Goal: Information Seeking & Learning: Find specific fact

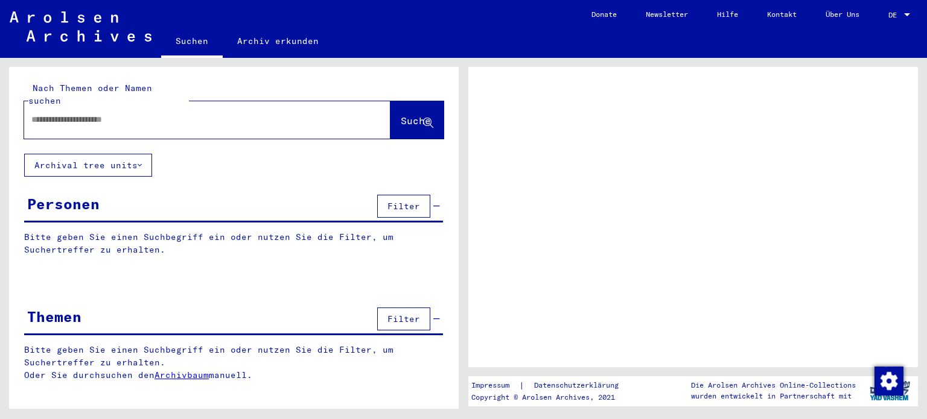
click at [139, 113] on input "text" at bounding box center [196, 119] width 330 height 13
type input "***"
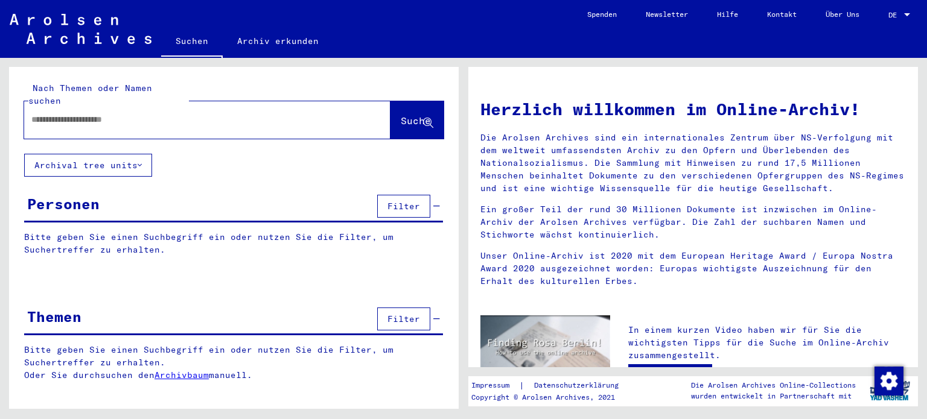
click at [276, 113] on input "text" at bounding box center [192, 119] width 323 height 13
type input "***"
click at [405, 115] on span "Suche" at bounding box center [416, 121] width 30 height 12
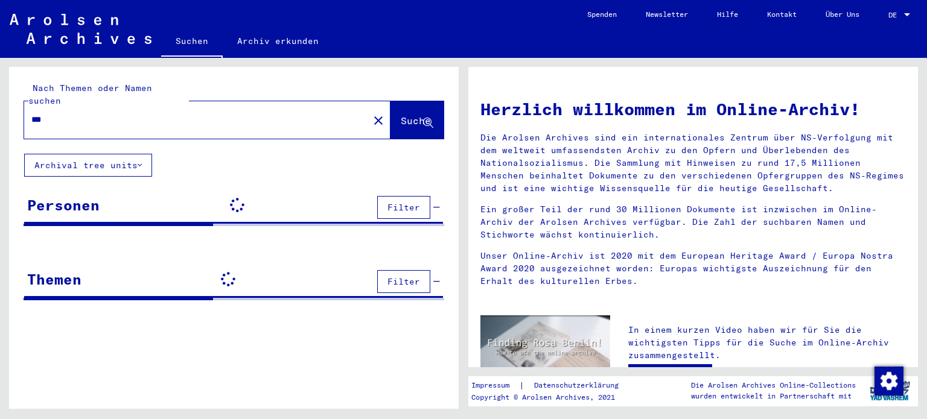
click at [405, 115] on span "Suche" at bounding box center [416, 121] width 30 height 12
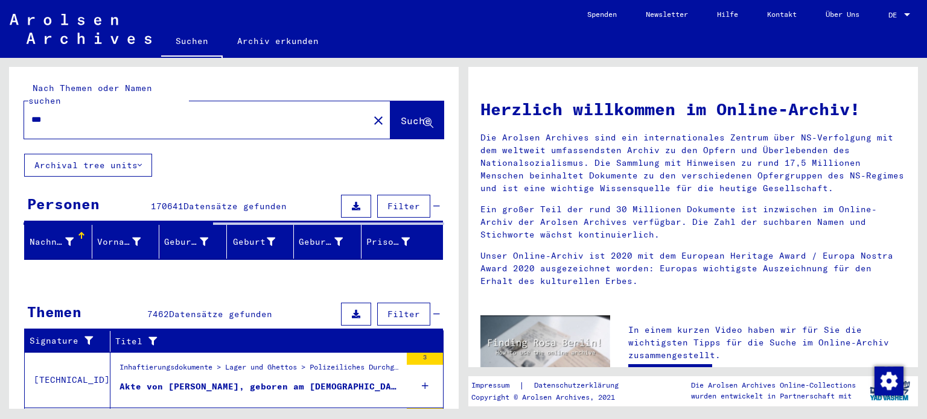
click at [65, 236] on div at bounding box center [69, 242] width 8 height 13
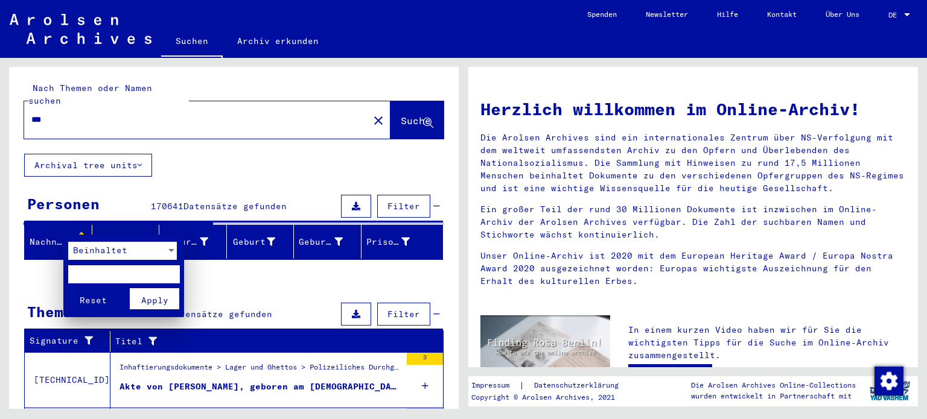
click at [100, 274] on input "text" at bounding box center [124, 275] width 112 height 18
type input "***"
click at [157, 295] on span "Apply" at bounding box center [154, 300] width 27 height 11
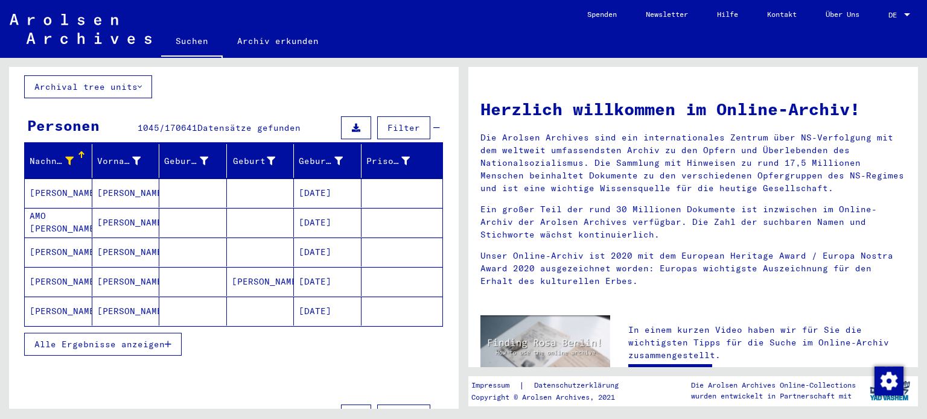
scroll to position [85, 0]
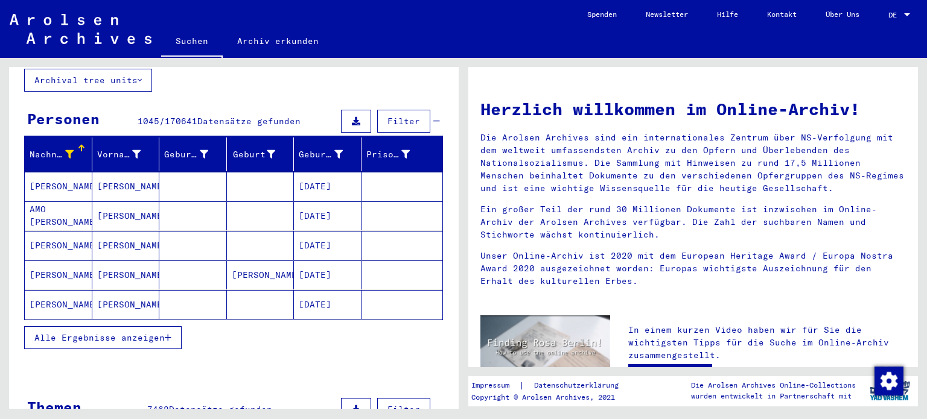
click at [325, 202] on mat-cell "[DATE]" at bounding box center [328, 216] width 68 height 29
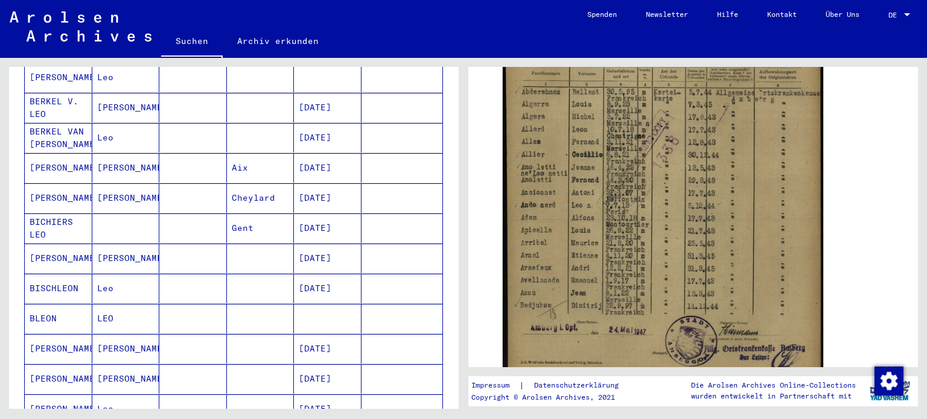
scroll to position [524, 0]
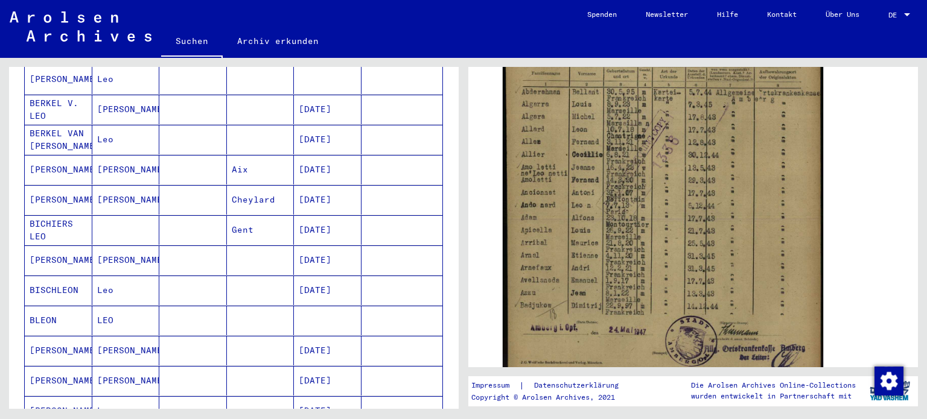
click at [313, 215] on mat-cell "[DATE]" at bounding box center [328, 230] width 68 height 30
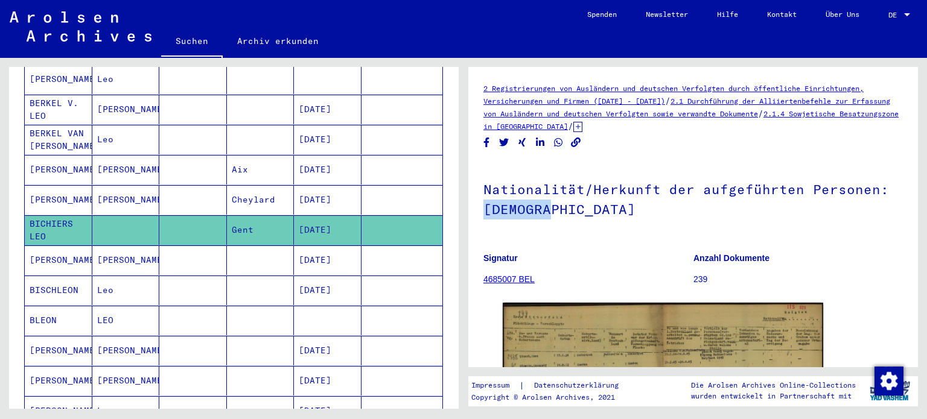
drag, startPoint x: 908, startPoint y: 164, endPoint x: 911, endPoint y: 217, distance: 52.6
click at [911, 217] on div "2 Registrierungen von Ausländern und deutschen Verfolgten durch öffentliche Ein…" at bounding box center [693, 217] width 450 height 301
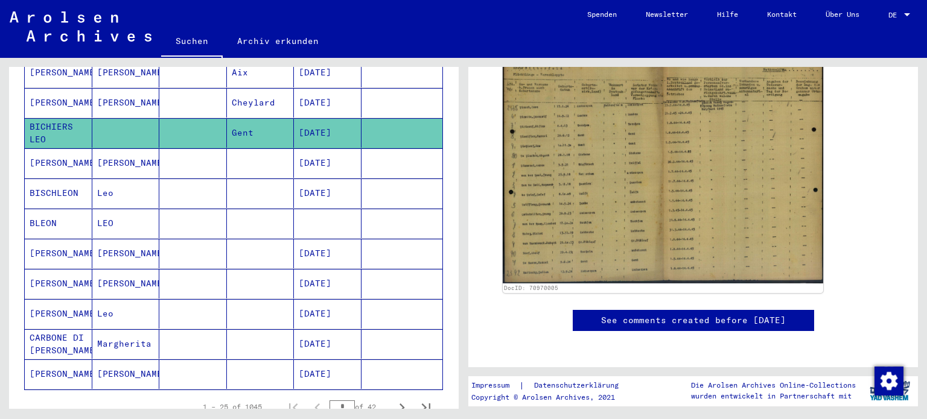
scroll to position [634, 0]
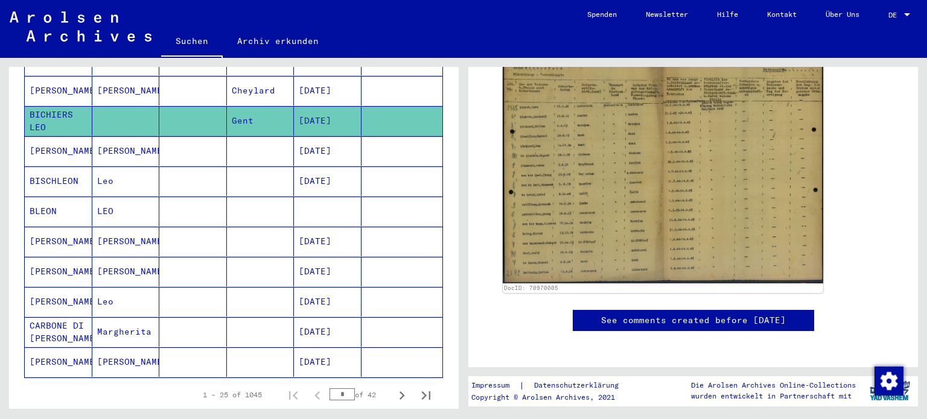
click at [336, 287] on mat-cell "[DATE]" at bounding box center [328, 302] width 68 height 30
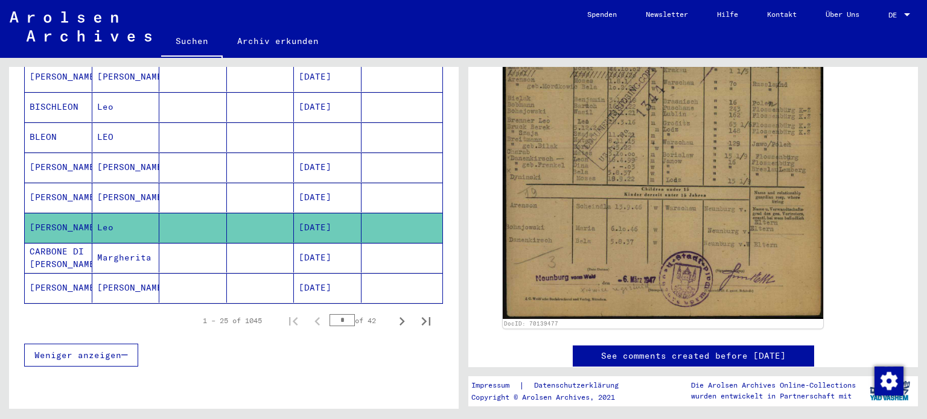
scroll to position [745, 0]
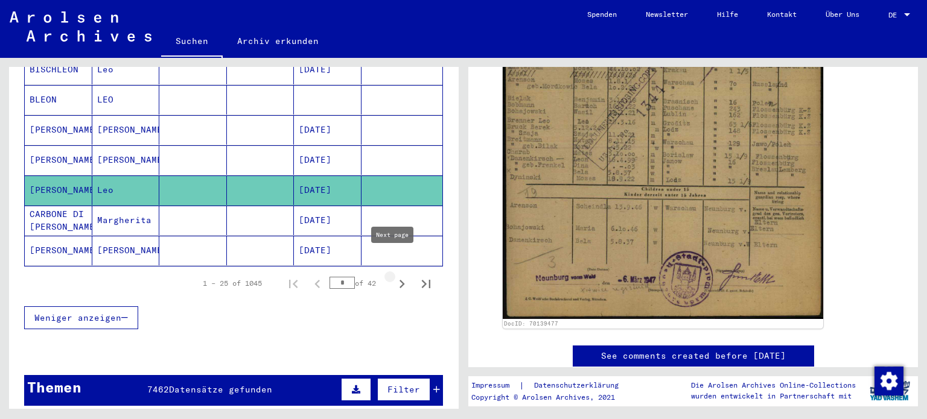
click at [399, 280] on icon "Next page" at bounding box center [401, 284] width 5 height 8
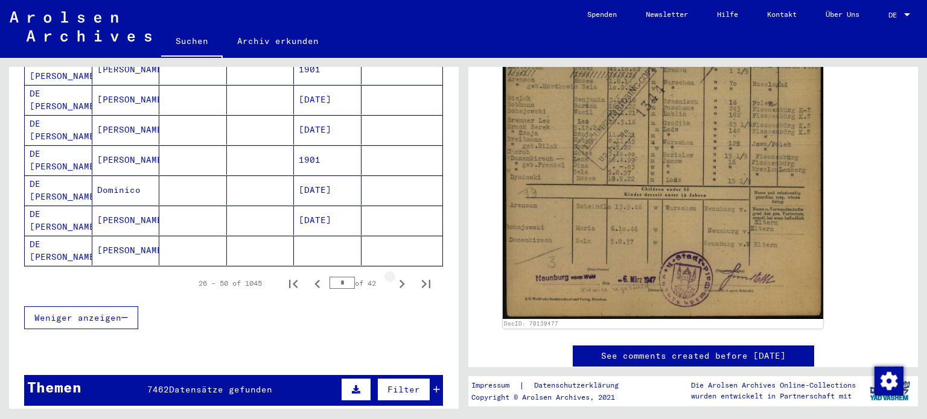
click at [399, 280] on icon "Next page" at bounding box center [401, 284] width 5 height 8
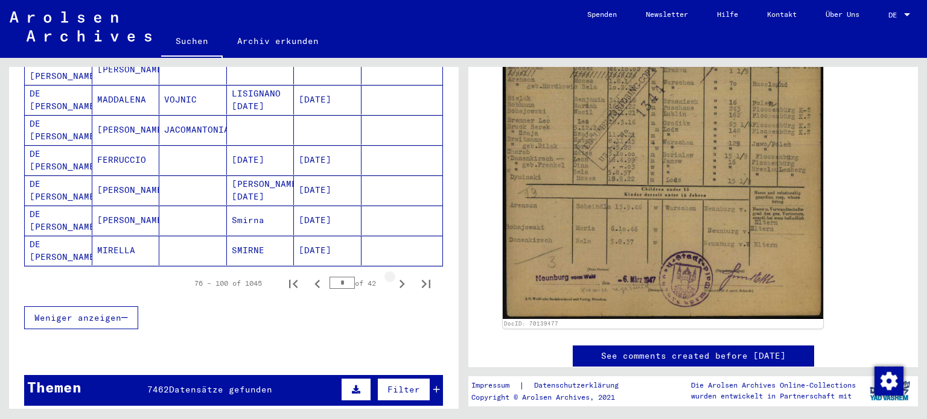
click at [399, 280] on icon "Next page" at bounding box center [401, 284] width 5 height 8
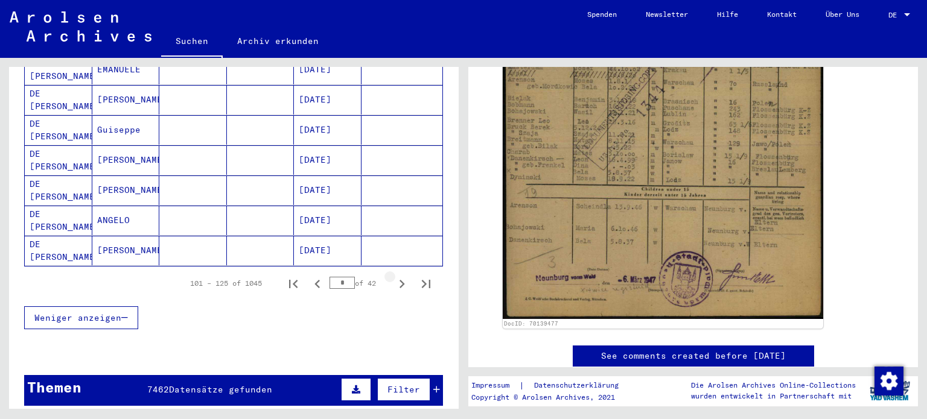
click at [399, 280] on icon "Next page" at bounding box center [401, 284] width 5 height 8
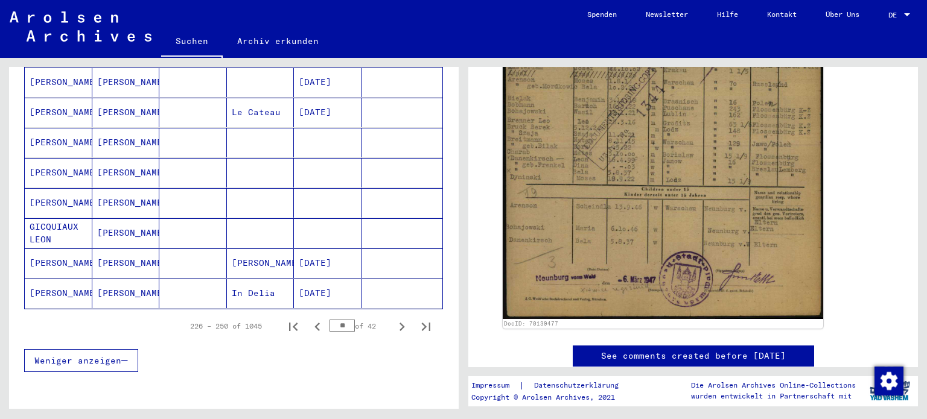
scroll to position [700, 0]
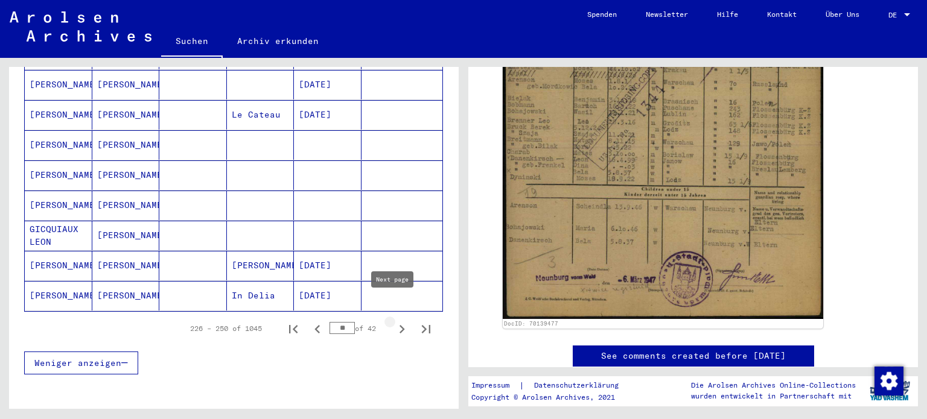
click at [393, 321] on icon "Next page" at bounding box center [401, 329] width 17 height 17
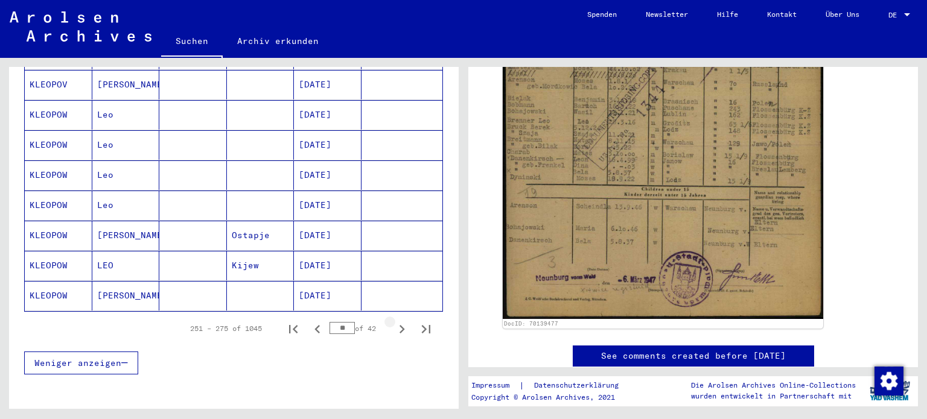
click at [393, 321] on icon "Next page" at bounding box center [401, 329] width 17 height 17
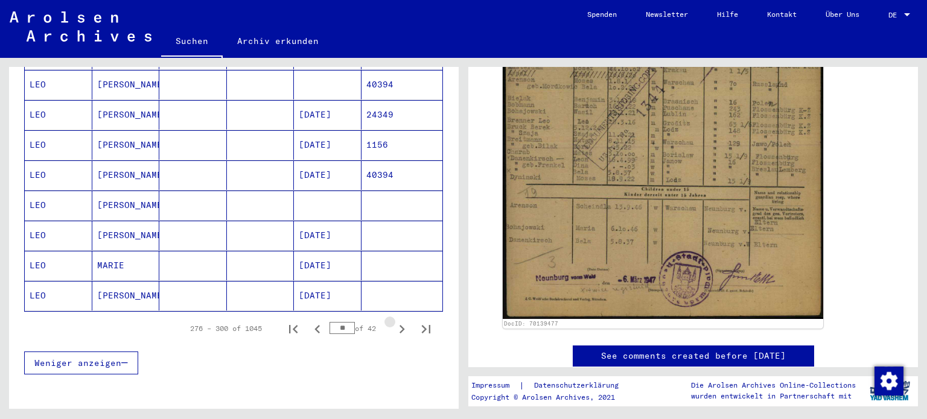
click at [393, 321] on icon "Next page" at bounding box center [401, 329] width 17 height 17
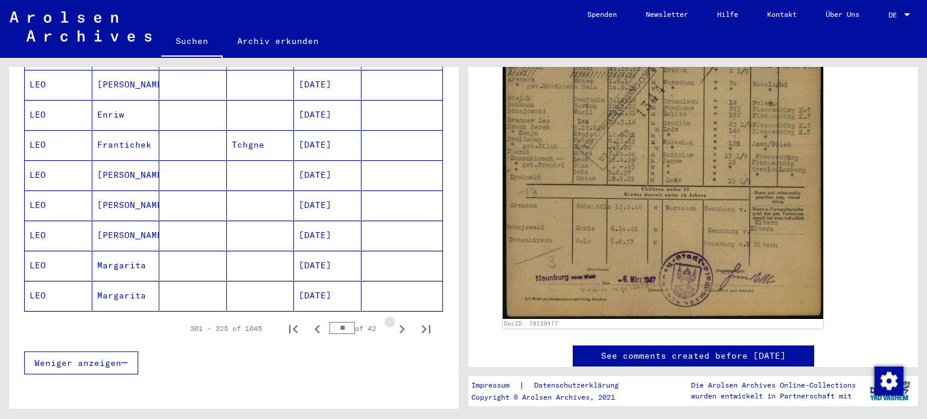
click at [393, 321] on icon "Next page" at bounding box center [401, 329] width 17 height 17
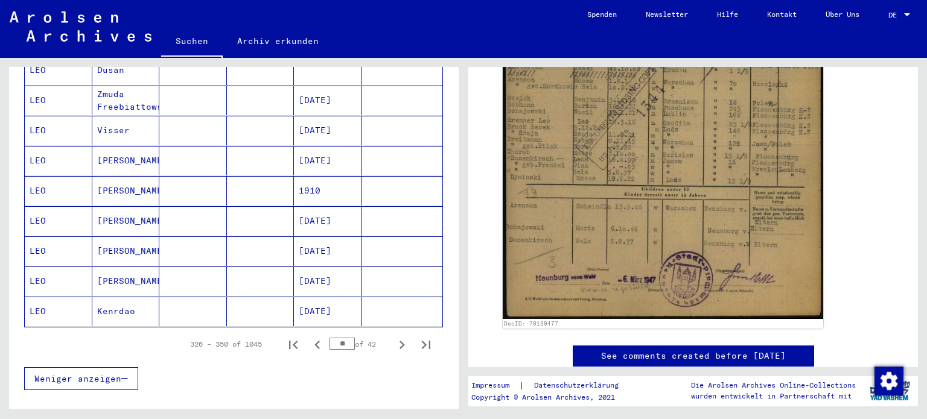
scroll to position [693, 0]
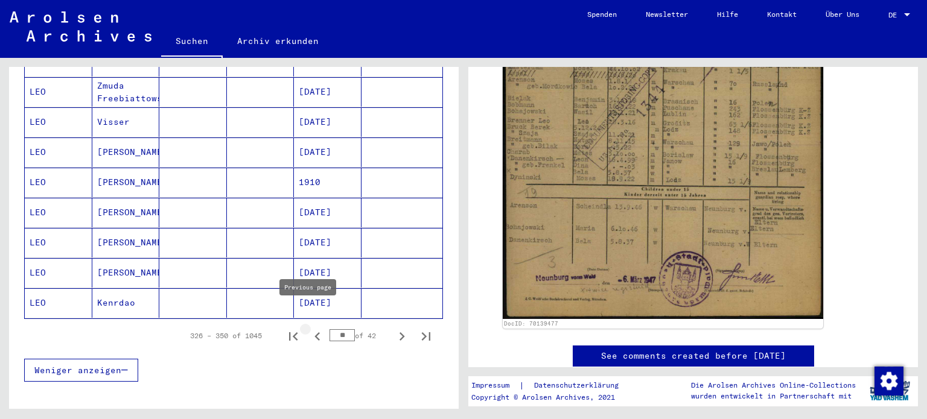
click at [309, 328] on icon "Previous page" at bounding box center [317, 336] width 17 height 17
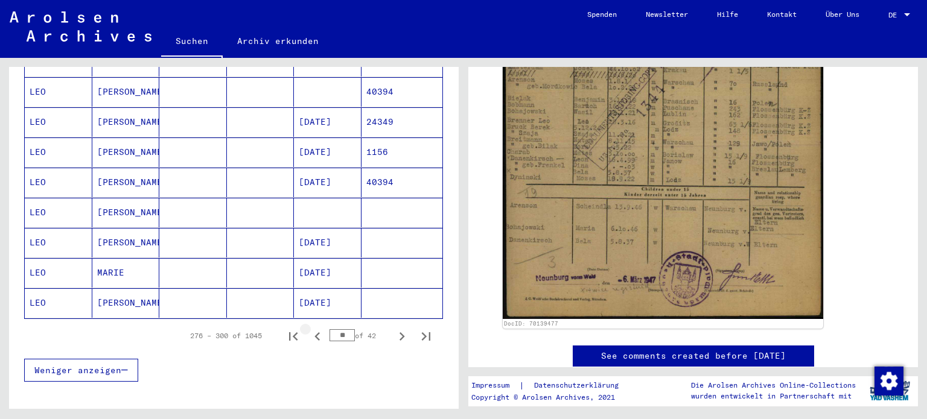
click at [309, 328] on icon "Previous page" at bounding box center [317, 336] width 17 height 17
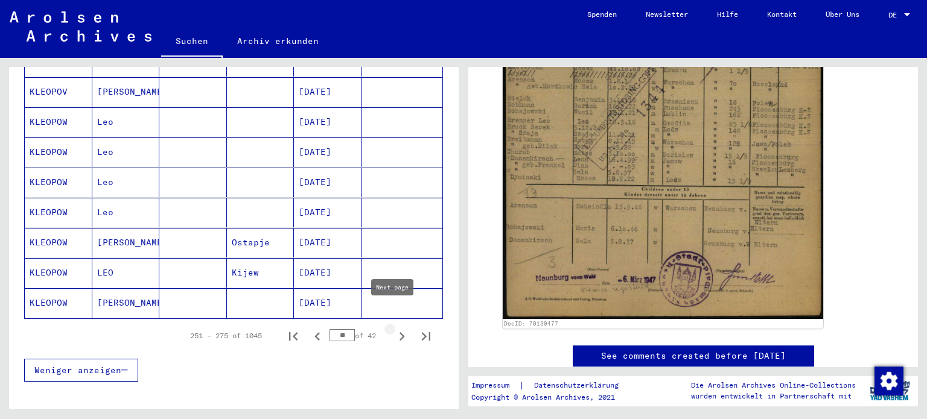
click at [393, 328] on icon "Next page" at bounding box center [401, 336] width 17 height 17
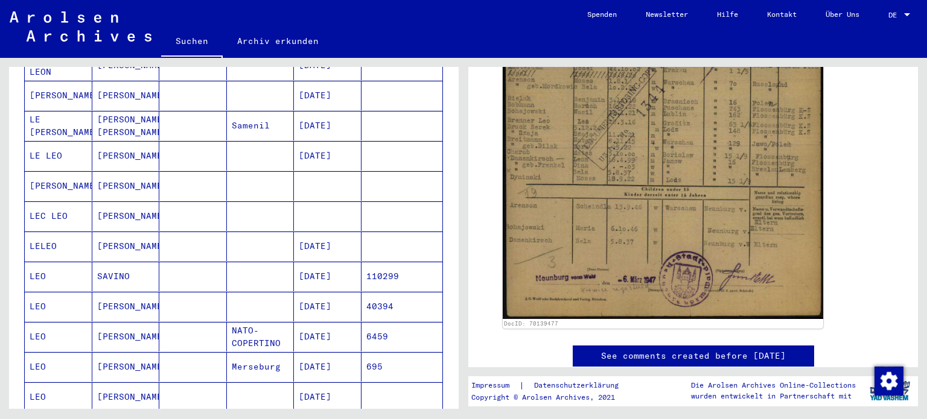
scroll to position [271, 0]
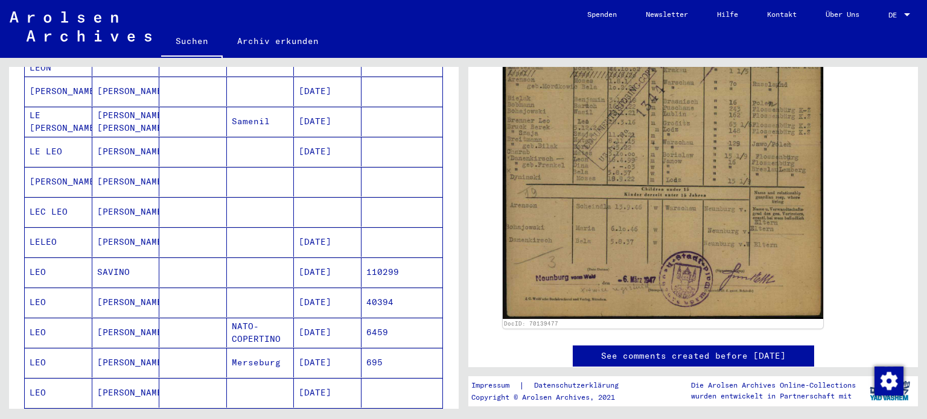
click at [331, 197] on mat-cell at bounding box center [328, 212] width 68 height 30
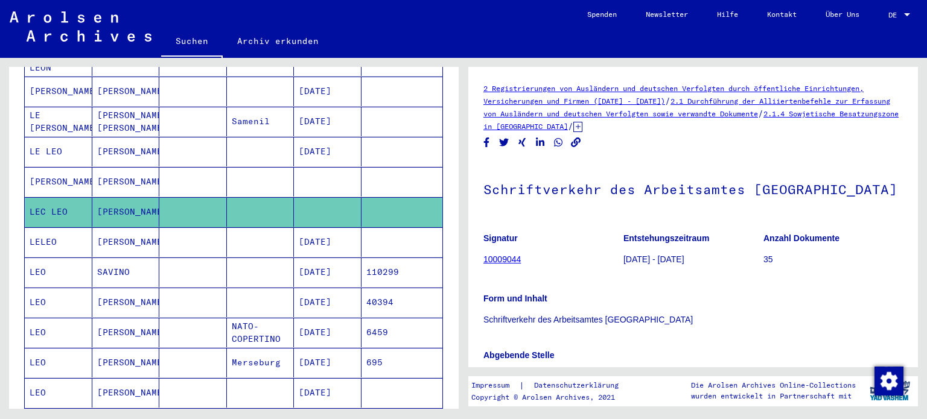
click at [328, 229] on mat-cell "[DATE]" at bounding box center [328, 242] width 68 height 30
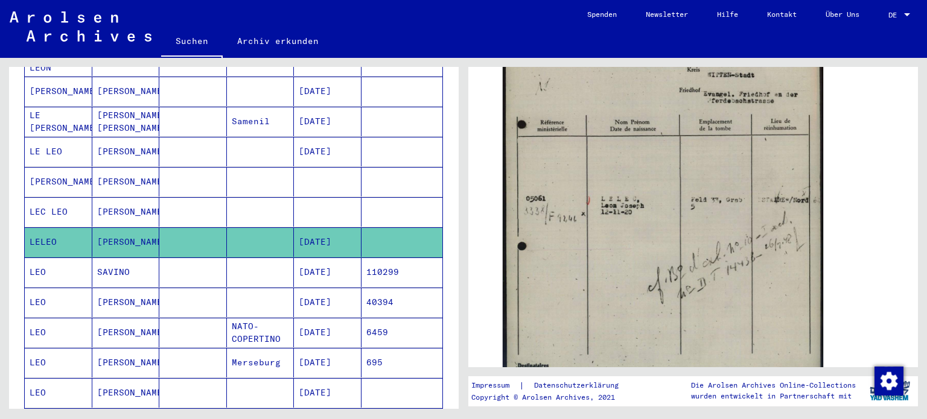
scroll to position [357, 0]
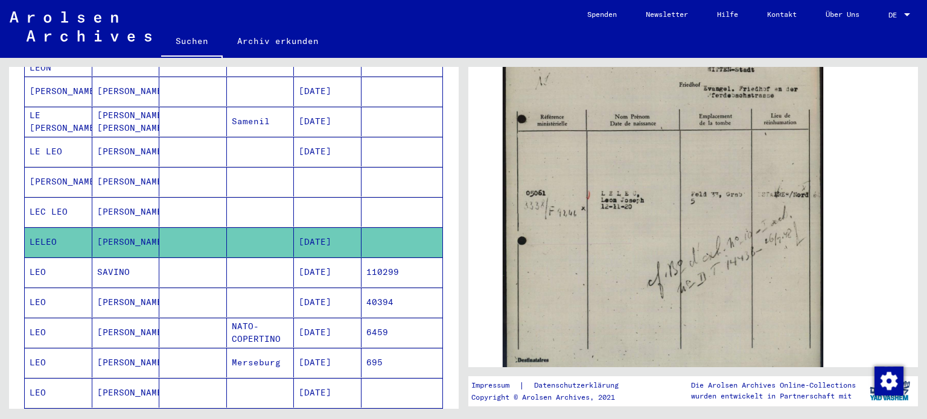
click at [332, 258] on mat-cell "[DATE]" at bounding box center [328, 273] width 68 height 30
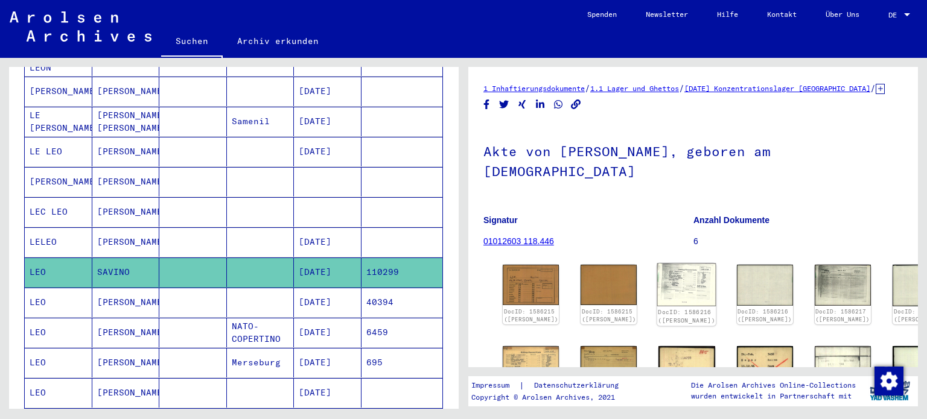
click at [657, 269] on img at bounding box center [686, 285] width 59 height 43
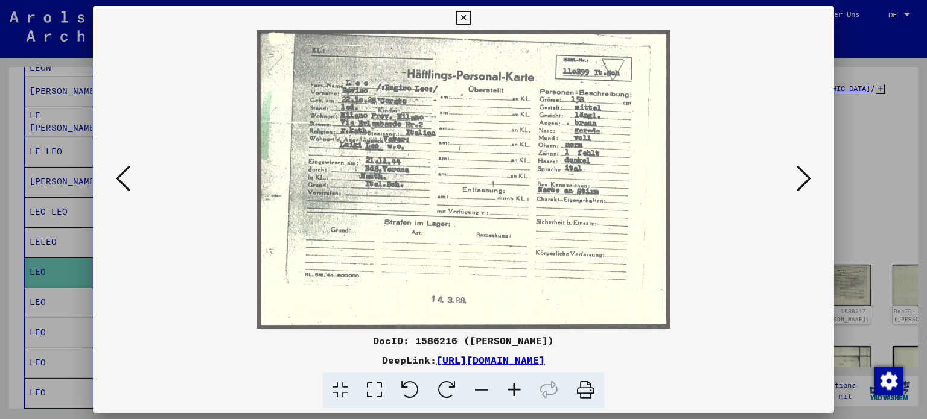
click at [805, 182] on icon at bounding box center [804, 178] width 14 height 29
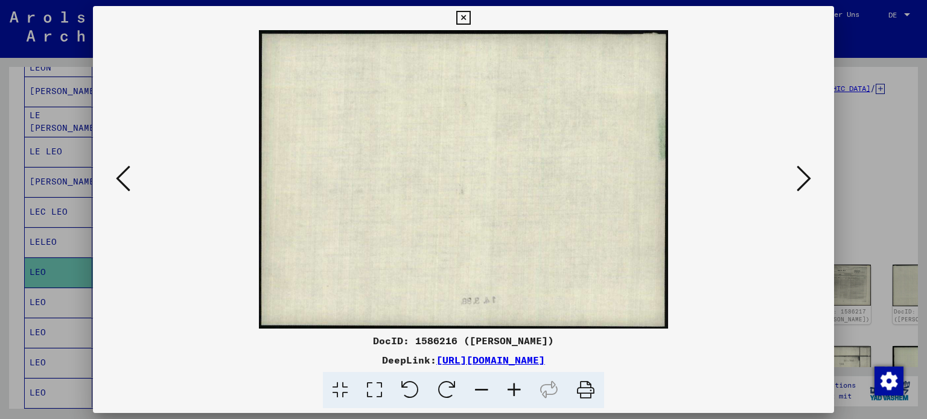
click at [805, 182] on icon at bounding box center [804, 178] width 14 height 29
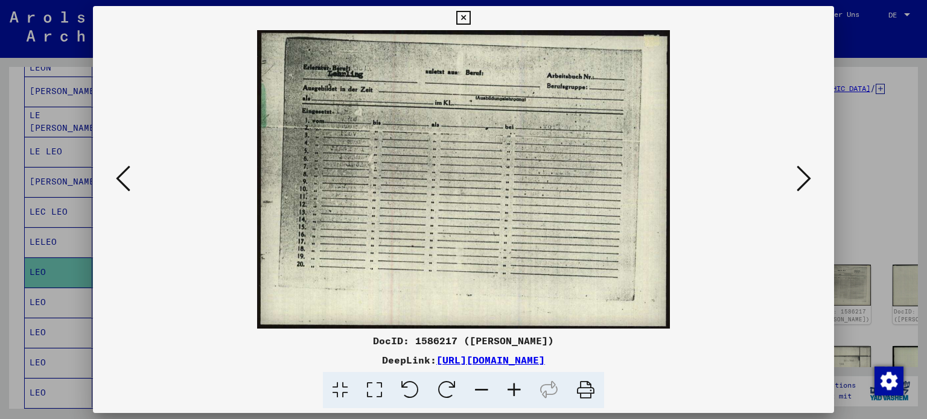
click at [805, 182] on icon at bounding box center [804, 178] width 14 height 29
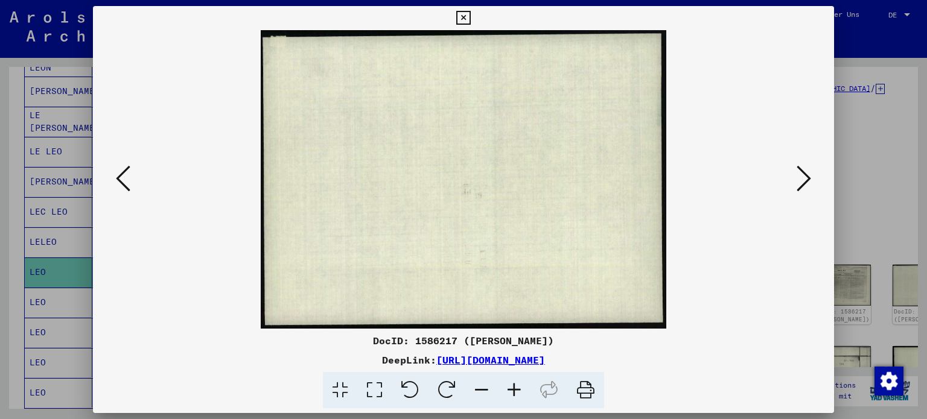
click at [805, 182] on icon at bounding box center [804, 178] width 14 height 29
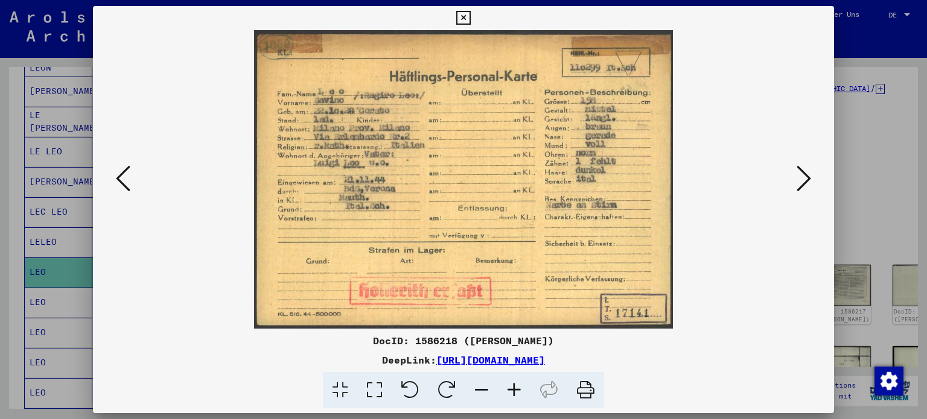
click at [866, 173] on div at bounding box center [463, 209] width 927 height 419
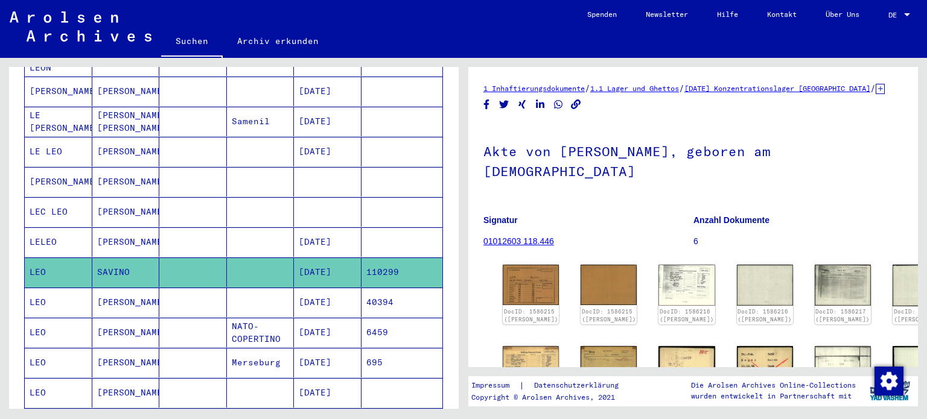
click at [321, 289] on mat-cell "[DATE]" at bounding box center [328, 303] width 68 height 30
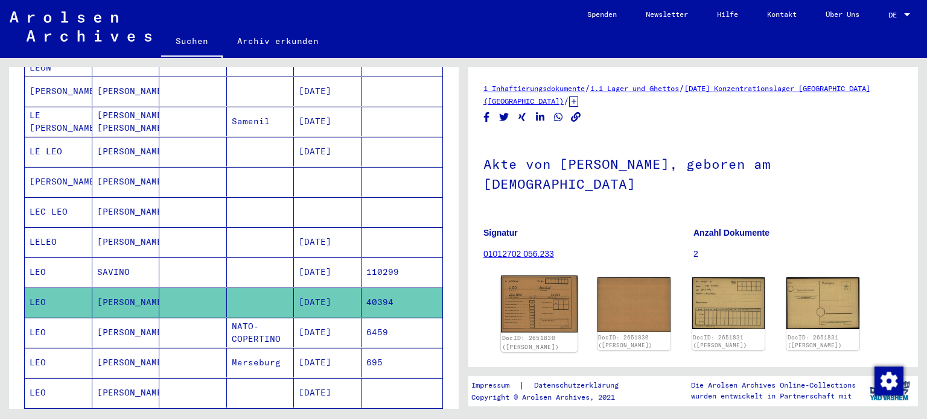
click at [545, 279] on img at bounding box center [539, 304] width 77 height 57
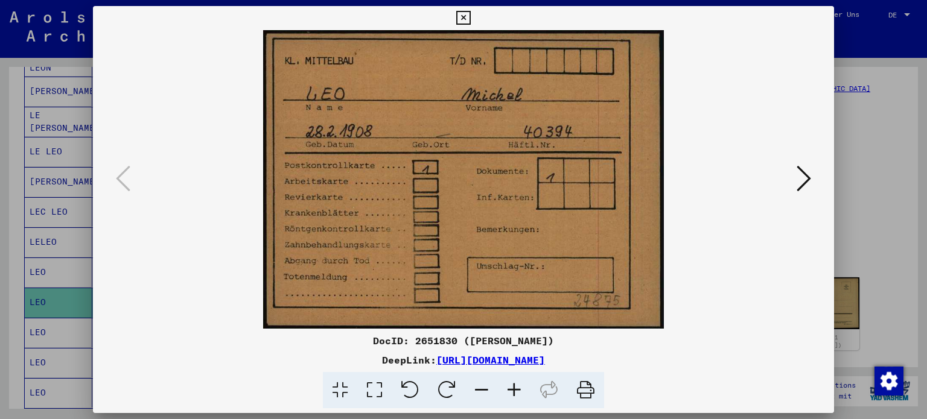
click at [801, 176] on icon at bounding box center [804, 178] width 14 height 29
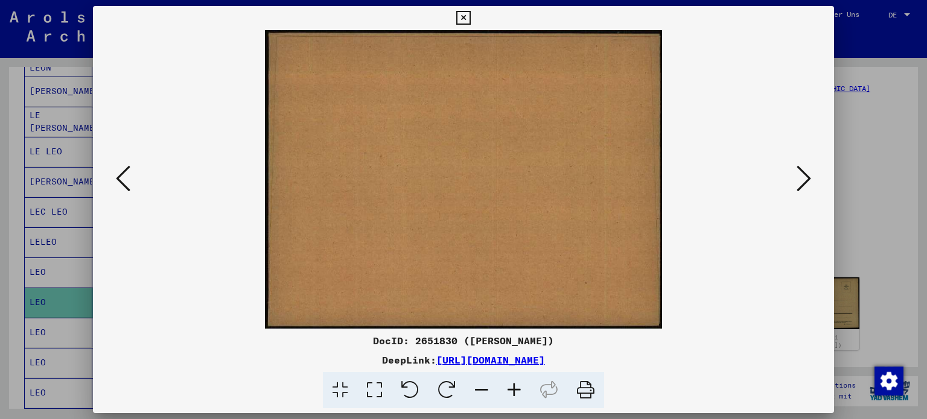
click at [801, 176] on icon at bounding box center [804, 178] width 14 height 29
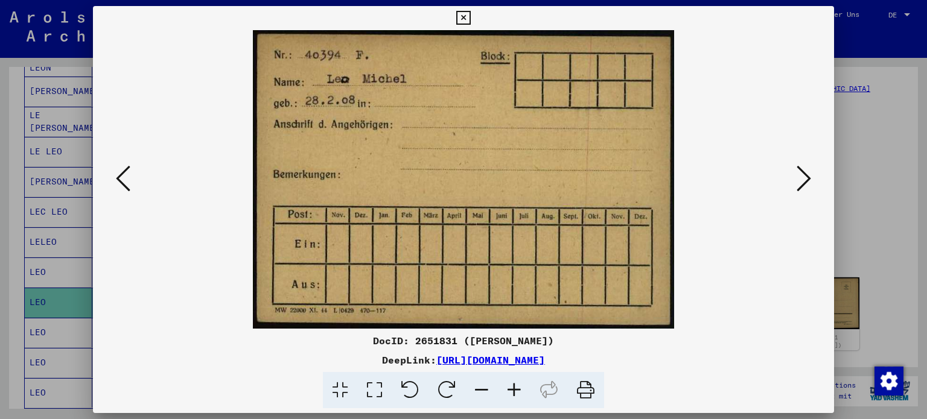
click at [801, 176] on icon at bounding box center [804, 178] width 14 height 29
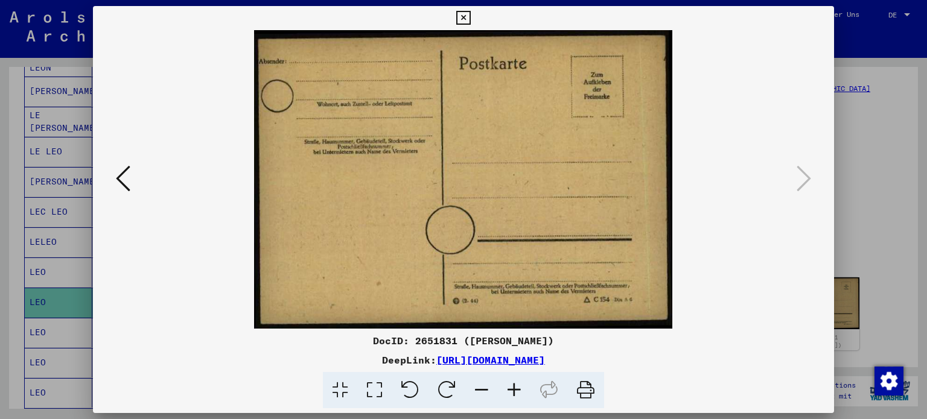
click at [847, 130] on div at bounding box center [463, 209] width 927 height 419
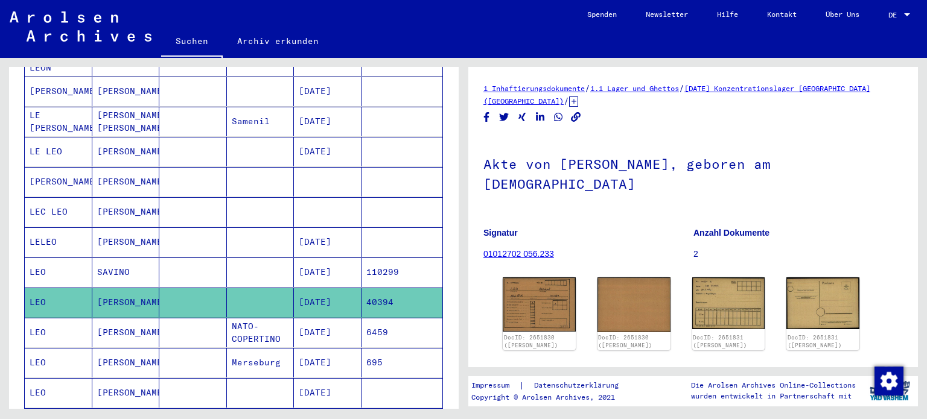
click at [319, 318] on mat-cell "[DATE]" at bounding box center [328, 333] width 68 height 30
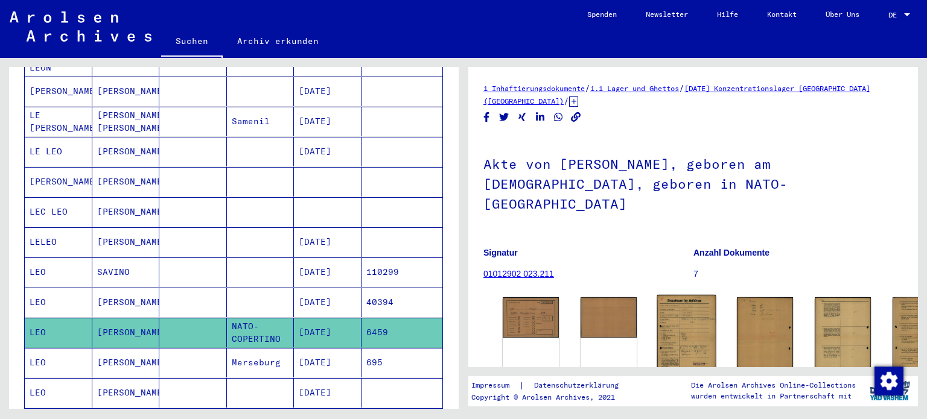
click at [657, 299] on img at bounding box center [686, 337] width 59 height 84
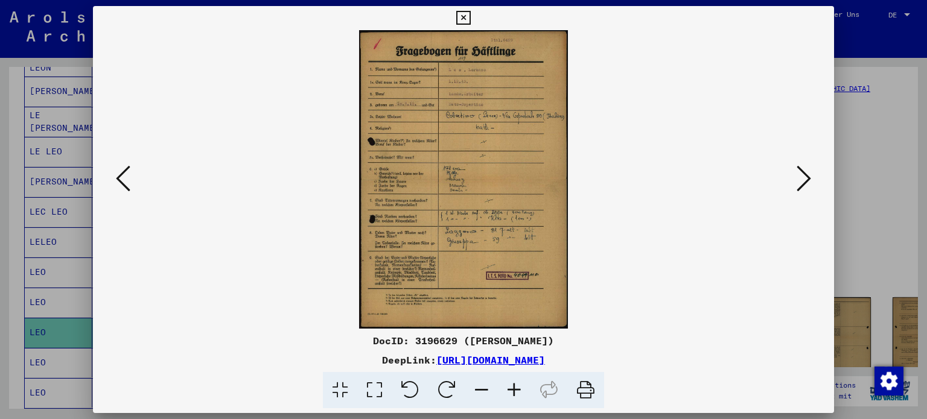
click at [516, 390] on icon at bounding box center [514, 390] width 33 height 37
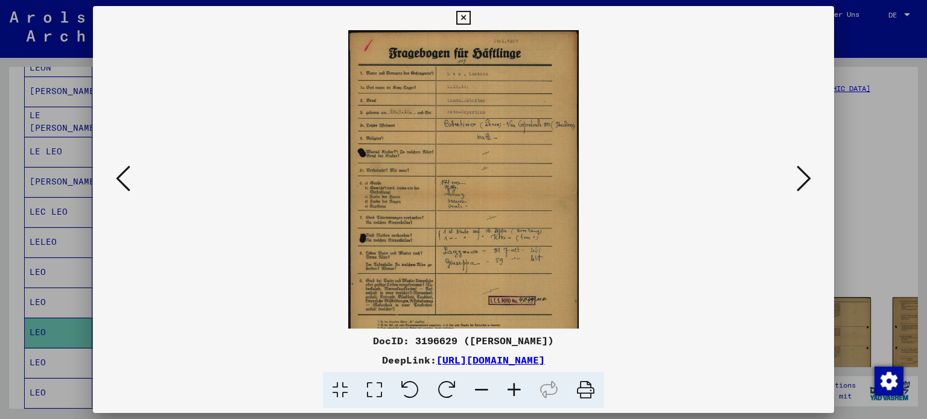
click at [516, 390] on icon at bounding box center [514, 390] width 33 height 37
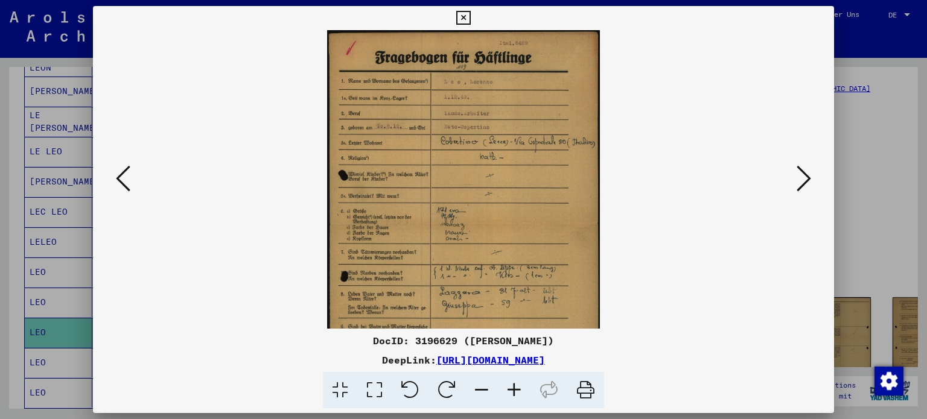
click at [516, 390] on icon at bounding box center [514, 390] width 33 height 37
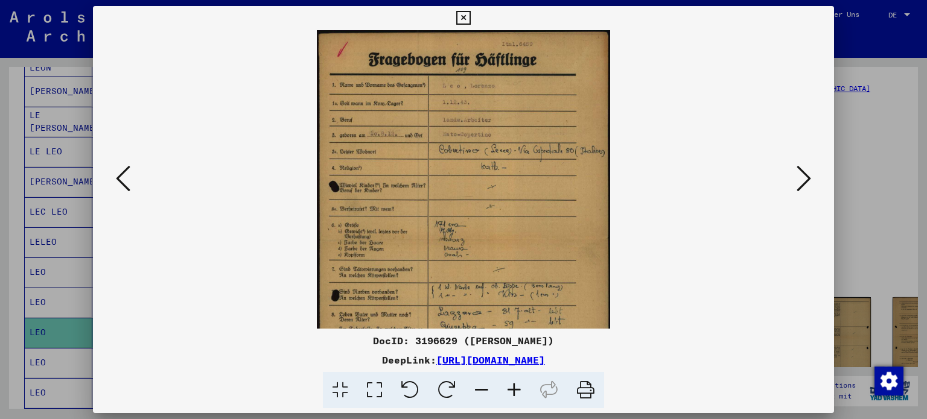
click at [516, 390] on icon at bounding box center [514, 390] width 33 height 37
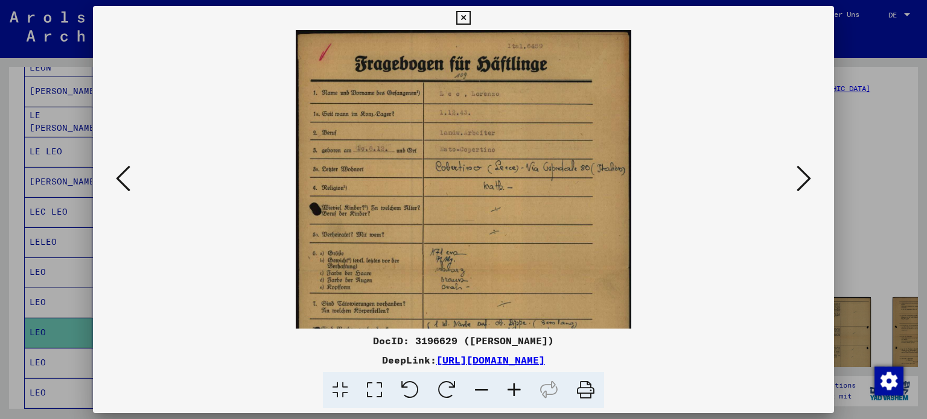
click at [516, 390] on icon at bounding box center [514, 390] width 33 height 37
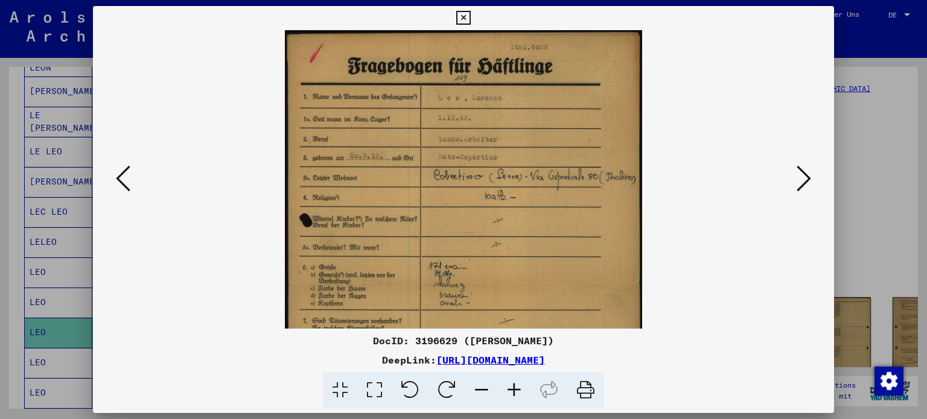
click at [838, 83] on div at bounding box center [463, 209] width 927 height 419
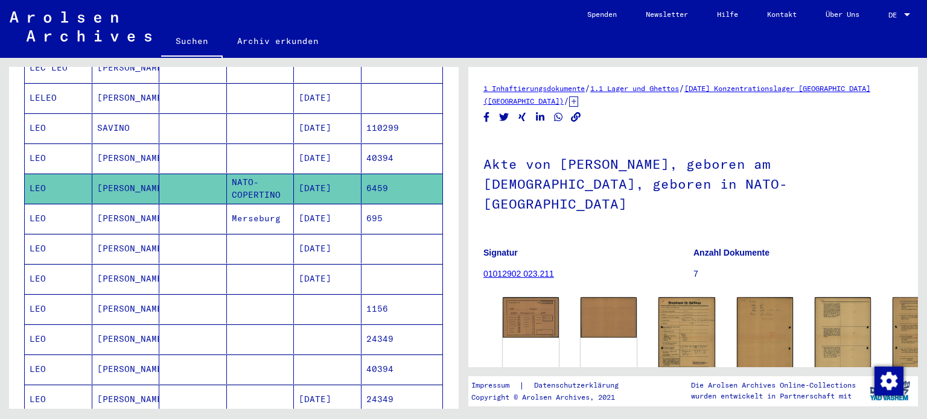
scroll to position [425, 0]
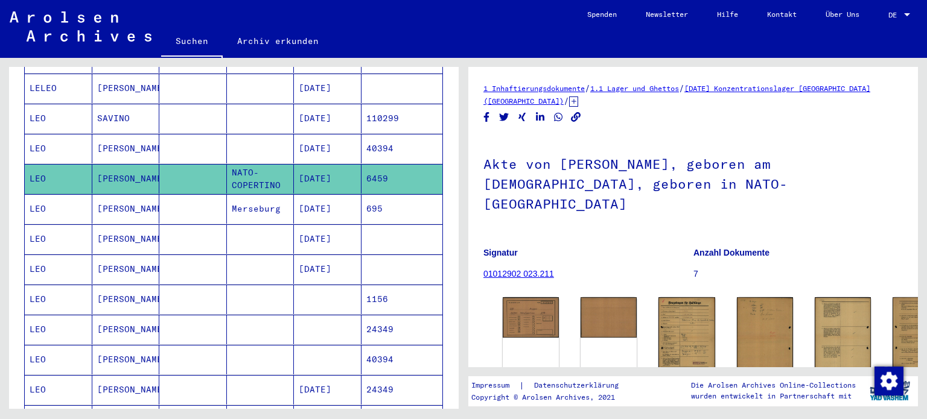
click at [333, 225] on mat-cell "[DATE]" at bounding box center [328, 239] width 68 height 30
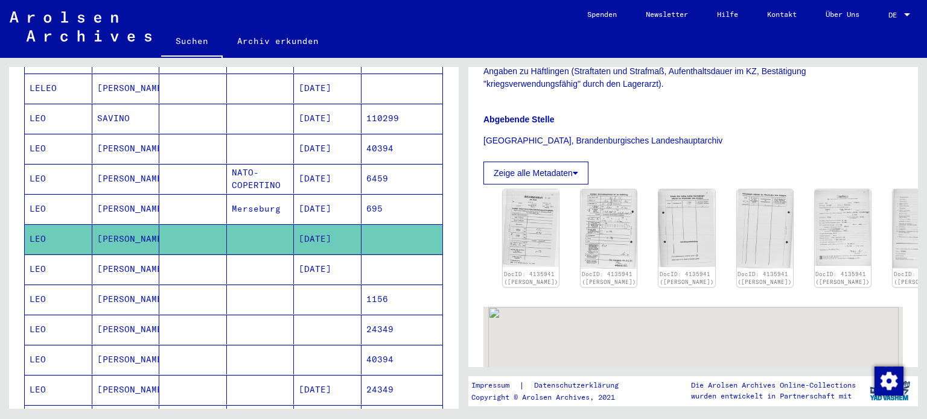
scroll to position [261, 0]
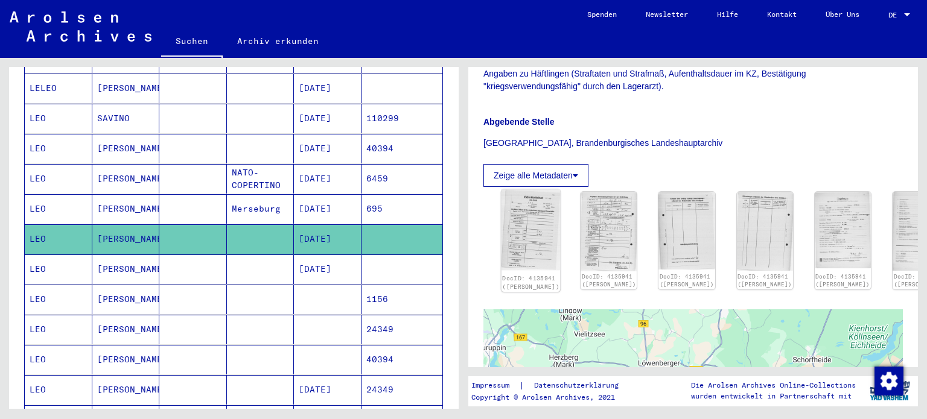
click at [536, 238] on img at bounding box center [530, 229] width 59 height 81
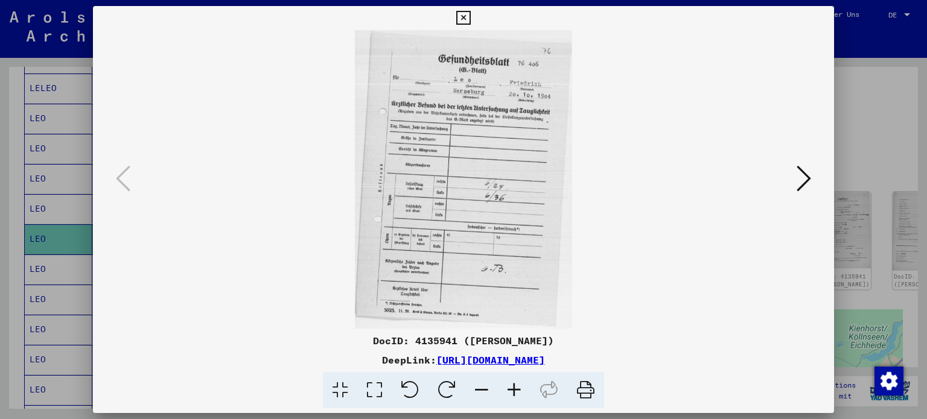
click at [797, 180] on icon at bounding box center [804, 178] width 14 height 29
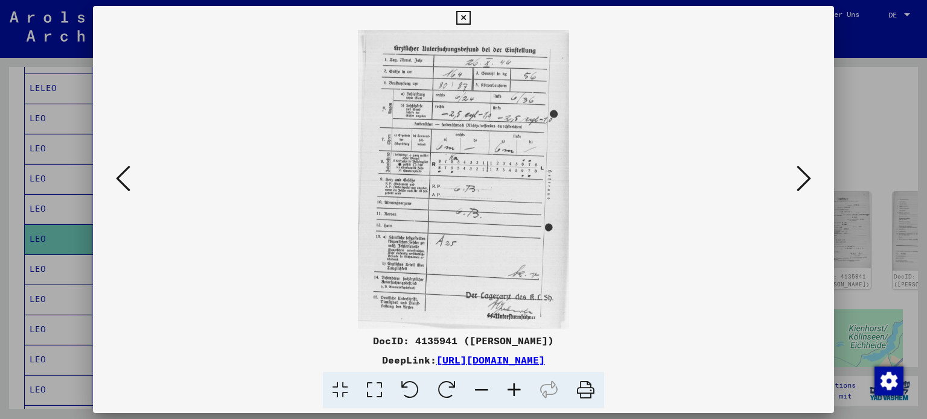
click at [797, 180] on icon at bounding box center [804, 178] width 14 height 29
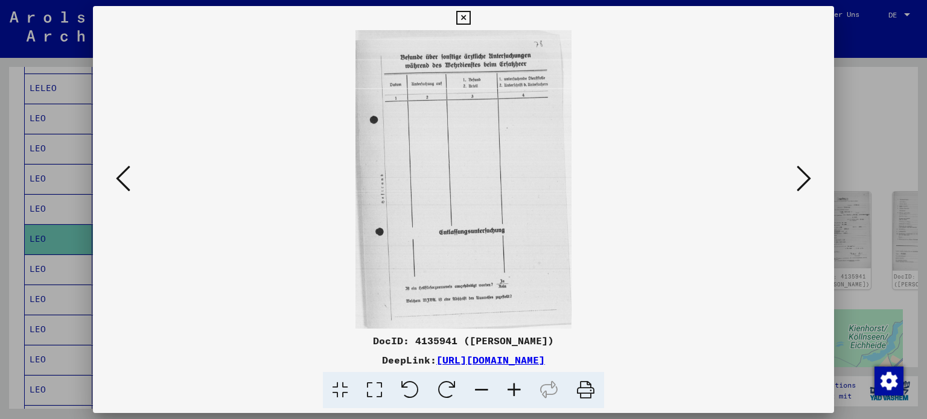
click at [797, 180] on icon at bounding box center [804, 178] width 14 height 29
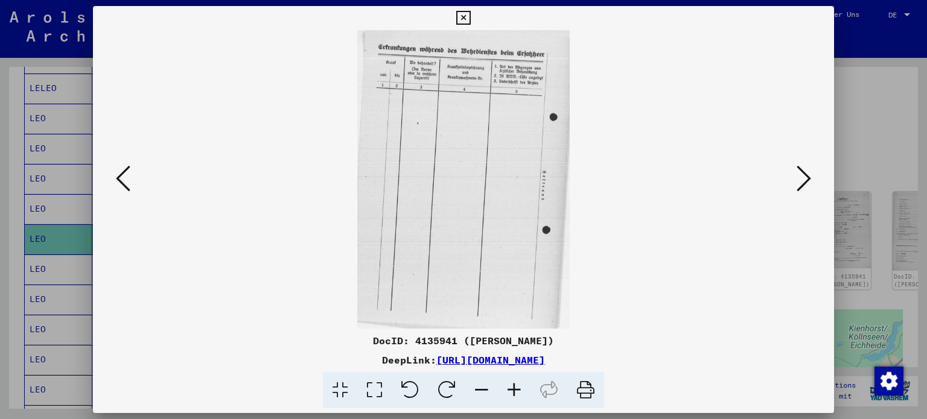
click at [797, 180] on icon at bounding box center [804, 178] width 14 height 29
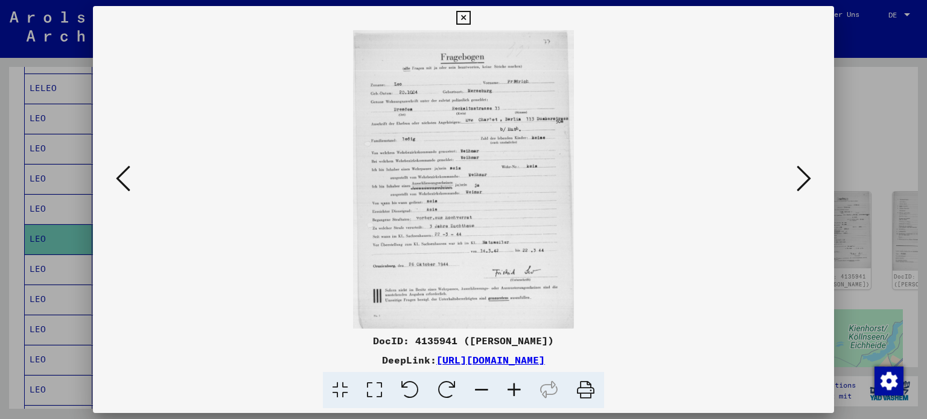
click at [521, 389] on icon at bounding box center [514, 390] width 33 height 37
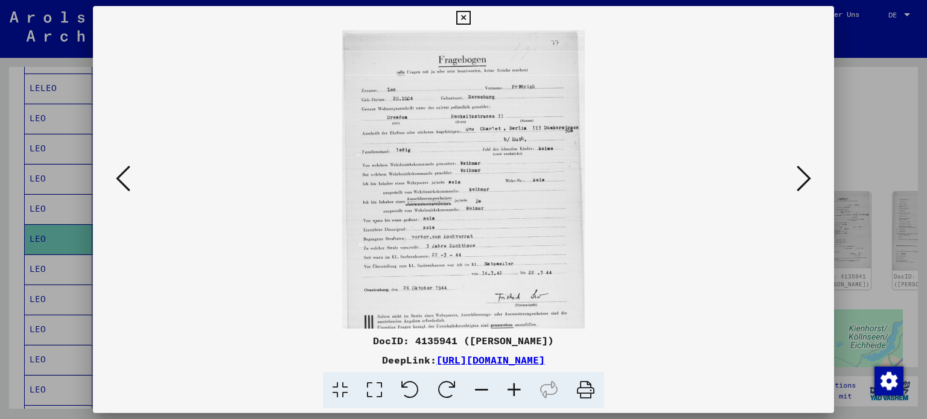
click at [521, 389] on icon at bounding box center [514, 390] width 33 height 37
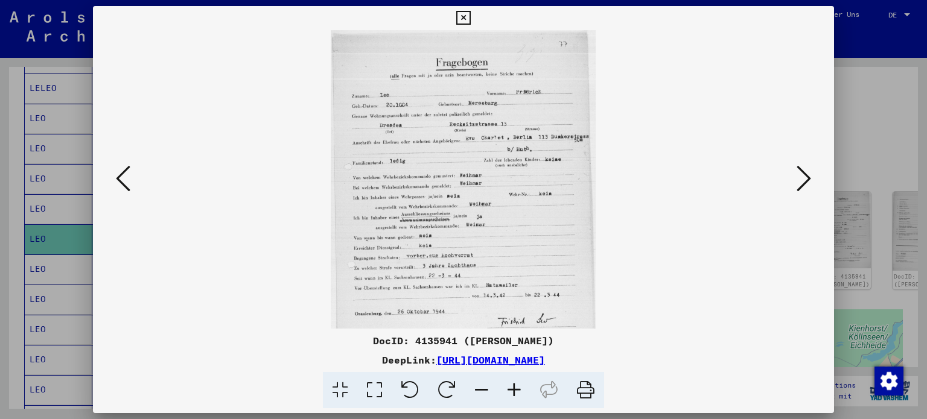
click at [521, 389] on icon at bounding box center [514, 390] width 33 height 37
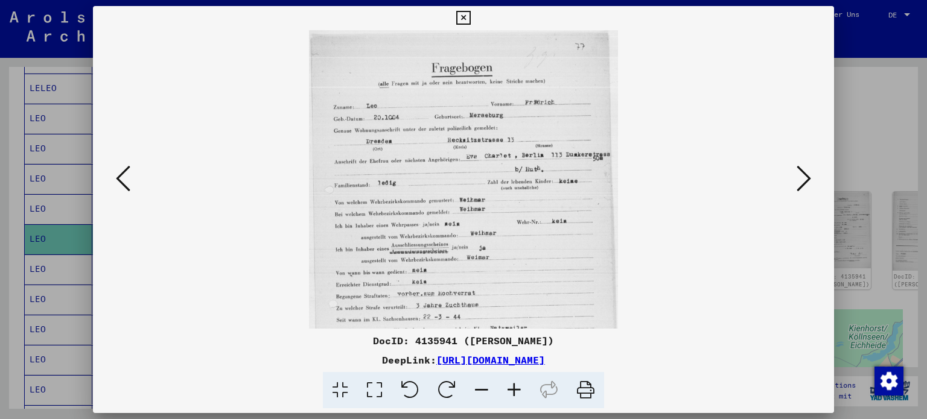
click at [521, 389] on icon at bounding box center [514, 390] width 33 height 37
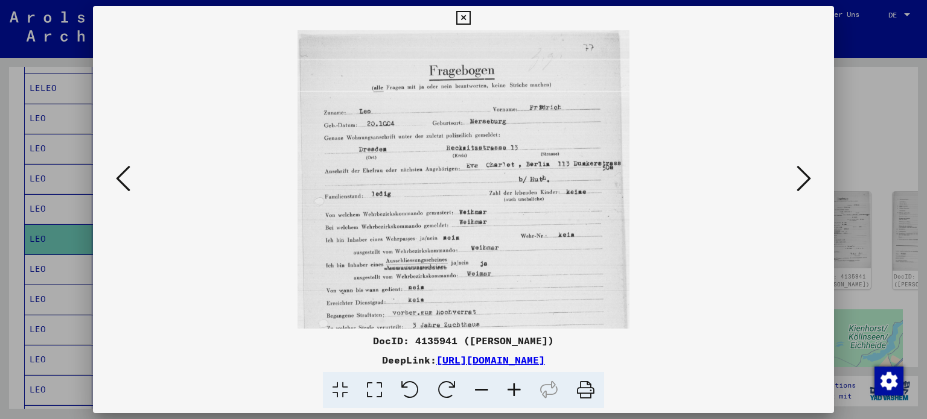
click at [521, 389] on icon at bounding box center [514, 390] width 33 height 37
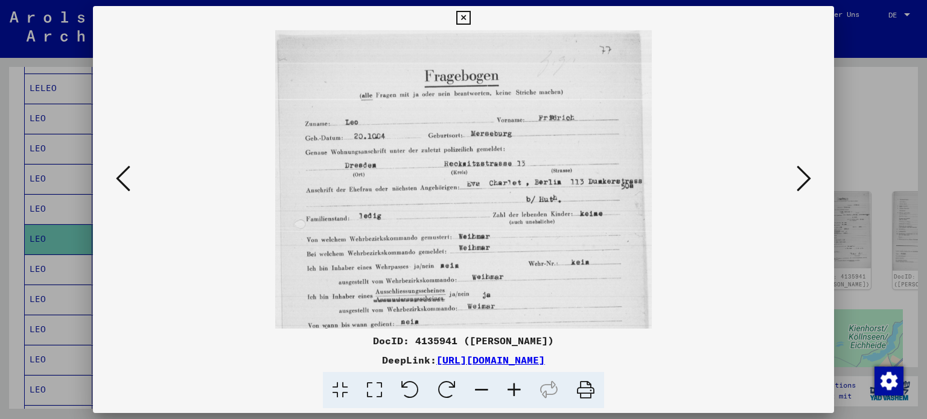
click at [521, 389] on icon at bounding box center [514, 390] width 33 height 37
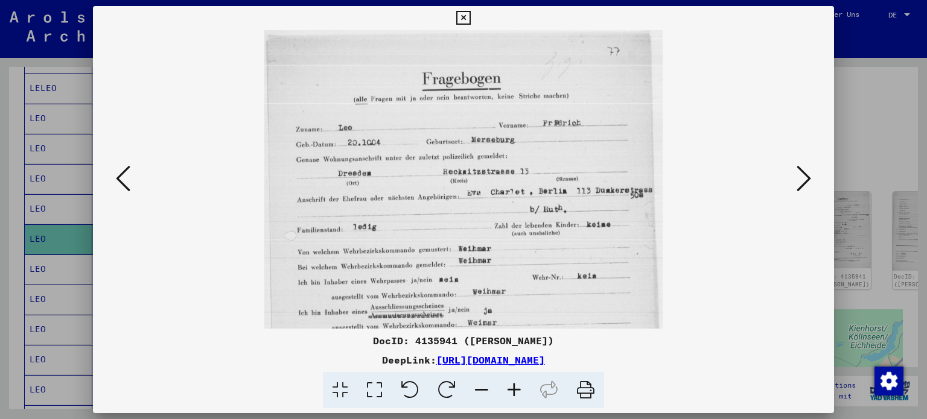
click at [521, 389] on icon at bounding box center [514, 390] width 33 height 37
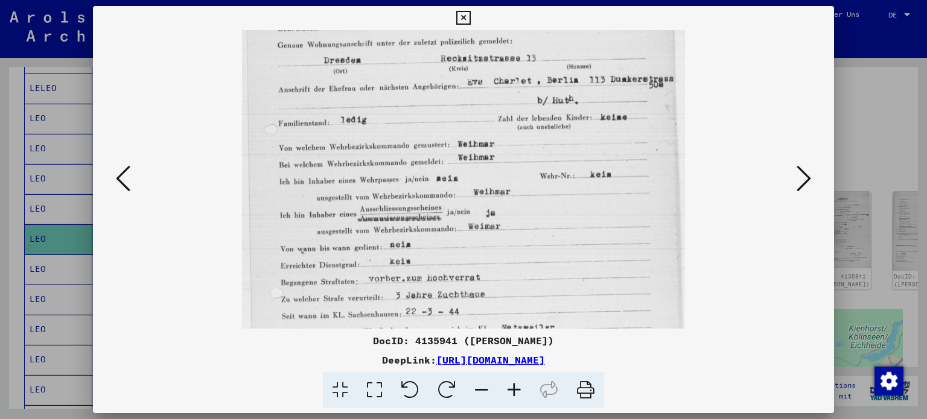
scroll to position [130, 0]
drag, startPoint x: 576, startPoint y: 236, endPoint x: 592, endPoint y: 106, distance: 130.8
click at [592, 106] on img at bounding box center [463, 200] width 443 height 600
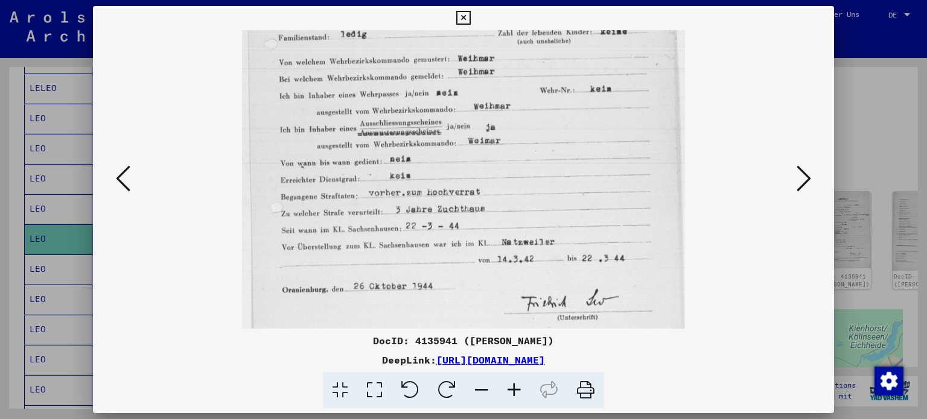
scroll to position [215, 0]
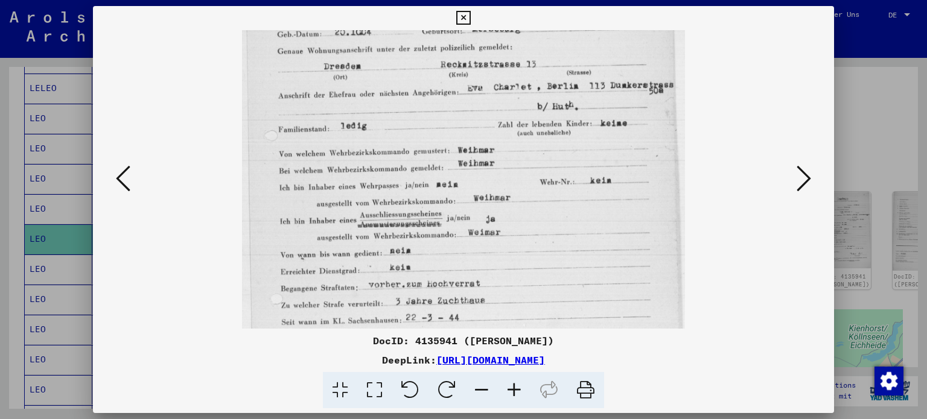
drag, startPoint x: 612, startPoint y: 253, endPoint x: 582, endPoint y: 292, distance: 49.1
click at [582, 292] on img at bounding box center [463, 207] width 443 height 600
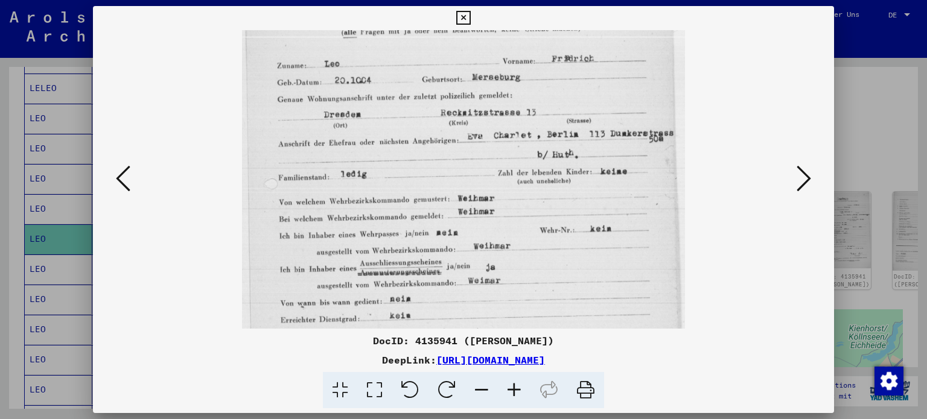
click at [809, 179] on icon at bounding box center [804, 178] width 14 height 29
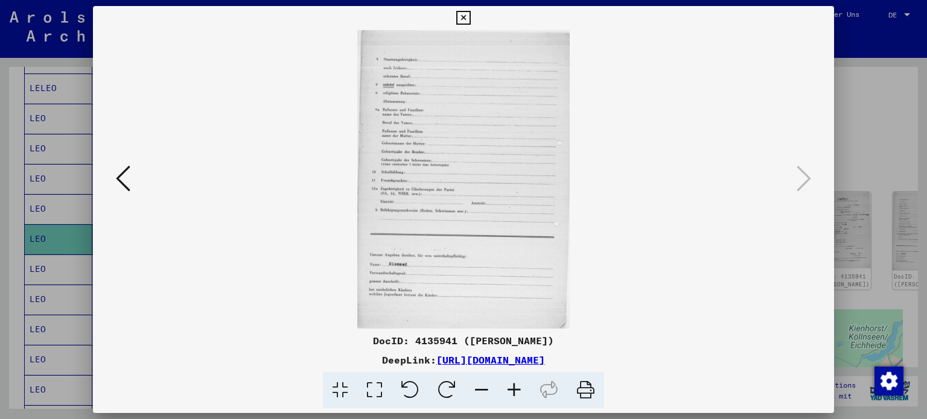
scroll to position [0, 0]
click at [871, 83] on div at bounding box center [463, 209] width 927 height 419
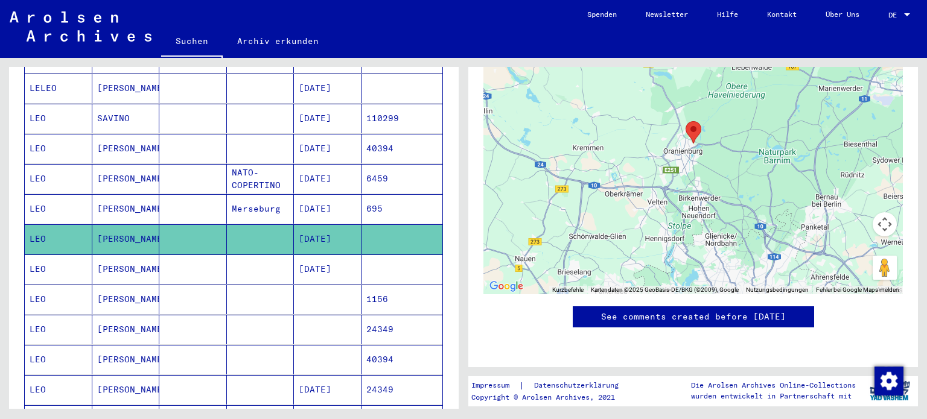
scroll to position [853, 0]
click at [333, 255] on mat-cell "[DATE]" at bounding box center [328, 270] width 68 height 30
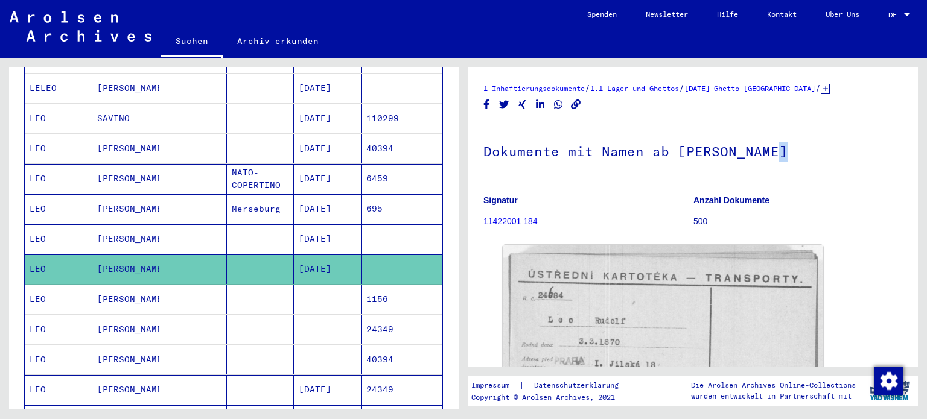
drag, startPoint x: 918, startPoint y: 144, endPoint x: 921, endPoint y: 180, distance: 37.0
click at [921, 180] on div "1 Inhaftierungsdokumente / 1.1 Lager und Ghettos / [DATE] Ghetto [GEOGRAPHIC_DA…" at bounding box center [695, 233] width 463 height 351
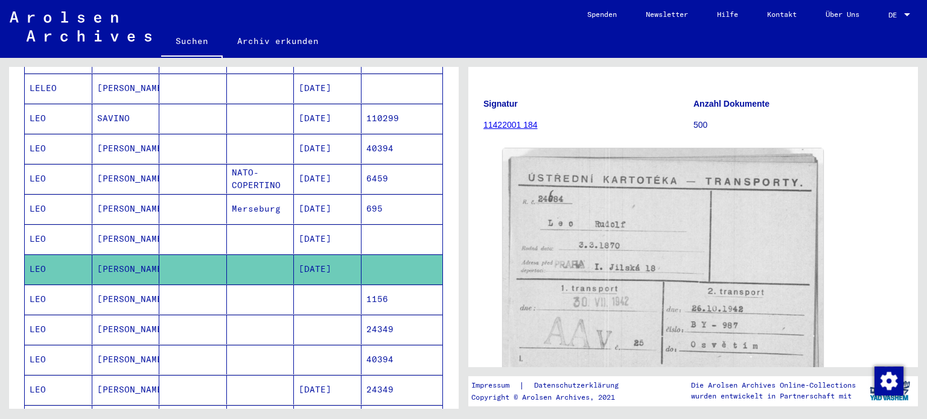
scroll to position [100, 0]
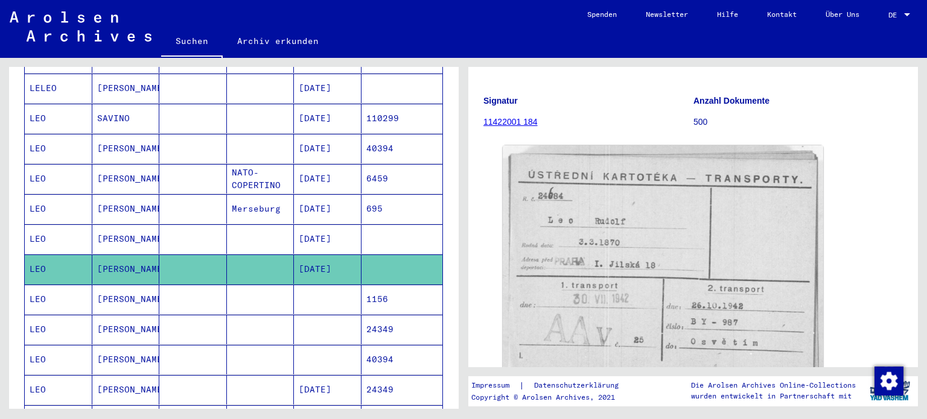
click at [111, 285] on mat-cell "[PERSON_NAME]" at bounding box center [126, 300] width 68 height 30
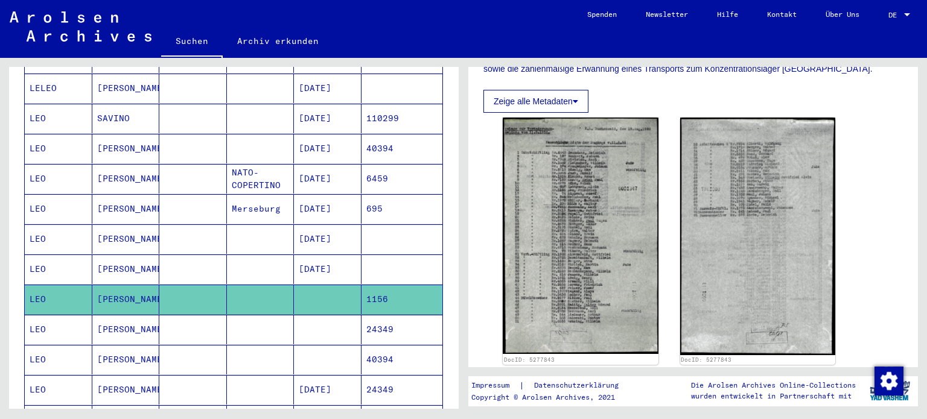
scroll to position [267, 0]
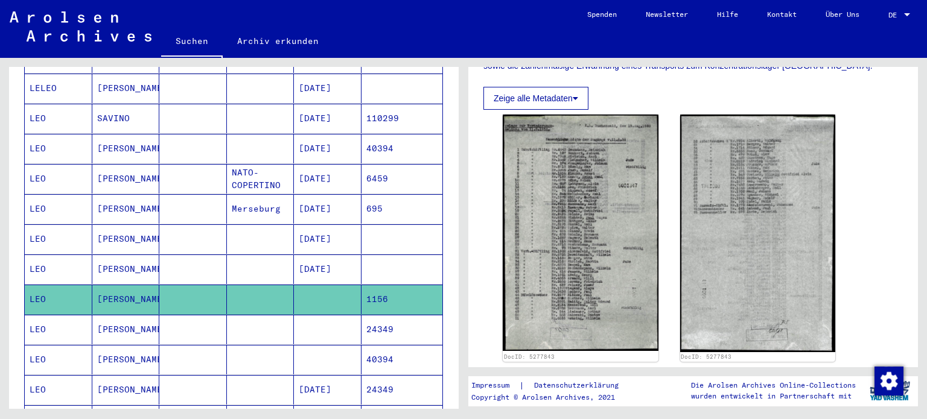
click at [379, 315] on mat-cell "24349" at bounding box center [401, 330] width 81 height 30
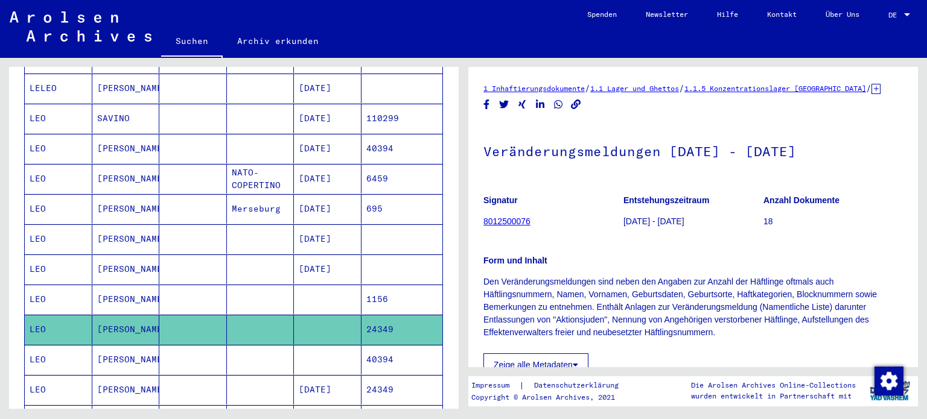
click at [379, 345] on mat-cell "40394" at bounding box center [401, 360] width 81 height 30
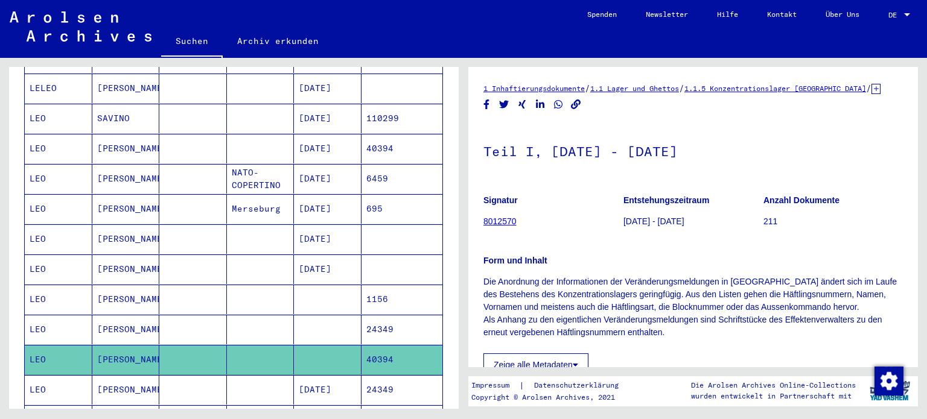
click at [368, 375] on mat-cell "24349" at bounding box center [401, 390] width 81 height 30
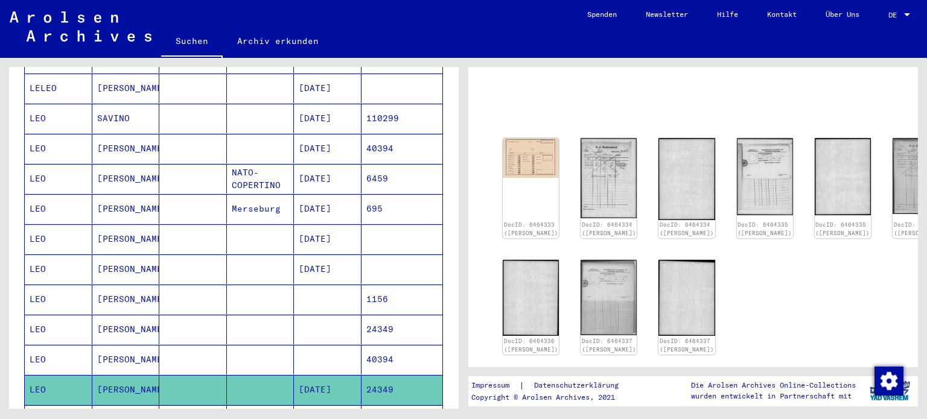
scroll to position [85, 0]
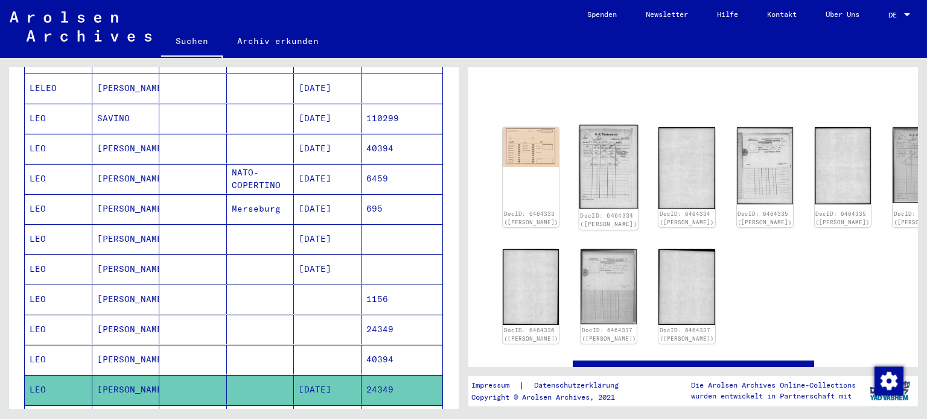
click at [591, 164] on img at bounding box center [608, 167] width 59 height 84
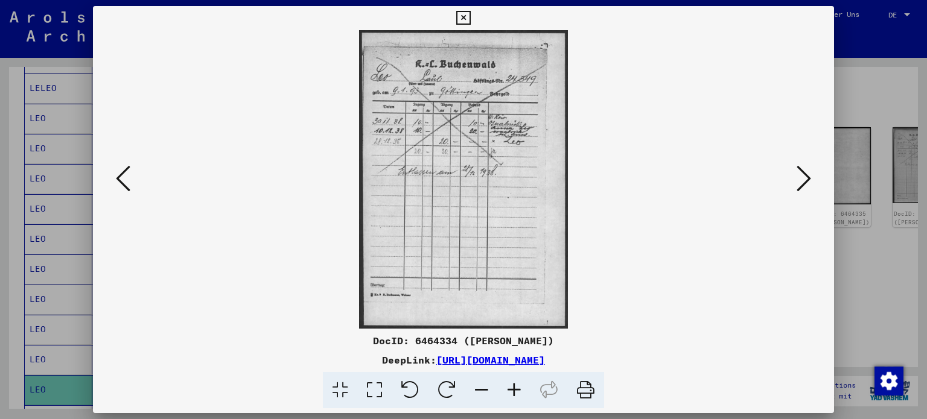
click at [514, 391] on icon at bounding box center [514, 390] width 33 height 37
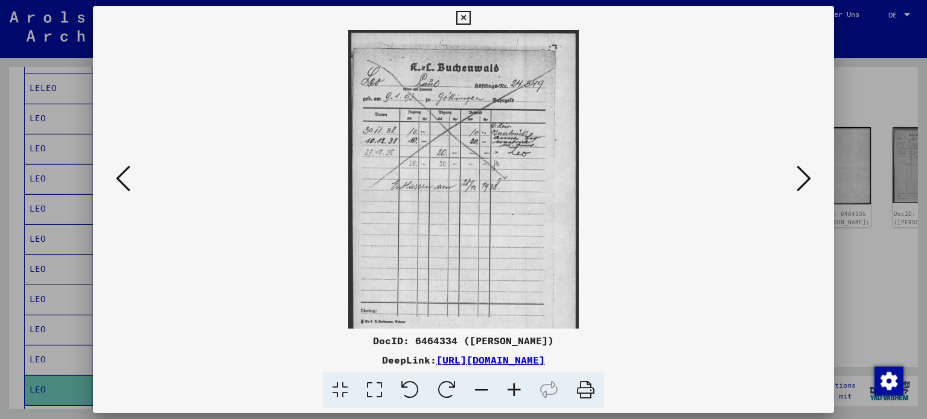
click at [514, 391] on icon at bounding box center [514, 390] width 33 height 37
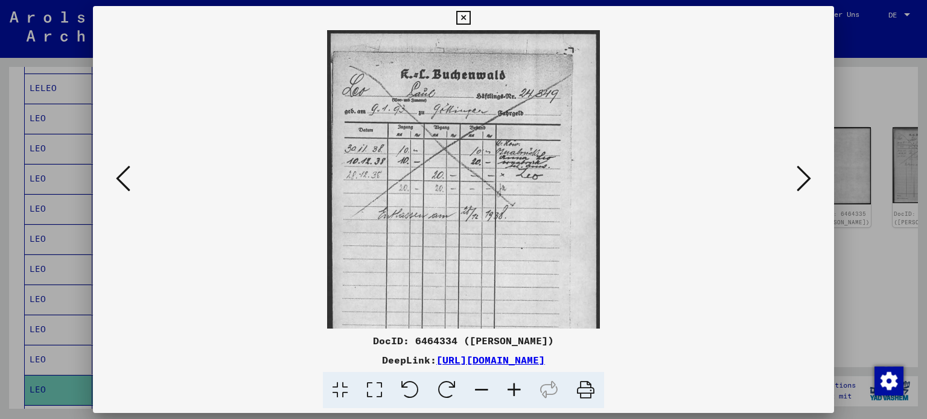
click at [514, 391] on icon at bounding box center [514, 390] width 33 height 37
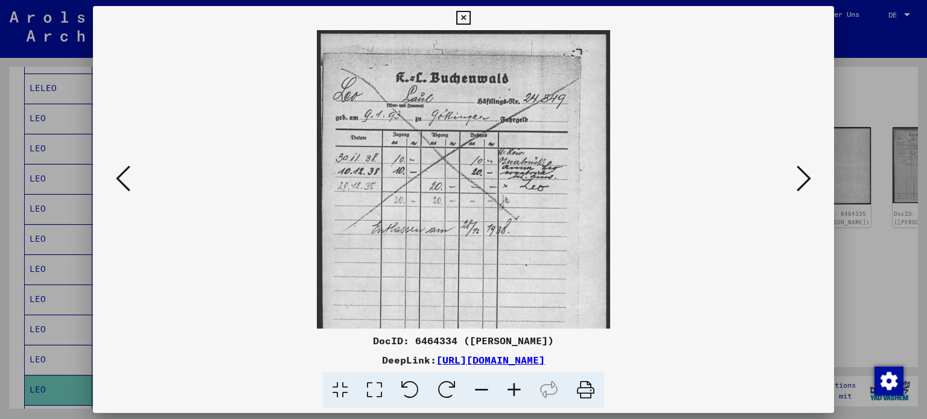
click at [514, 391] on icon at bounding box center [514, 390] width 33 height 37
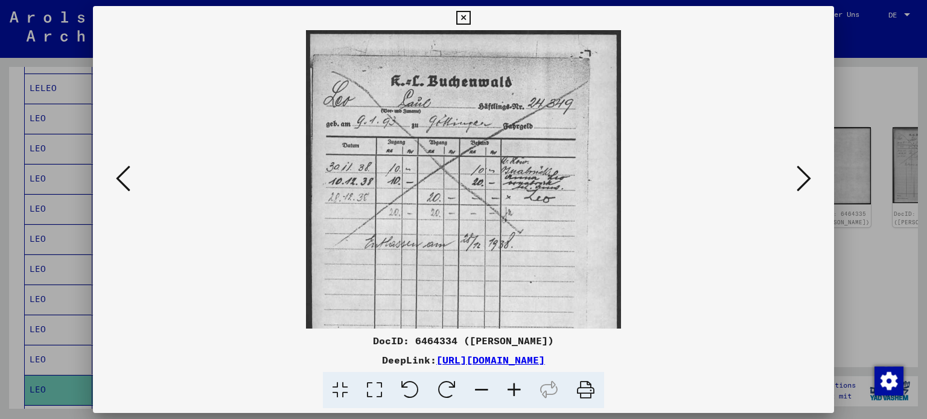
click at [514, 391] on icon at bounding box center [514, 390] width 33 height 37
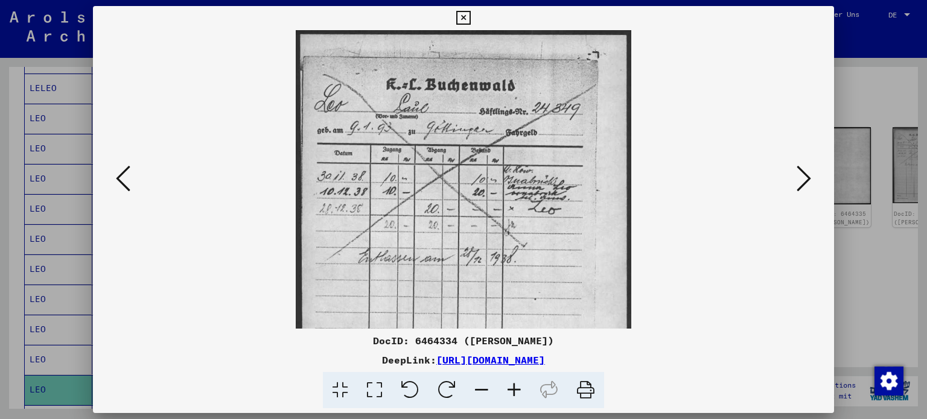
click at [808, 173] on icon at bounding box center [804, 178] width 14 height 29
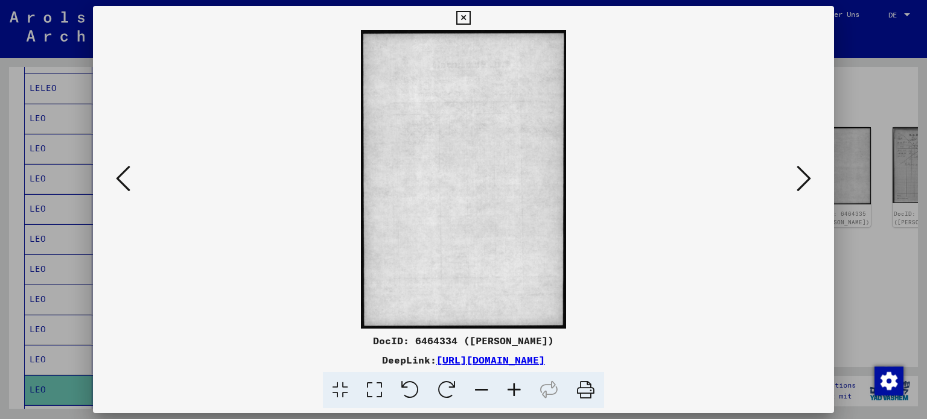
click at [808, 173] on icon at bounding box center [804, 178] width 14 height 29
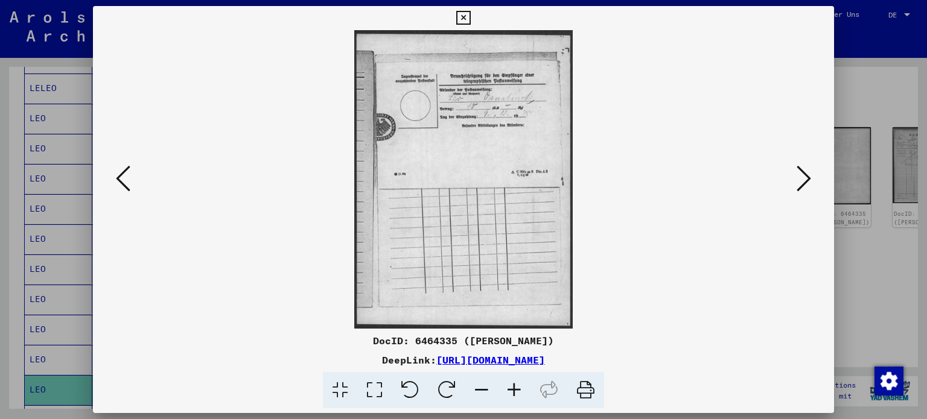
click at [808, 173] on icon at bounding box center [804, 178] width 14 height 29
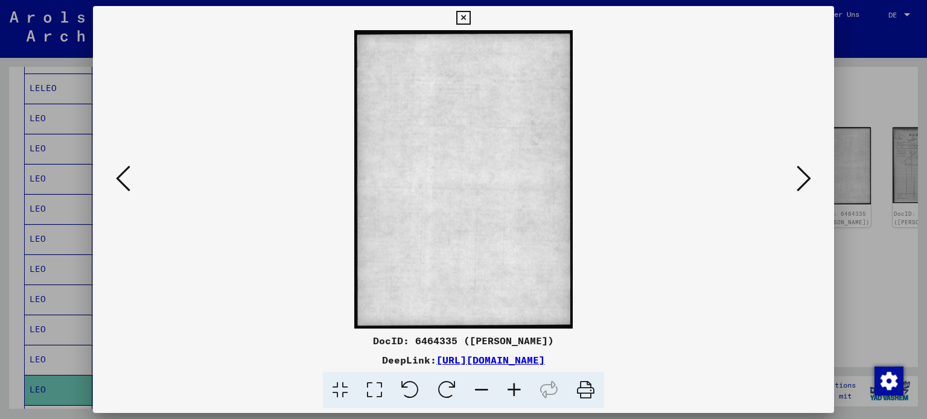
click at [808, 173] on icon at bounding box center [804, 178] width 14 height 29
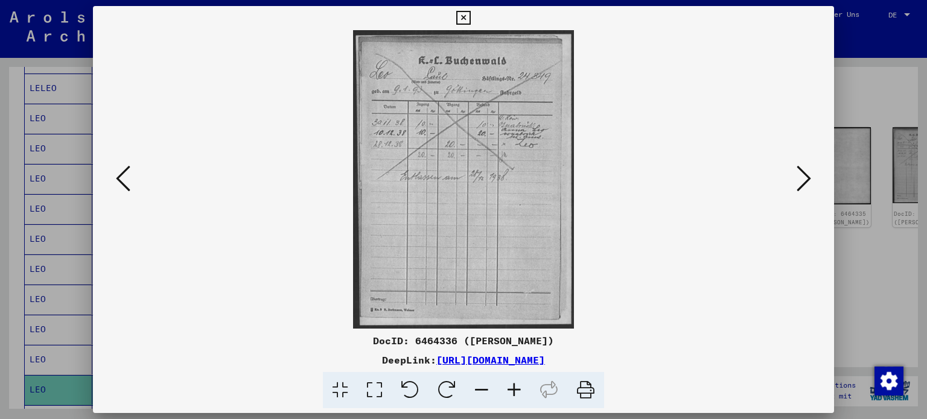
click at [808, 173] on icon at bounding box center [804, 178] width 14 height 29
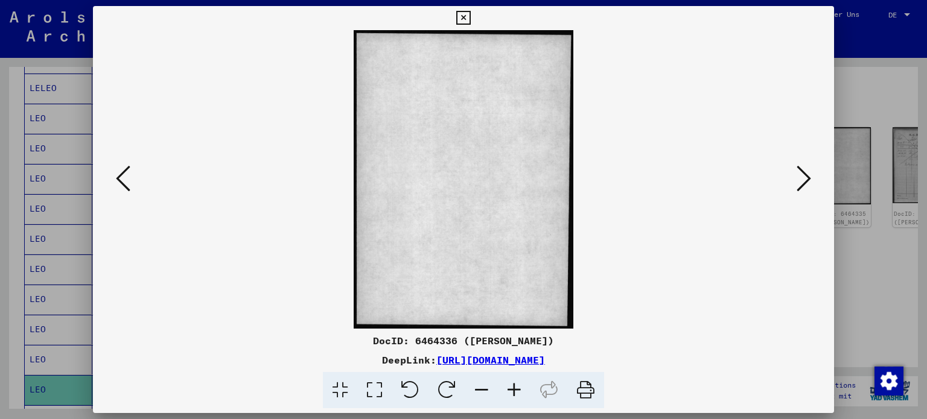
click at [808, 173] on icon at bounding box center [804, 178] width 14 height 29
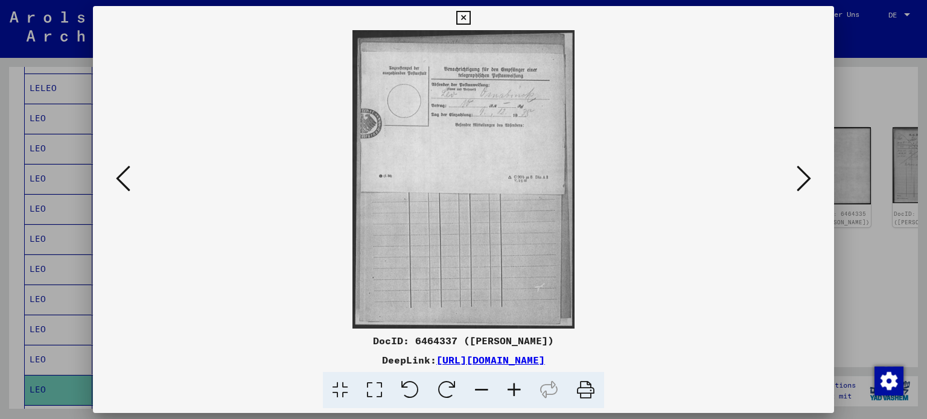
click at [808, 173] on icon at bounding box center [804, 178] width 14 height 29
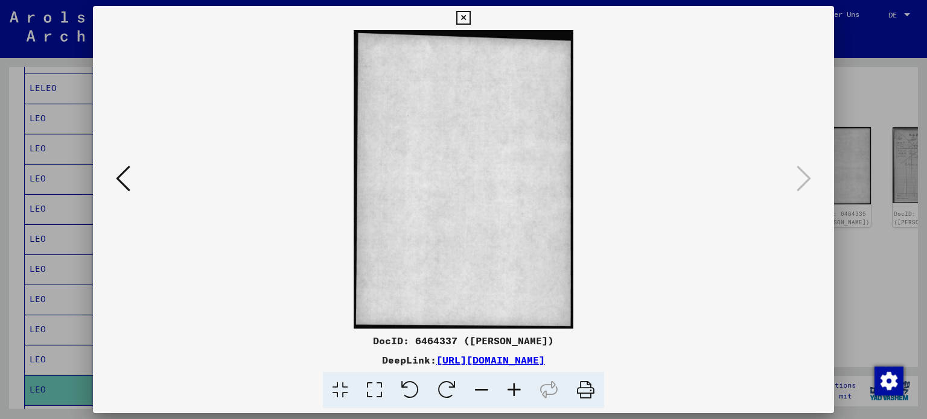
click at [876, 65] on div at bounding box center [463, 209] width 927 height 419
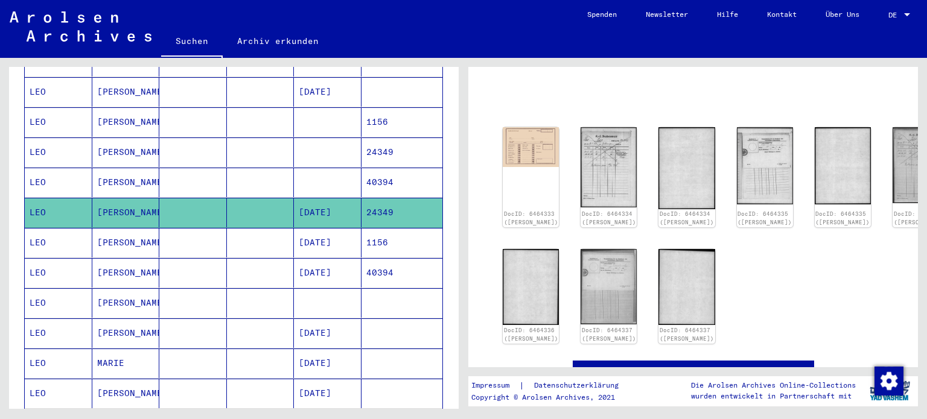
scroll to position [606, 0]
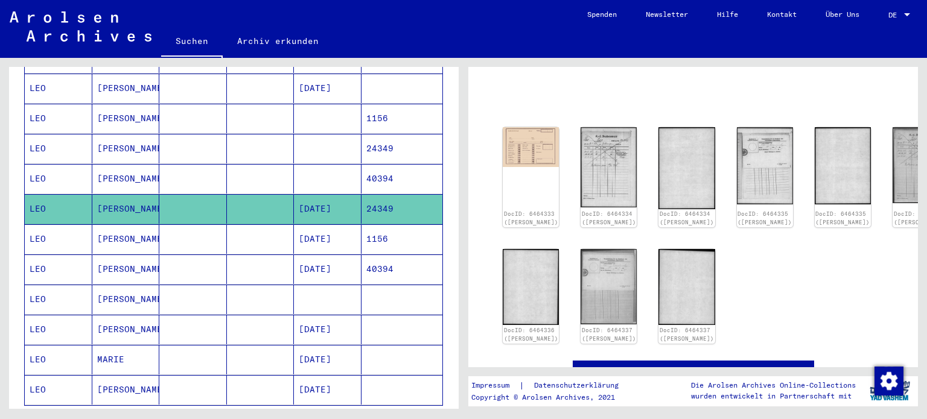
click at [325, 224] on mat-cell "[DATE]" at bounding box center [328, 239] width 68 height 30
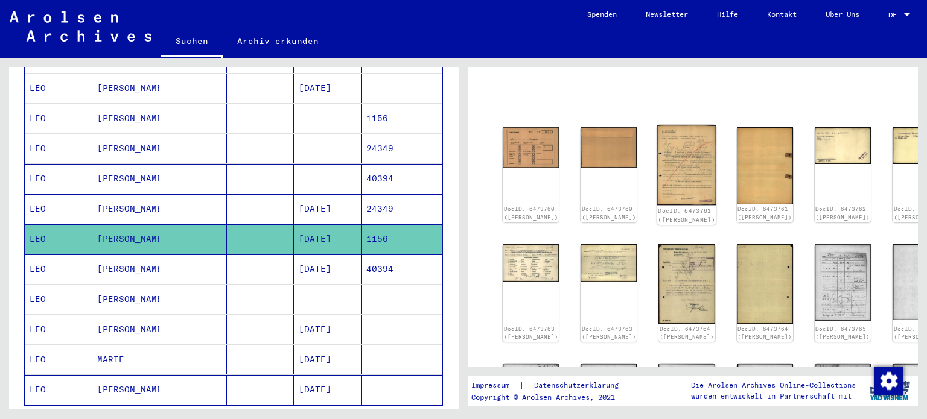
click at [657, 157] on img at bounding box center [686, 165] width 59 height 80
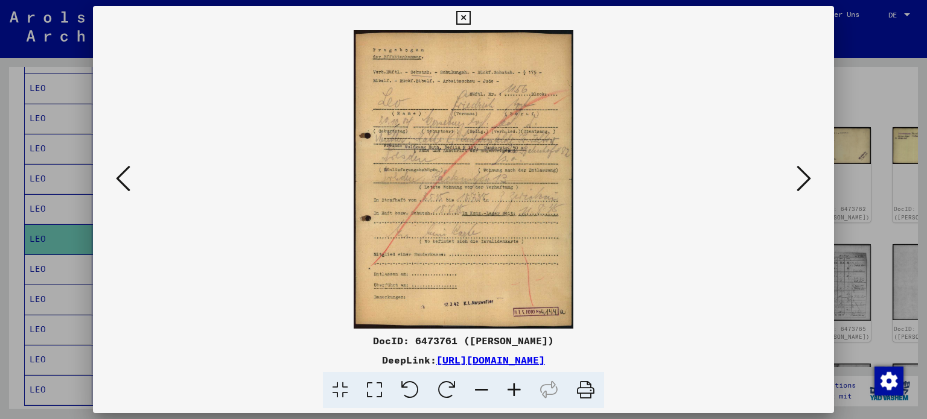
click at [517, 396] on icon at bounding box center [514, 390] width 33 height 37
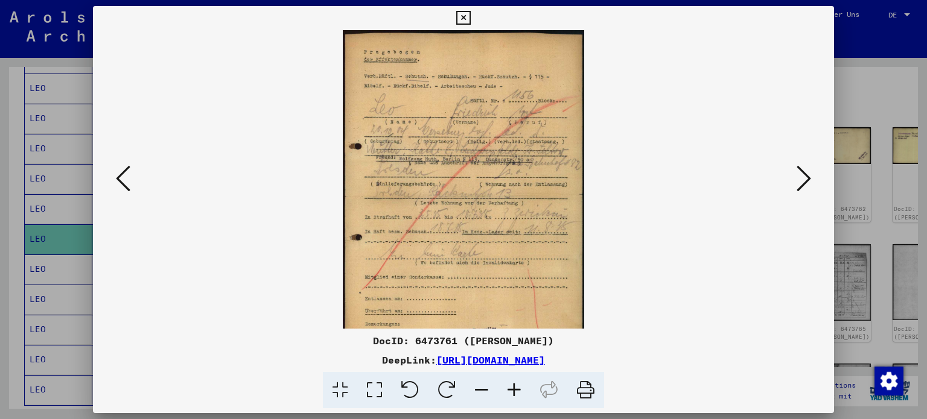
click at [517, 396] on icon at bounding box center [514, 390] width 33 height 37
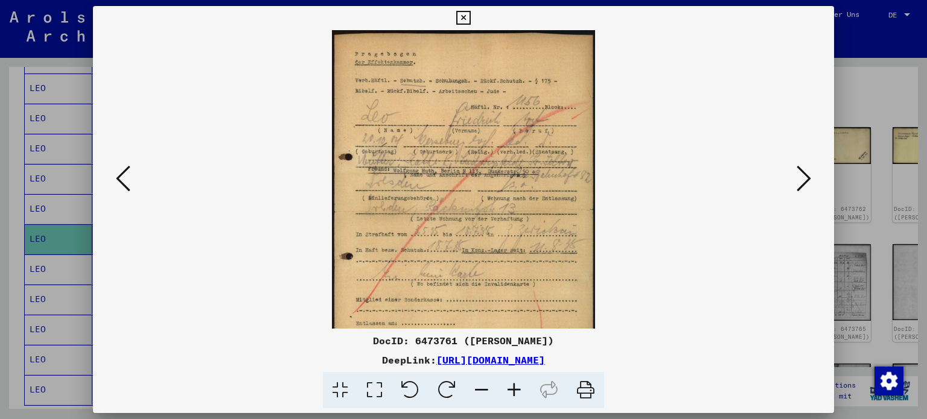
click at [517, 396] on icon at bounding box center [514, 390] width 33 height 37
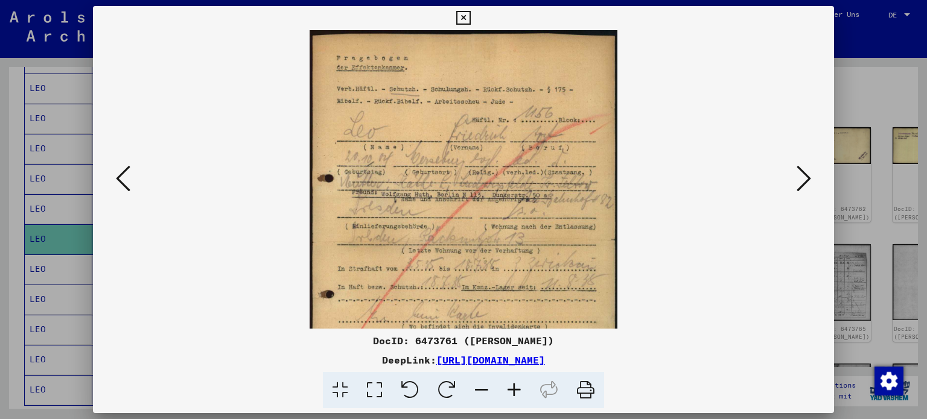
click at [517, 396] on icon at bounding box center [514, 390] width 33 height 37
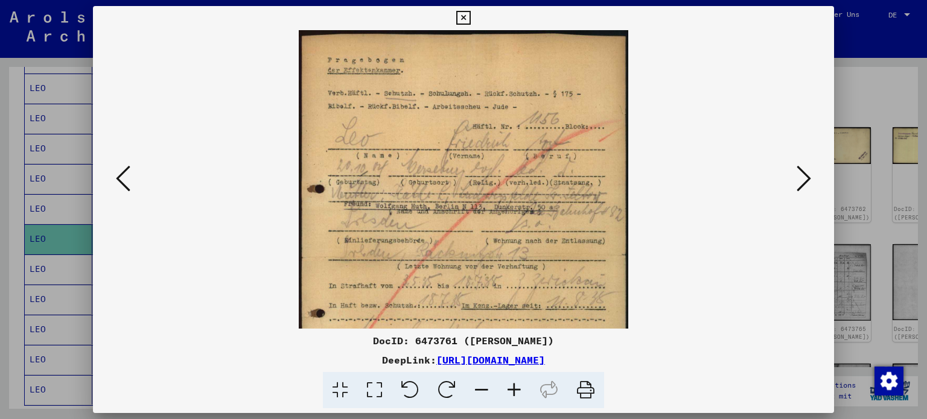
click at [805, 174] on icon at bounding box center [804, 178] width 14 height 29
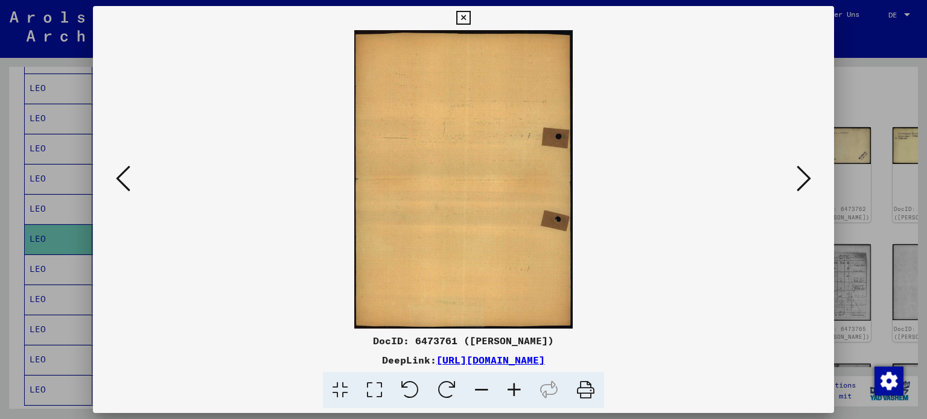
click at [805, 174] on icon at bounding box center [804, 178] width 14 height 29
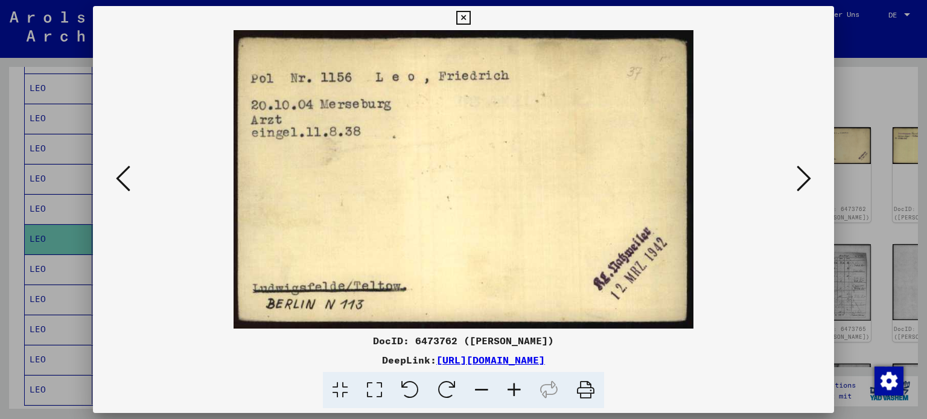
click at [805, 174] on icon at bounding box center [804, 178] width 14 height 29
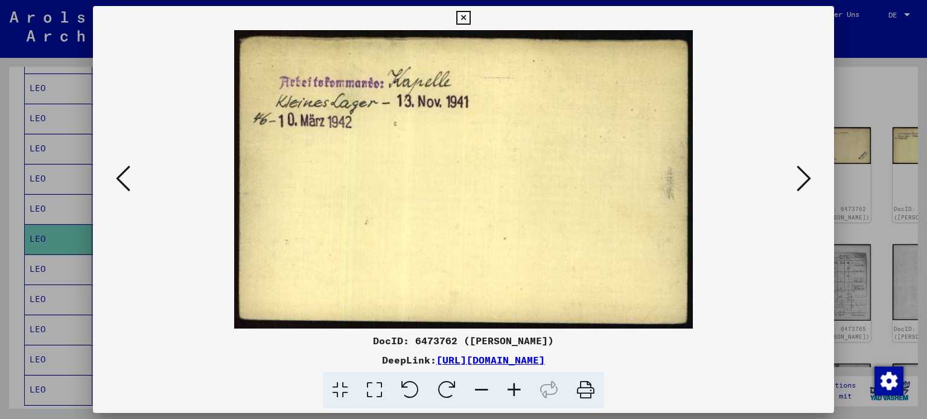
click at [805, 174] on icon at bounding box center [804, 178] width 14 height 29
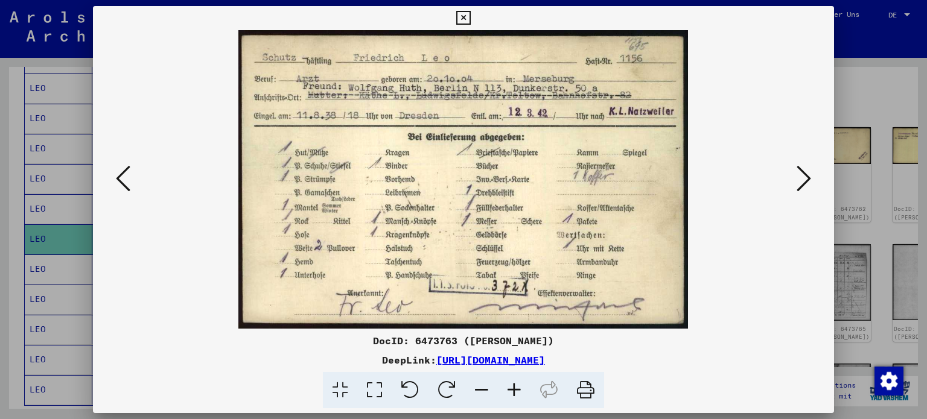
click at [805, 174] on icon at bounding box center [804, 178] width 14 height 29
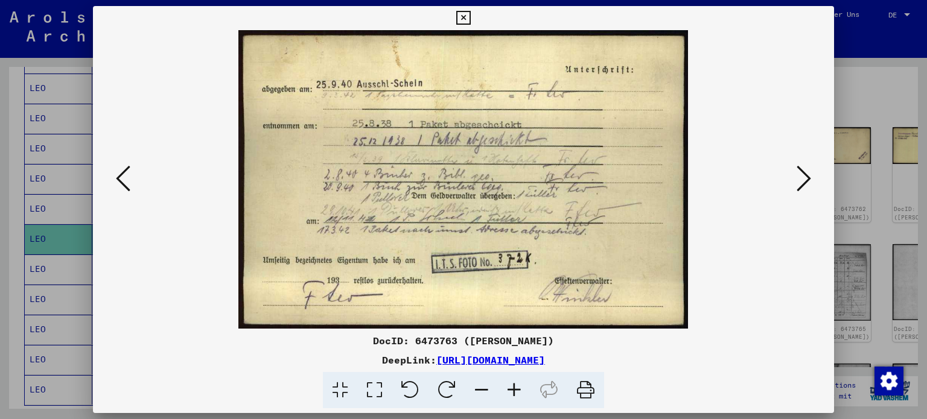
click at [805, 174] on icon at bounding box center [804, 178] width 14 height 29
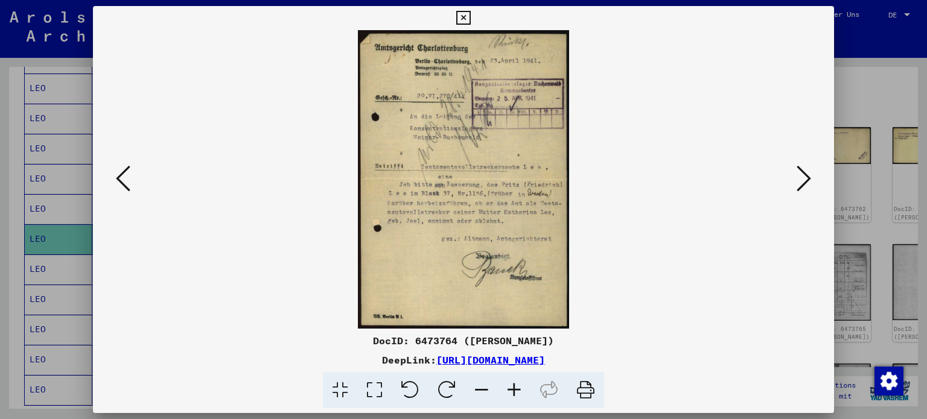
click at [512, 392] on icon at bounding box center [514, 390] width 33 height 37
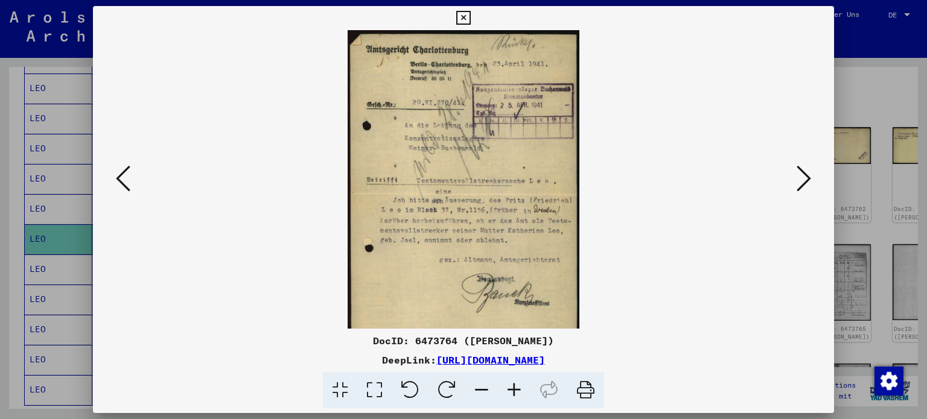
click at [512, 392] on icon at bounding box center [514, 390] width 33 height 37
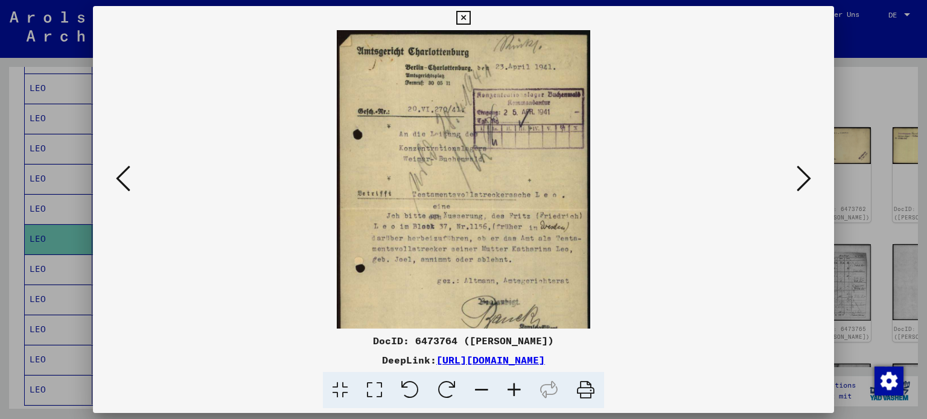
click at [512, 392] on icon at bounding box center [514, 390] width 33 height 37
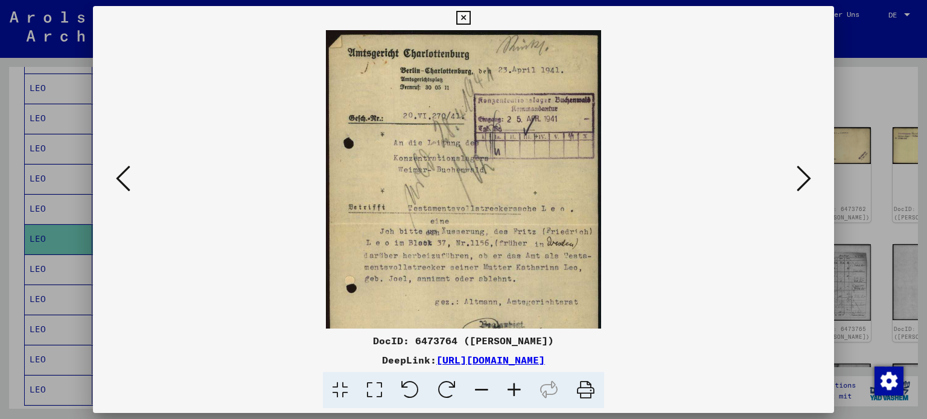
click at [512, 392] on icon at bounding box center [514, 390] width 33 height 37
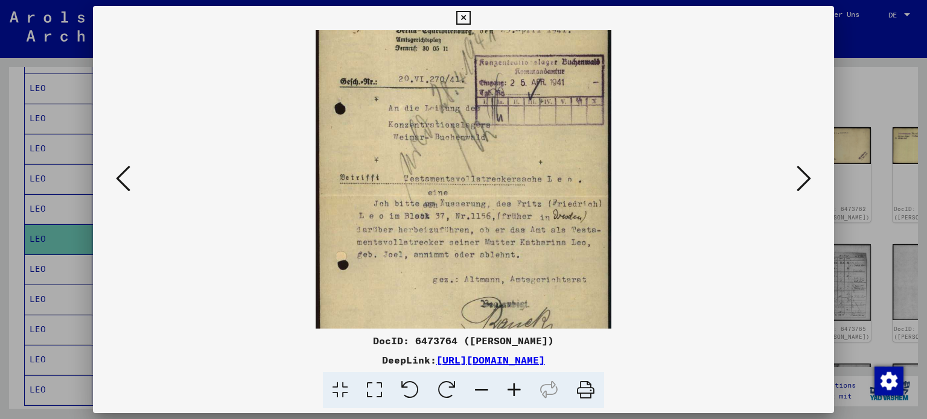
scroll to position [60, 0]
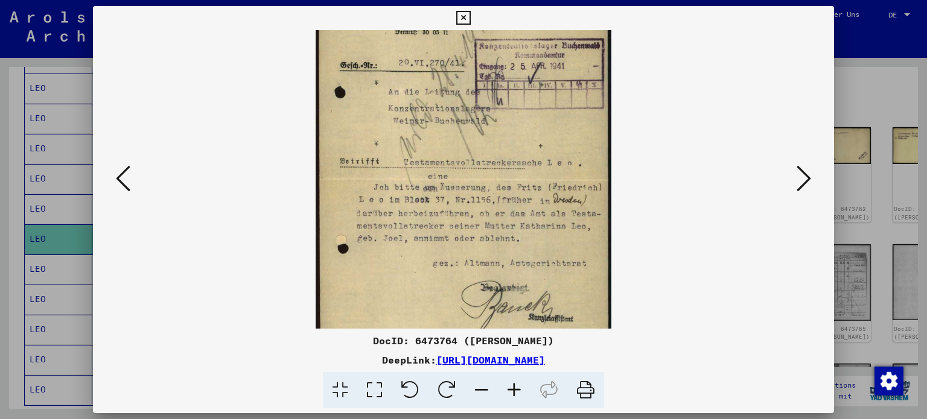
drag, startPoint x: 585, startPoint y: 285, endPoint x: 582, endPoint y: 226, distance: 59.2
click at [582, 226] on img at bounding box center [464, 179] width 296 height 419
click at [802, 185] on icon at bounding box center [804, 178] width 14 height 29
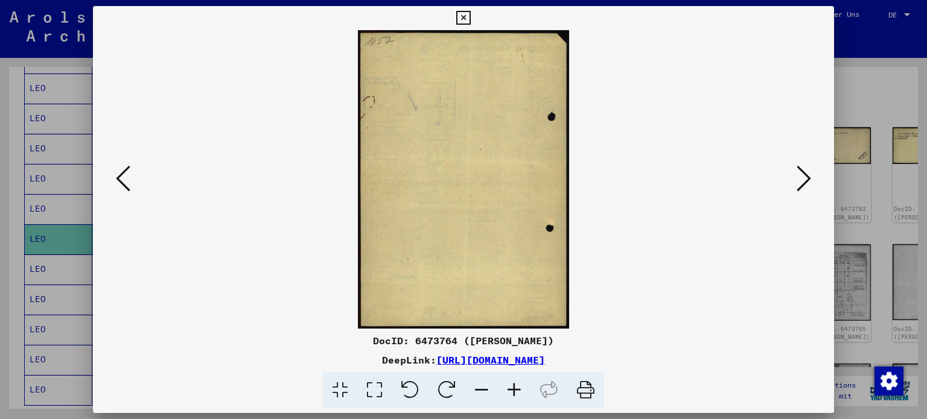
scroll to position [0, 0]
click at [802, 185] on icon at bounding box center [804, 178] width 14 height 29
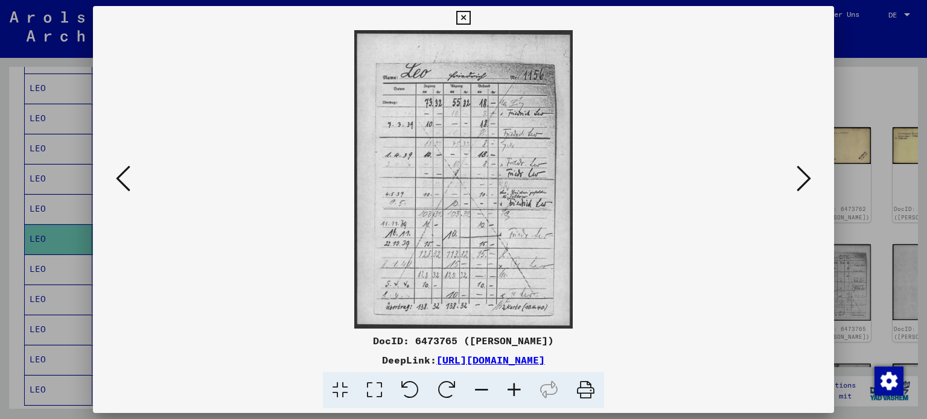
click at [802, 185] on icon at bounding box center [804, 178] width 14 height 29
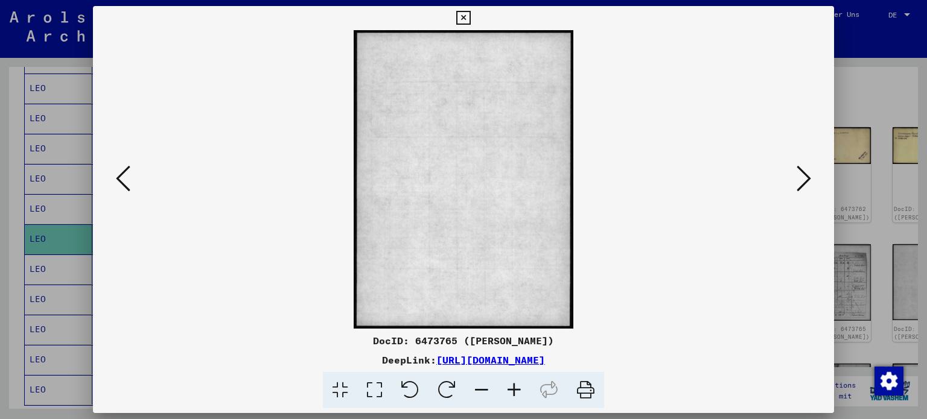
click at [802, 185] on icon at bounding box center [804, 178] width 14 height 29
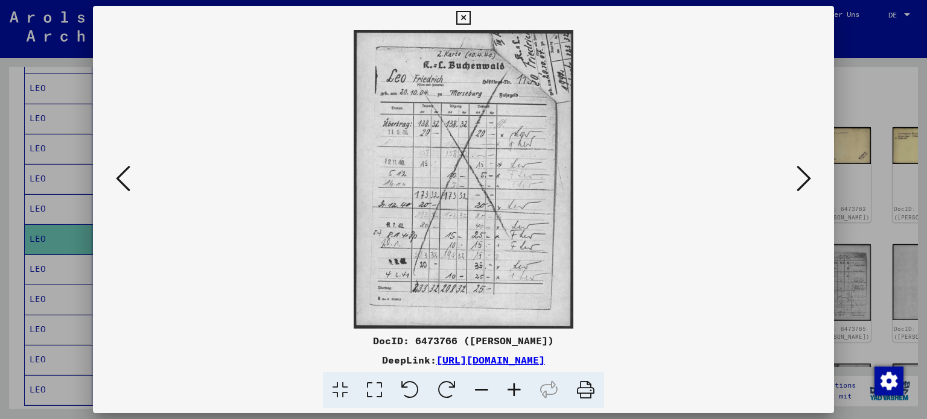
click at [802, 185] on icon at bounding box center [804, 178] width 14 height 29
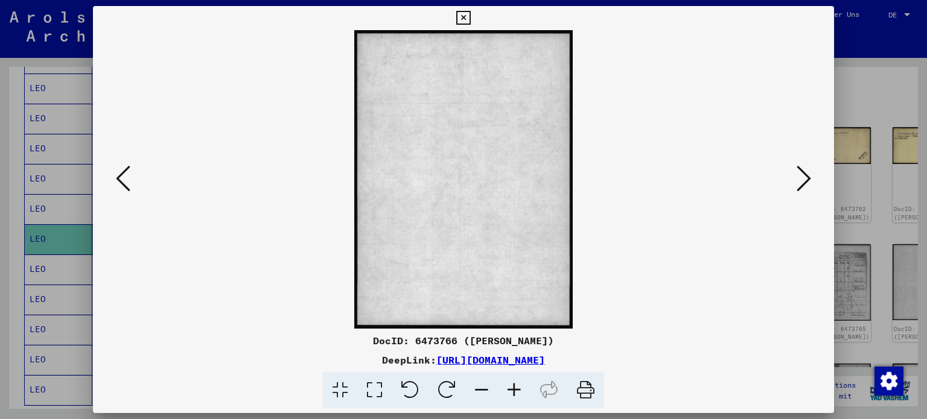
click at [802, 185] on icon at bounding box center [804, 178] width 14 height 29
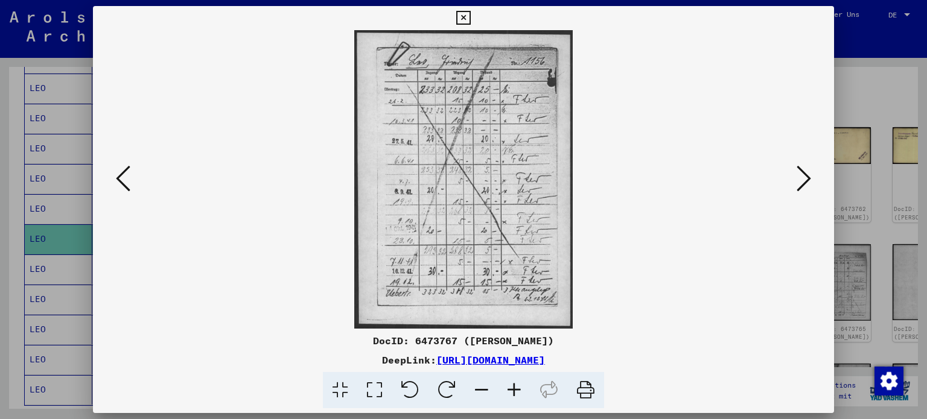
click at [802, 185] on icon at bounding box center [804, 178] width 14 height 29
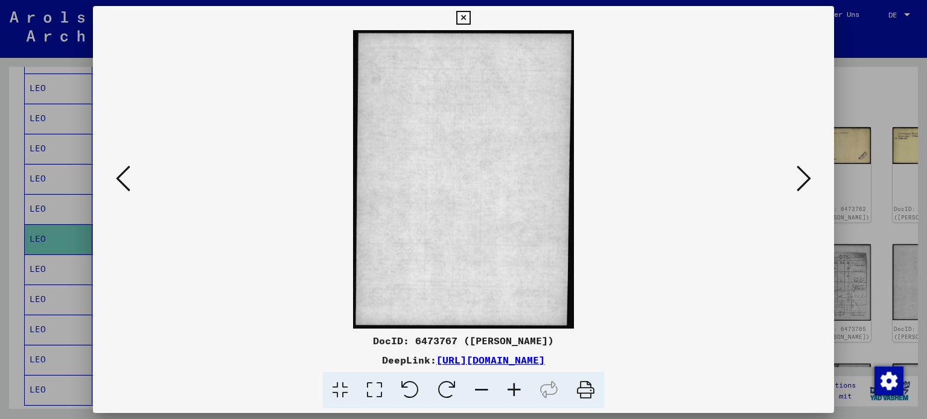
click at [802, 185] on icon at bounding box center [804, 178] width 14 height 29
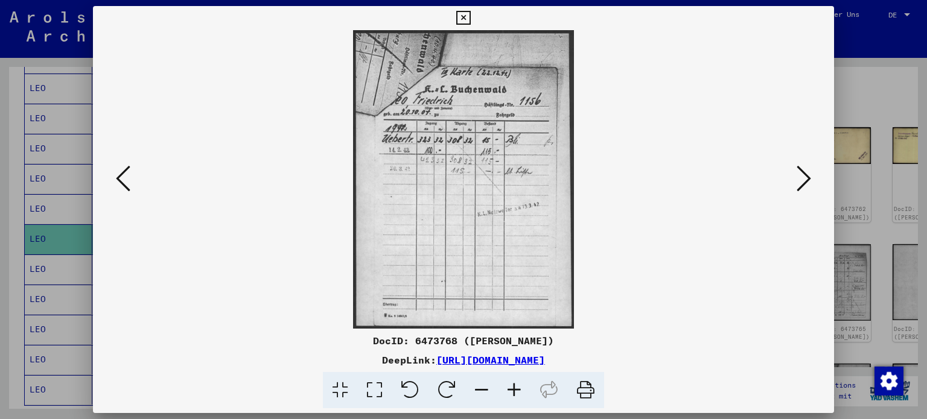
click at [802, 185] on icon at bounding box center [804, 178] width 14 height 29
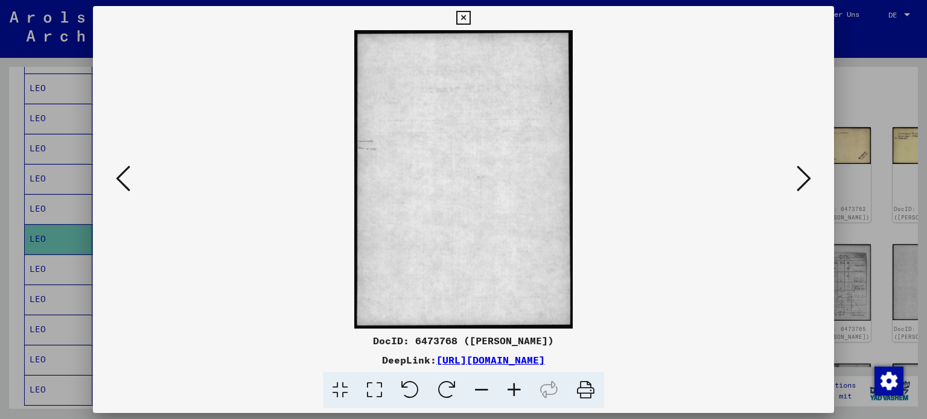
click at [802, 185] on icon at bounding box center [804, 178] width 14 height 29
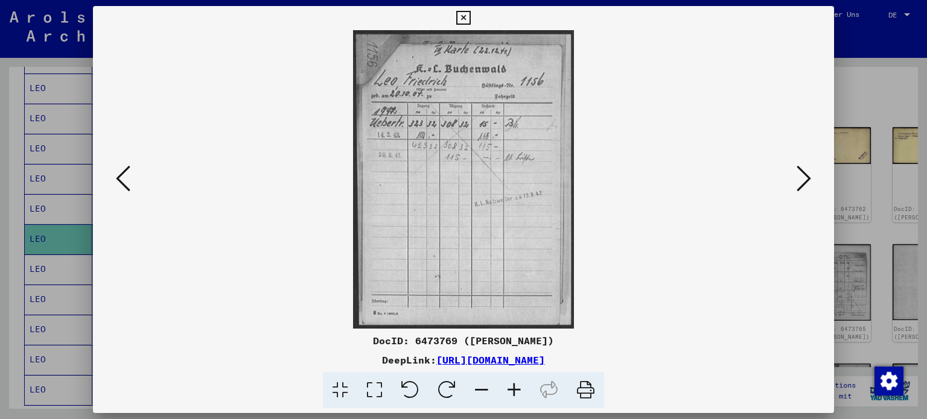
click at [802, 185] on icon at bounding box center [804, 178] width 14 height 29
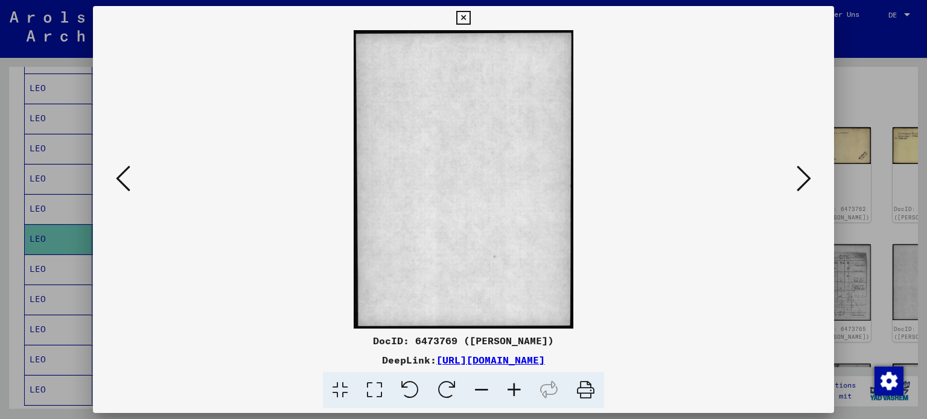
click at [802, 185] on icon at bounding box center [804, 178] width 14 height 29
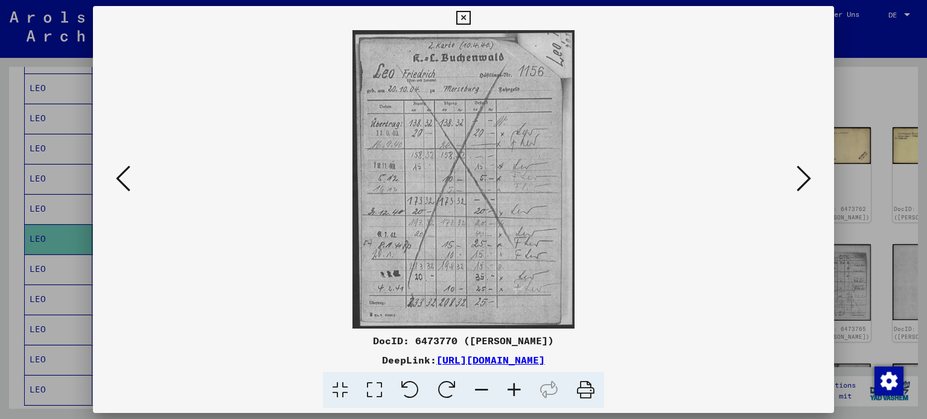
click at [802, 185] on icon at bounding box center [804, 178] width 14 height 29
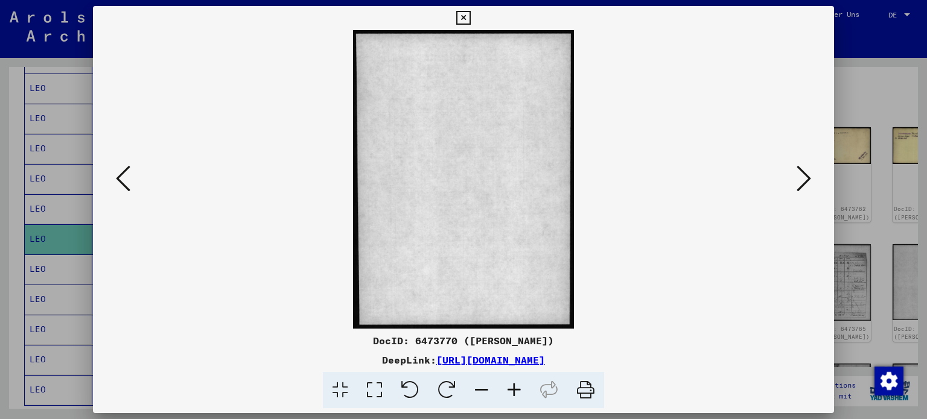
click at [802, 185] on icon at bounding box center [804, 178] width 14 height 29
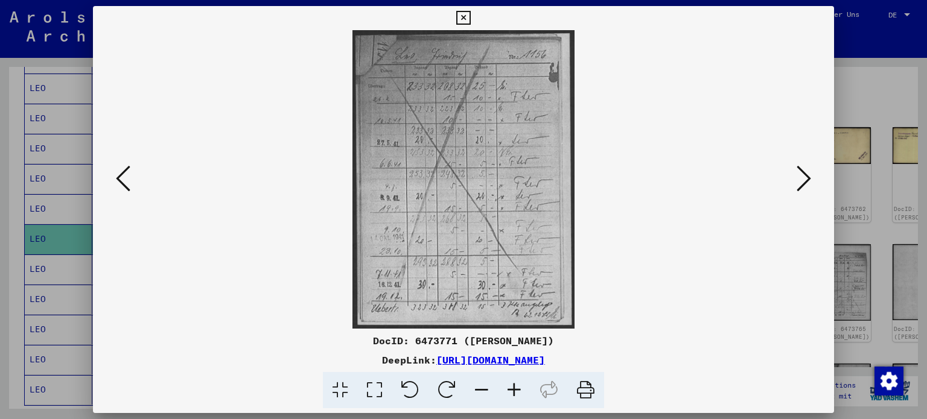
click at [802, 185] on icon at bounding box center [804, 178] width 14 height 29
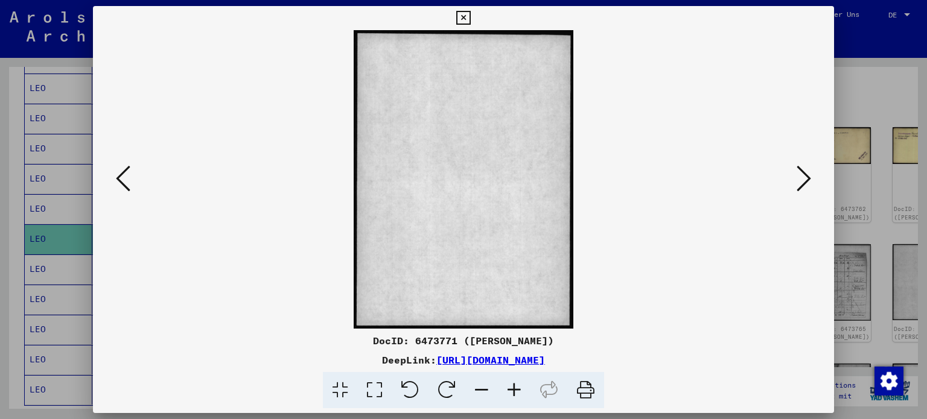
click at [802, 185] on icon at bounding box center [804, 178] width 14 height 29
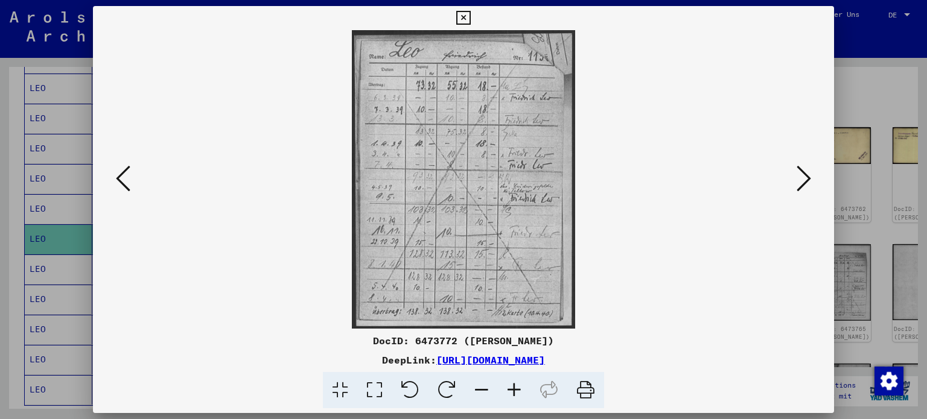
click at [802, 185] on icon at bounding box center [804, 178] width 14 height 29
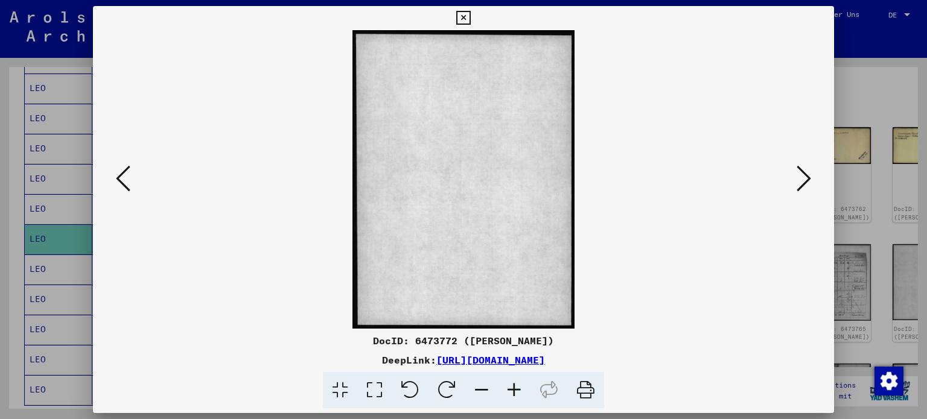
click at [802, 185] on icon at bounding box center [804, 178] width 14 height 29
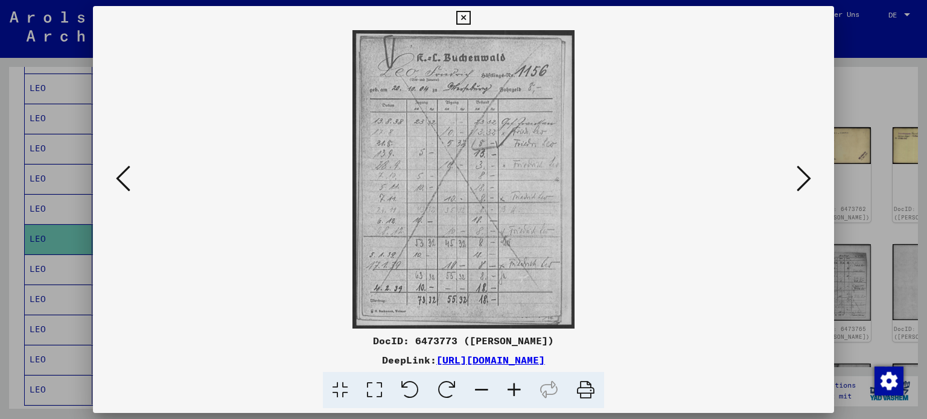
click at [802, 185] on icon at bounding box center [804, 178] width 14 height 29
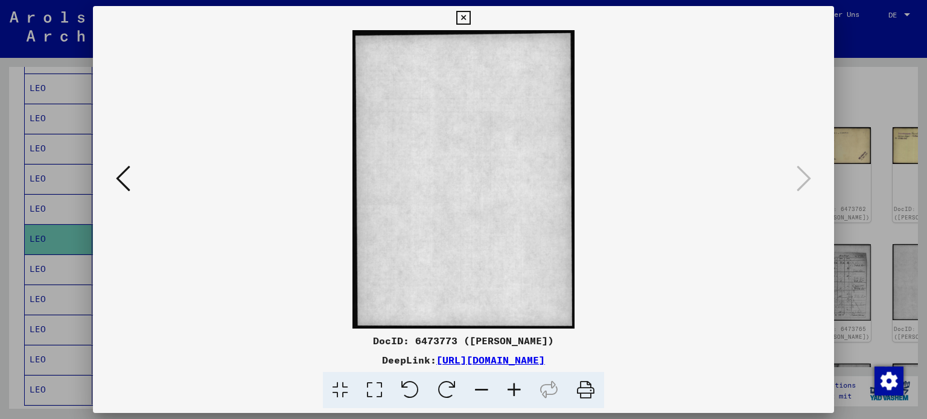
click at [459, 20] on icon at bounding box center [463, 18] width 14 height 14
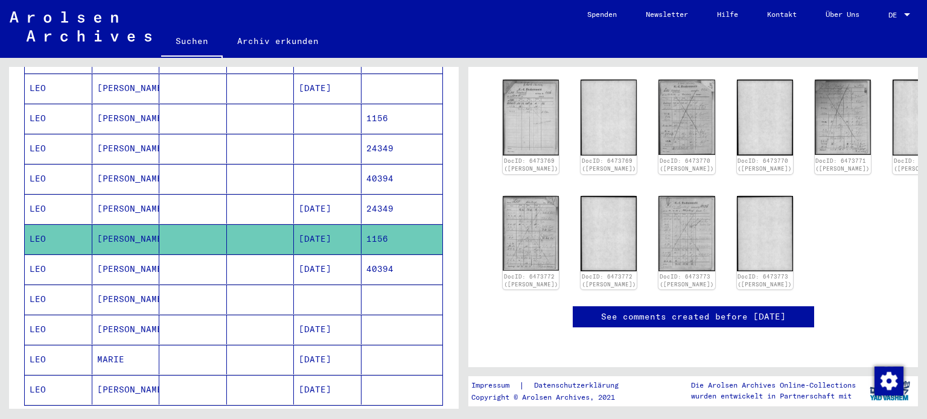
scroll to position [742, 0]
click at [323, 255] on mat-cell "[DATE]" at bounding box center [328, 270] width 68 height 30
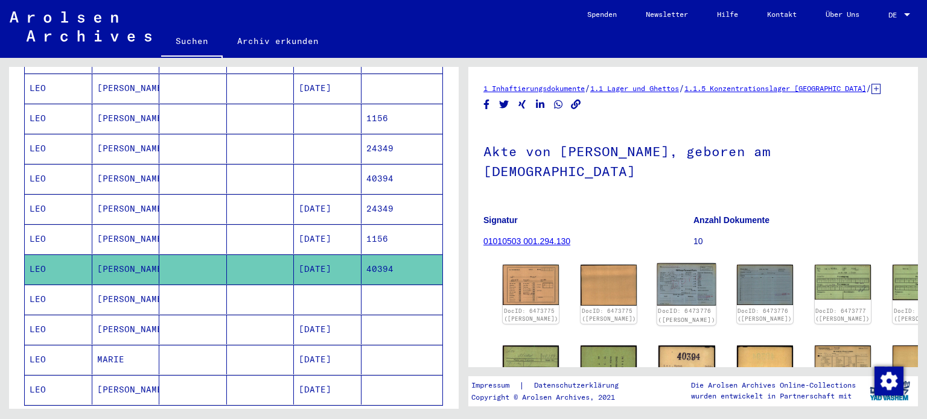
click at [664, 272] on img at bounding box center [686, 285] width 59 height 43
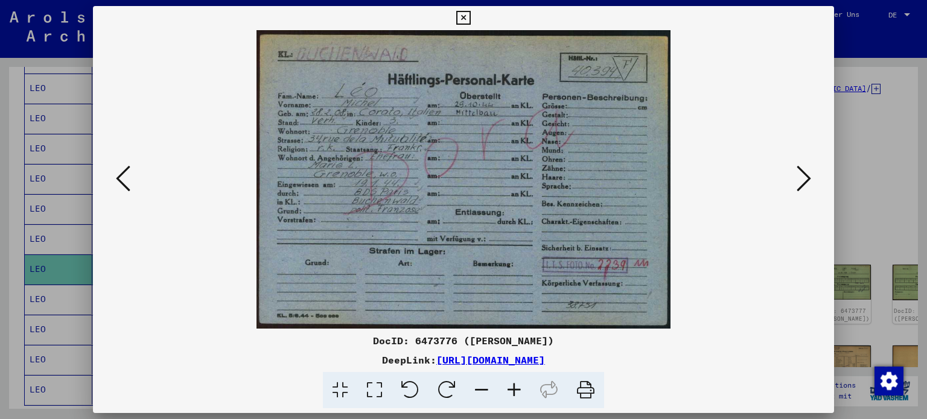
click at [804, 182] on icon at bounding box center [804, 178] width 14 height 29
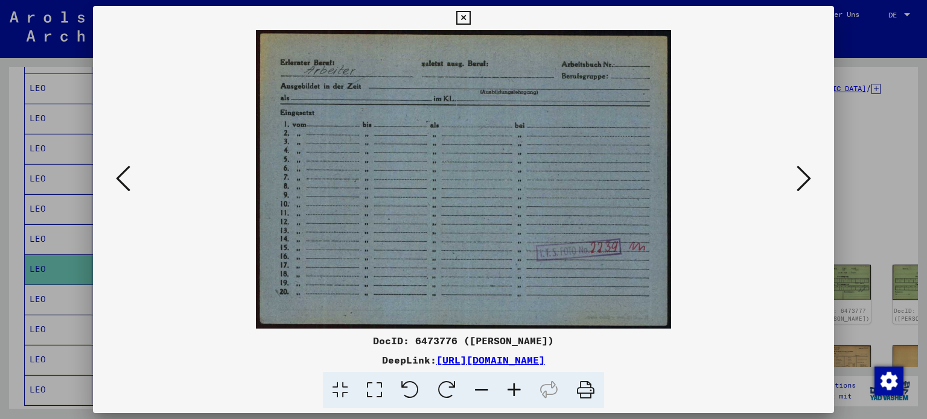
click at [804, 182] on icon at bounding box center [804, 178] width 14 height 29
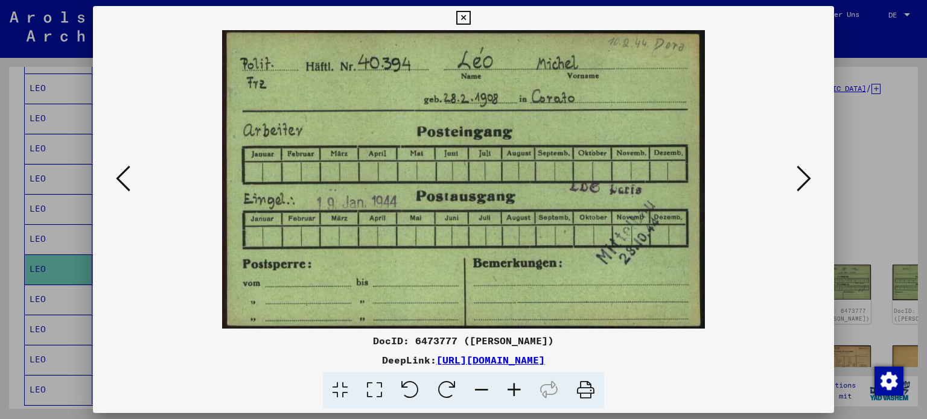
click at [860, 55] on div at bounding box center [463, 209] width 927 height 419
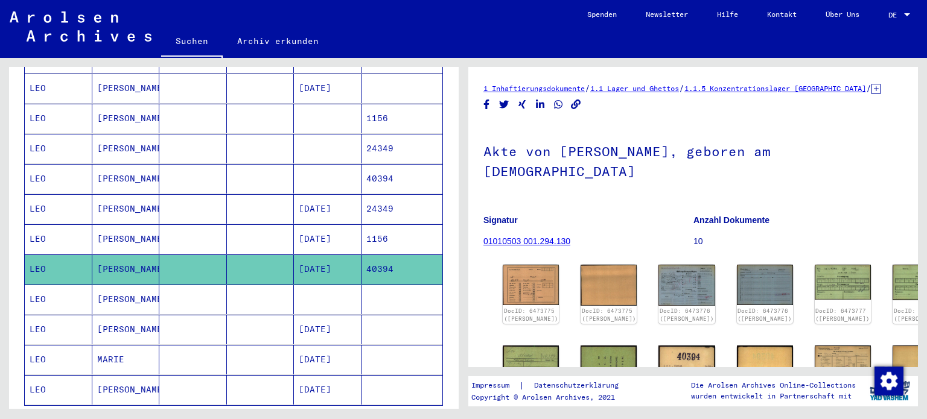
click at [111, 285] on mat-cell "[PERSON_NAME]" at bounding box center [126, 300] width 68 height 30
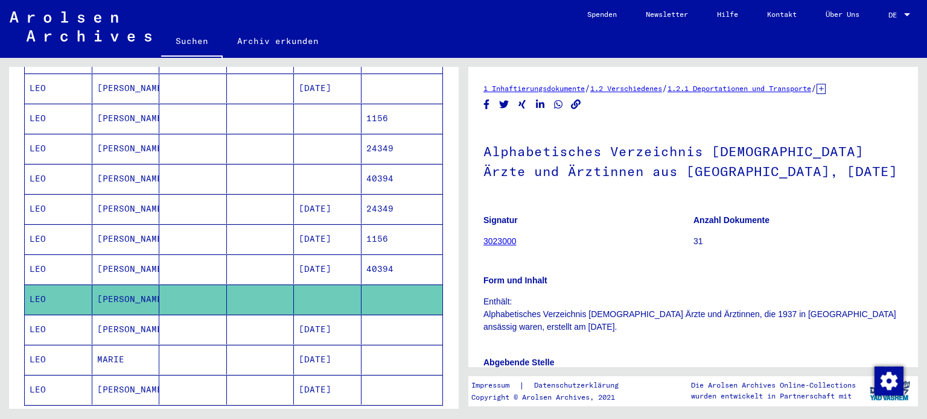
click at [103, 315] on mat-cell "[PERSON_NAME]" at bounding box center [126, 330] width 68 height 30
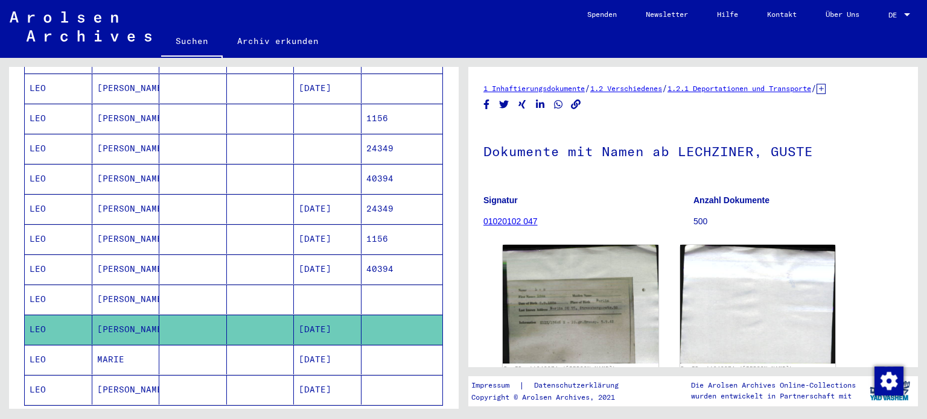
click at [104, 345] on mat-cell "MARIE" at bounding box center [126, 360] width 68 height 30
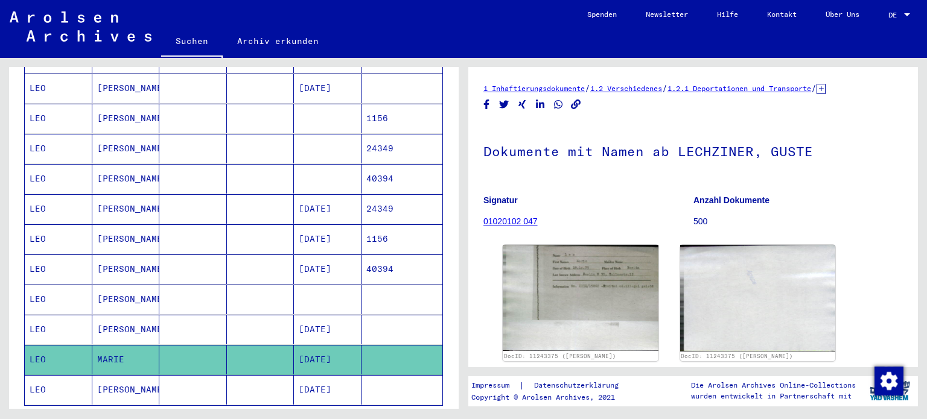
click at [116, 375] on mat-cell "[PERSON_NAME]" at bounding box center [126, 390] width 68 height 30
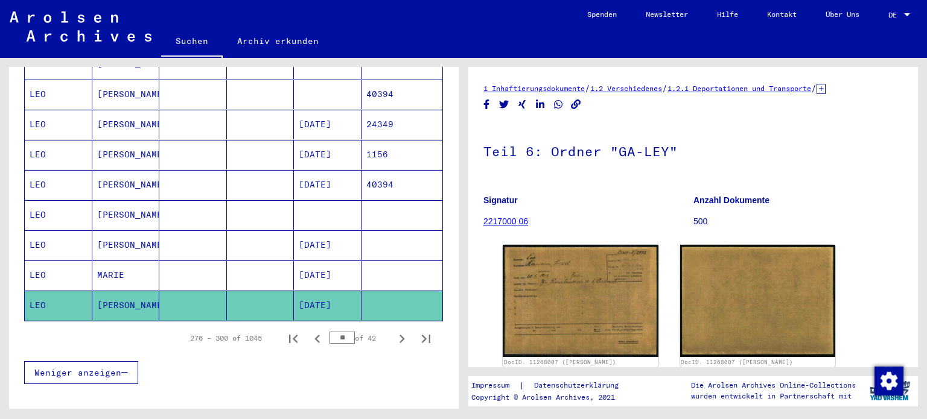
scroll to position [746, 0]
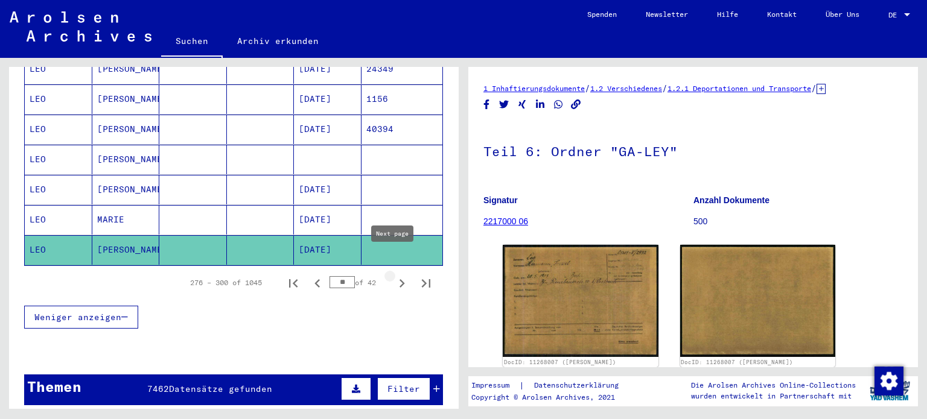
click at [399, 279] on icon "Next page" at bounding box center [401, 283] width 5 height 8
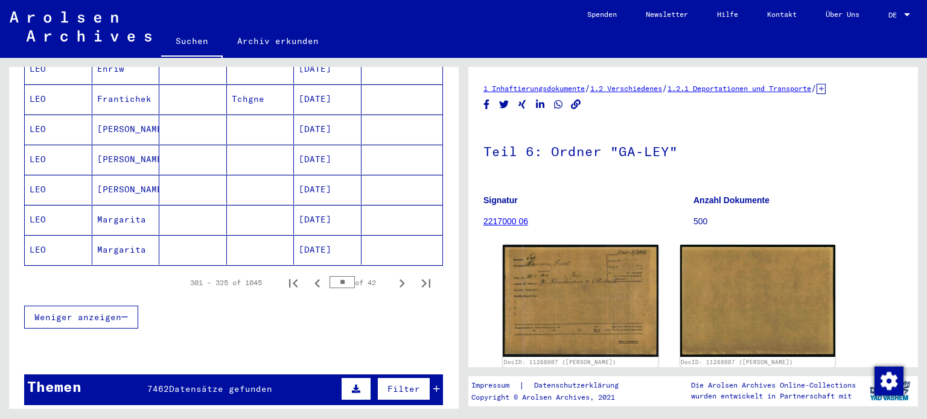
click at [309, 235] on mat-cell "[DATE]" at bounding box center [328, 250] width 68 height 30
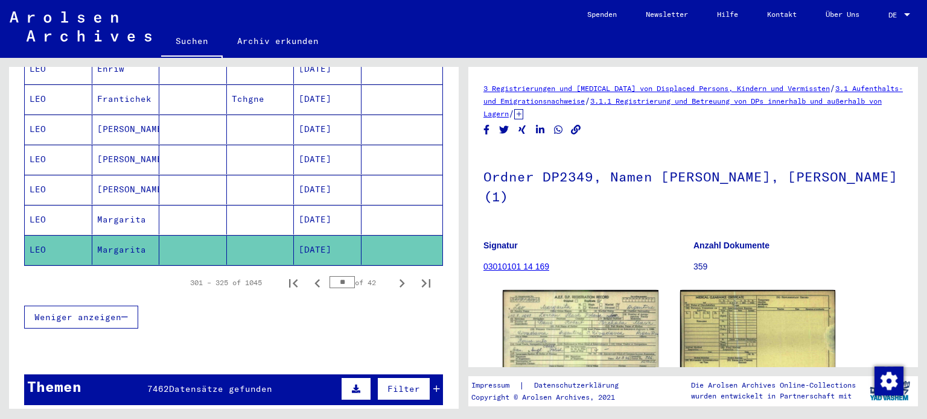
click at [313, 205] on mat-cell "[DATE]" at bounding box center [328, 220] width 68 height 30
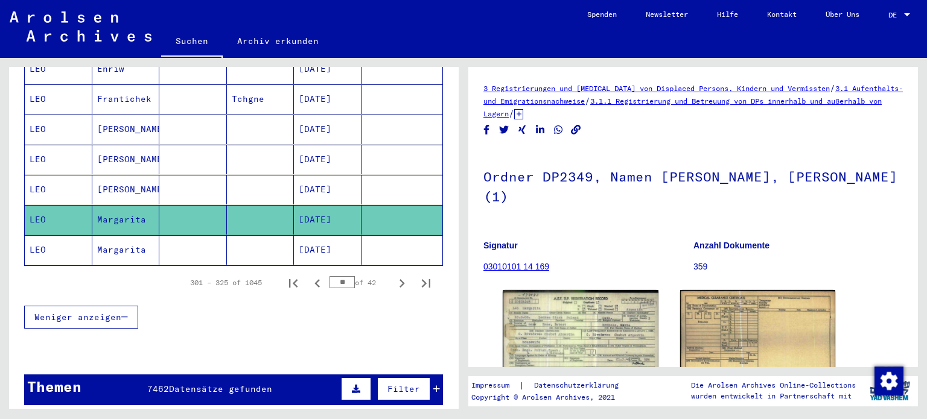
click at [321, 175] on mat-cell "[DATE]" at bounding box center [328, 190] width 68 height 30
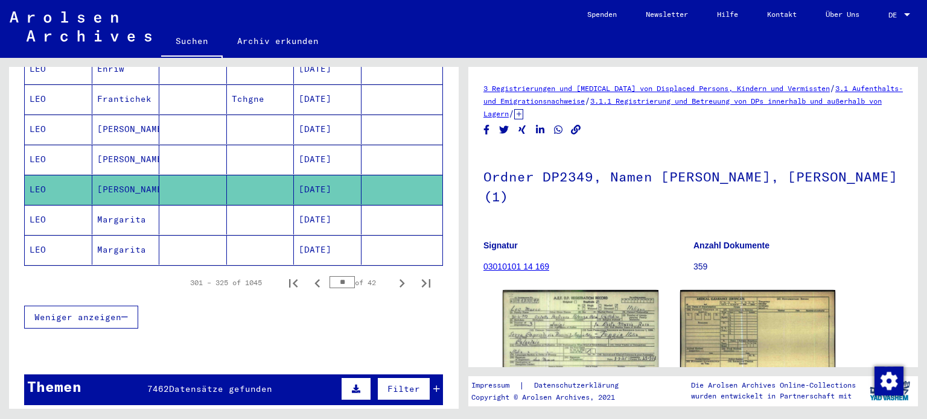
click at [329, 145] on mat-cell "[DATE]" at bounding box center [328, 160] width 68 height 30
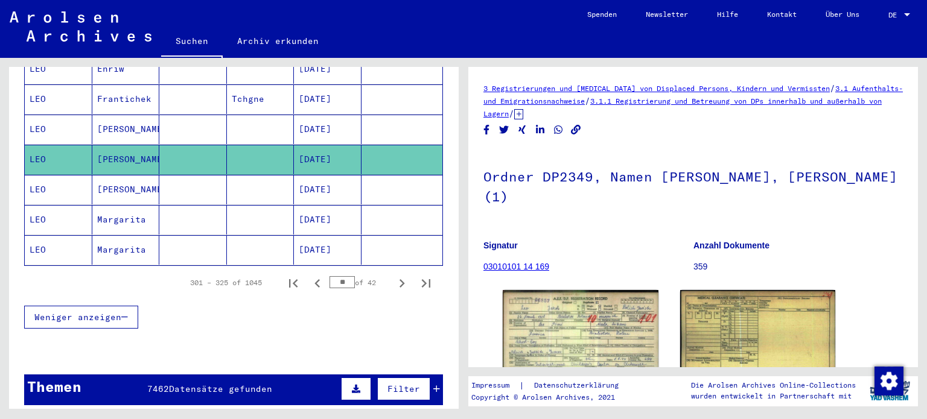
click at [325, 115] on mat-cell "[DATE]" at bounding box center [328, 130] width 68 height 30
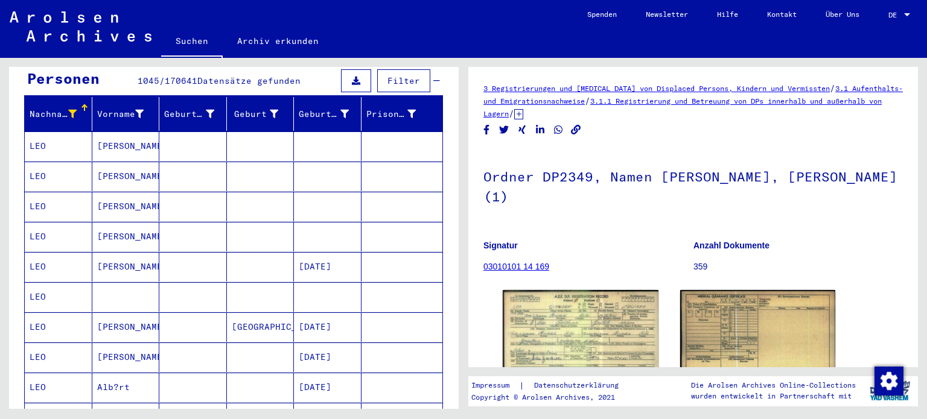
scroll to position [133, 0]
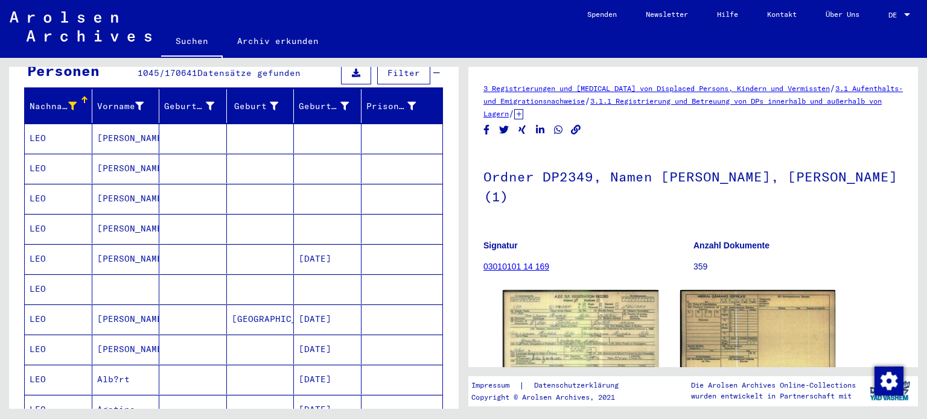
click at [343, 134] on mat-cell at bounding box center [328, 139] width 68 height 30
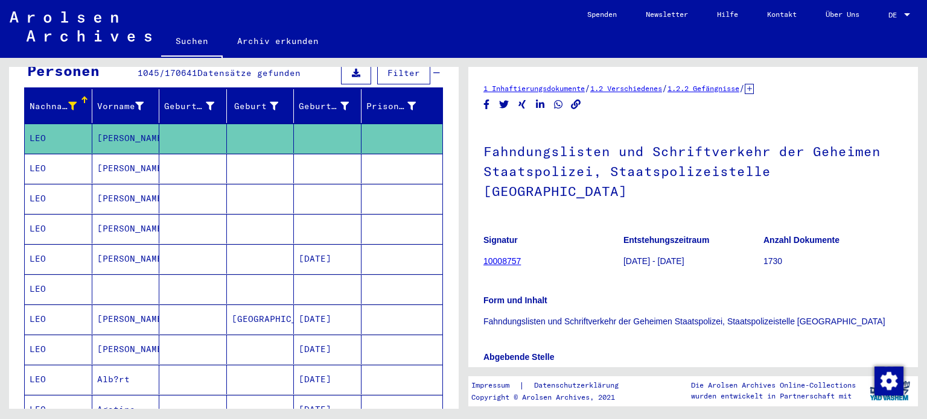
click at [331, 158] on mat-cell at bounding box center [328, 169] width 68 height 30
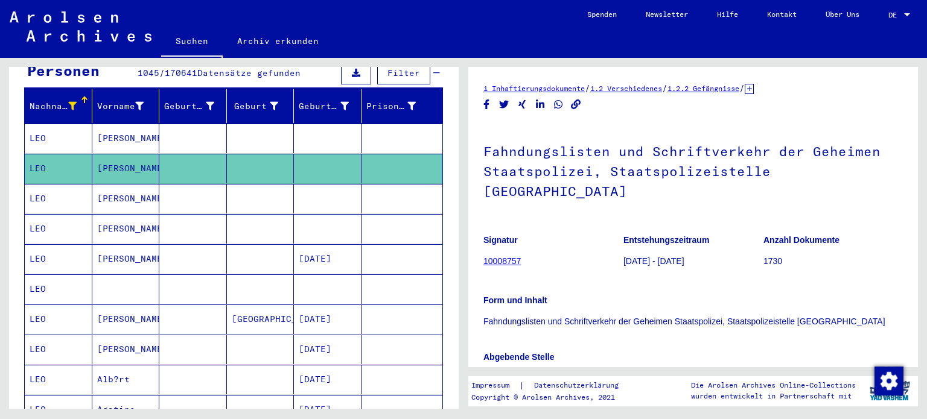
click at [326, 189] on mat-cell at bounding box center [328, 199] width 68 height 30
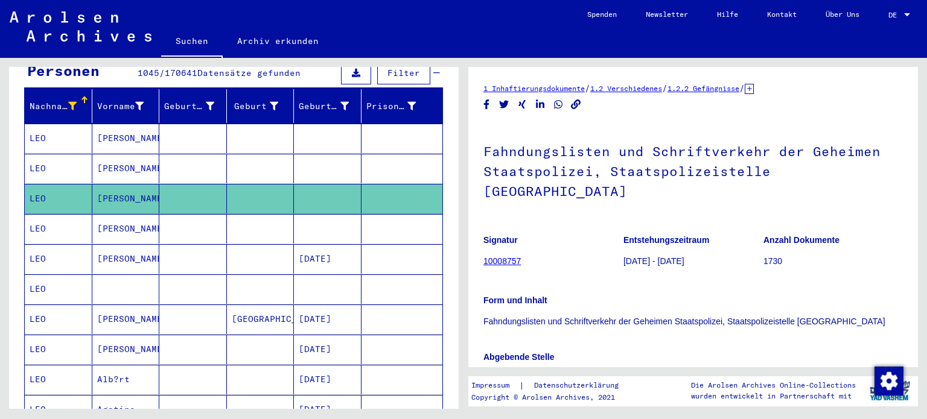
click at [322, 214] on mat-cell at bounding box center [328, 229] width 68 height 30
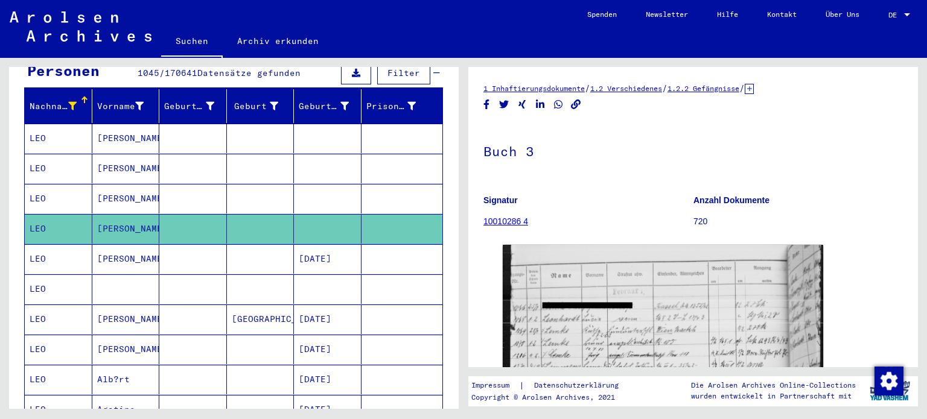
click at [321, 244] on mat-cell "[DATE]" at bounding box center [328, 259] width 68 height 30
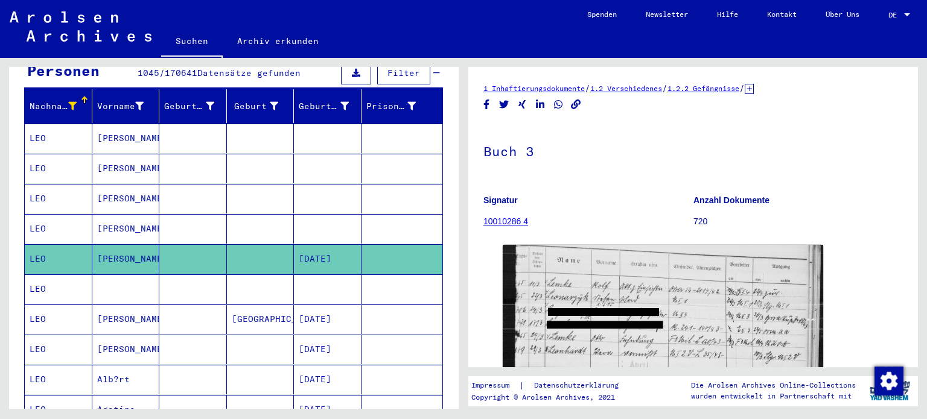
click at [323, 275] on mat-cell at bounding box center [328, 290] width 68 height 30
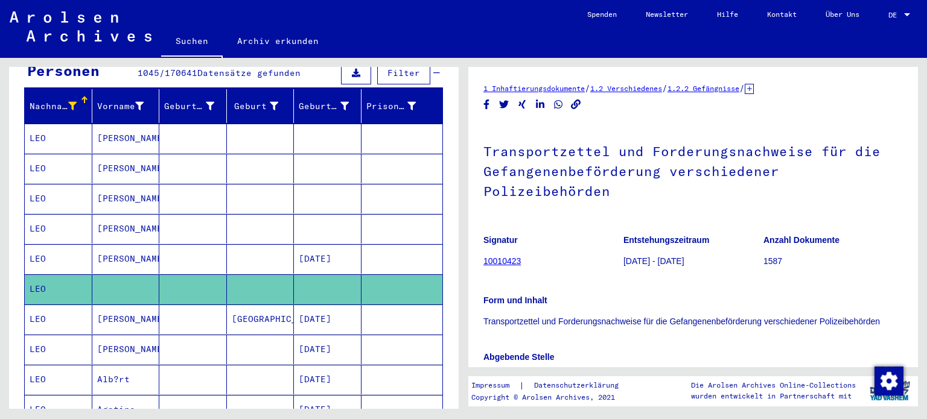
click at [328, 305] on mat-cell "[DATE]" at bounding box center [328, 320] width 68 height 30
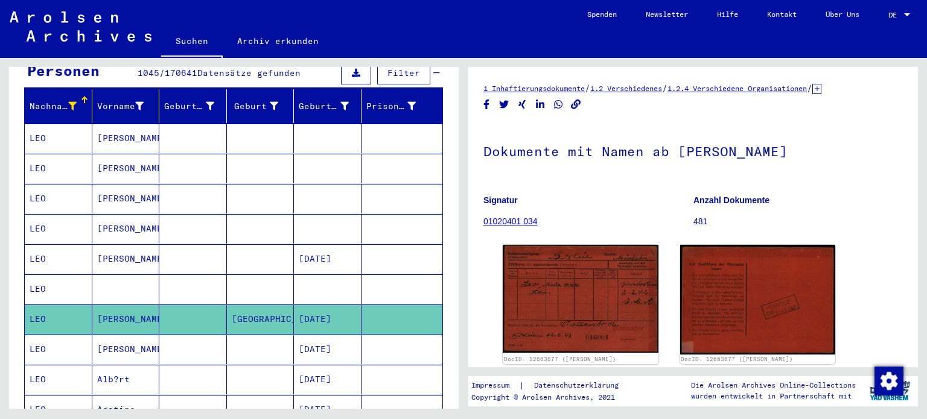
click at [329, 340] on mat-cell "[DATE]" at bounding box center [328, 350] width 68 height 30
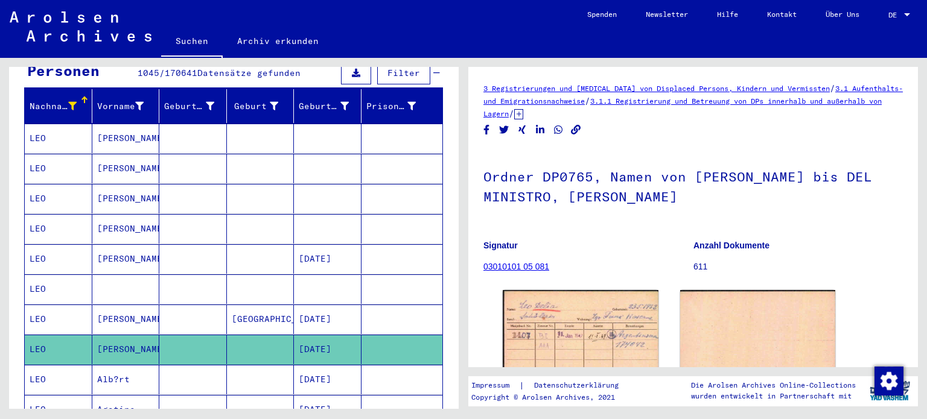
click at [329, 374] on mat-cell "[DATE]" at bounding box center [328, 380] width 68 height 30
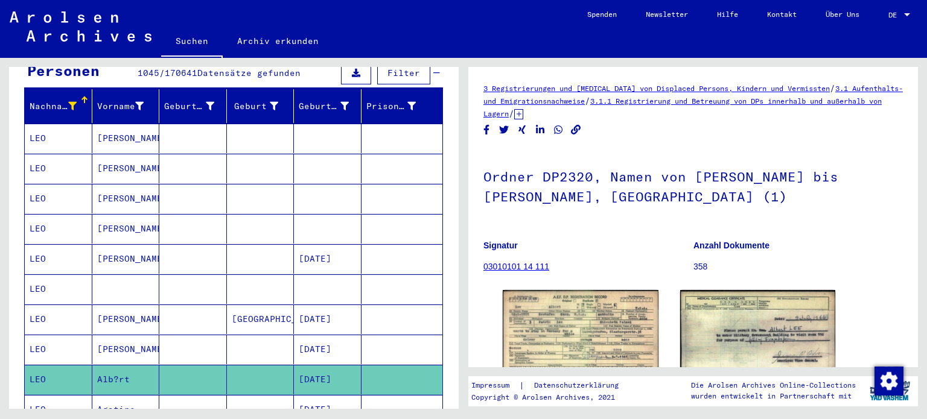
click at [329, 395] on mat-cell "[DATE]" at bounding box center [328, 410] width 68 height 30
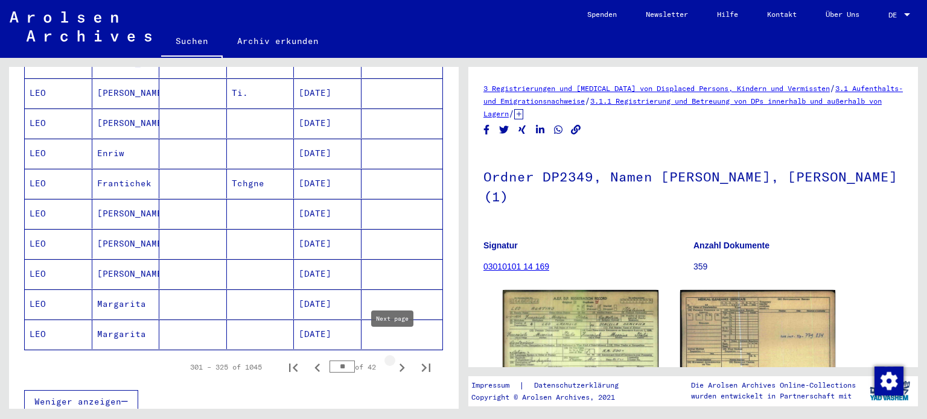
click at [399, 364] on icon "Next page" at bounding box center [401, 368] width 5 height 8
type input "**"
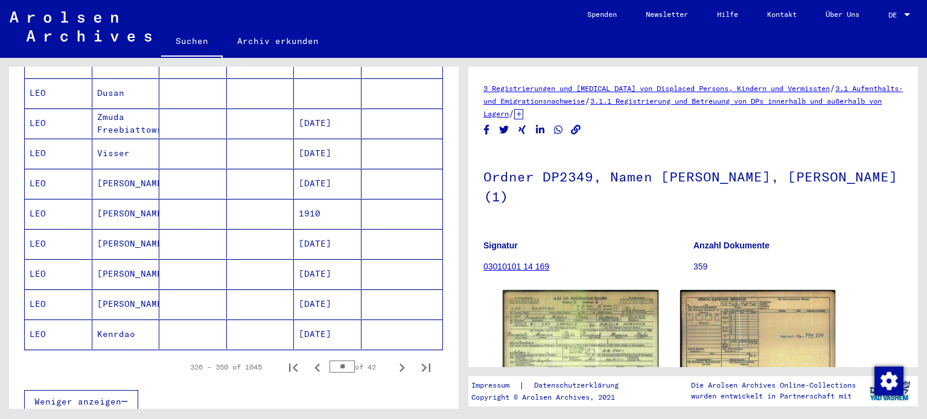
click at [337, 320] on mat-cell "[DATE]" at bounding box center [328, 335] width 68 height 30
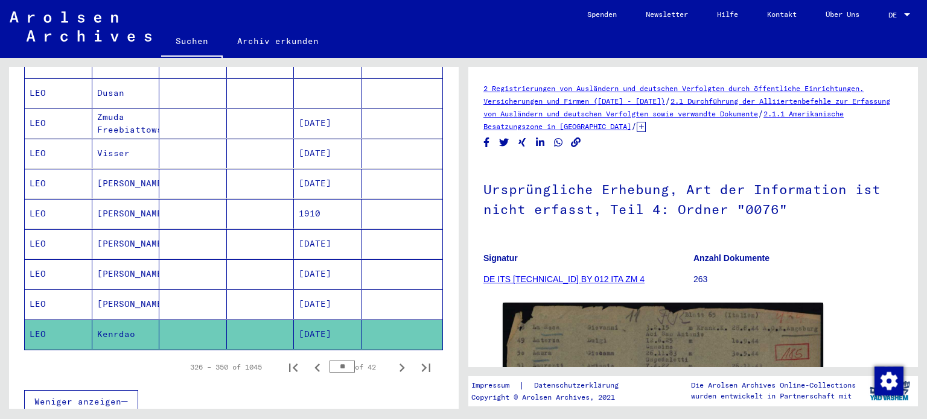
click at [316, 261] on mat-cell "[DATE]" at bounding box center [328, 274] width 68 height 30
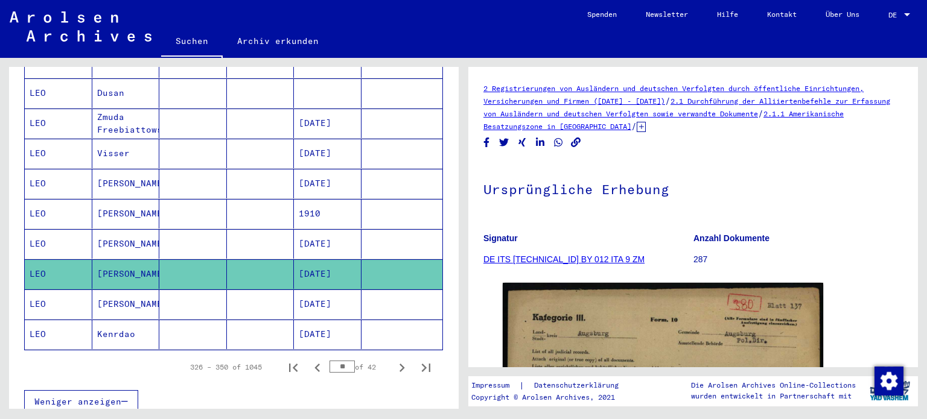
click at [313, 208] on mat-cell "1910" at bounding box center [328, 214] width 68 height 30
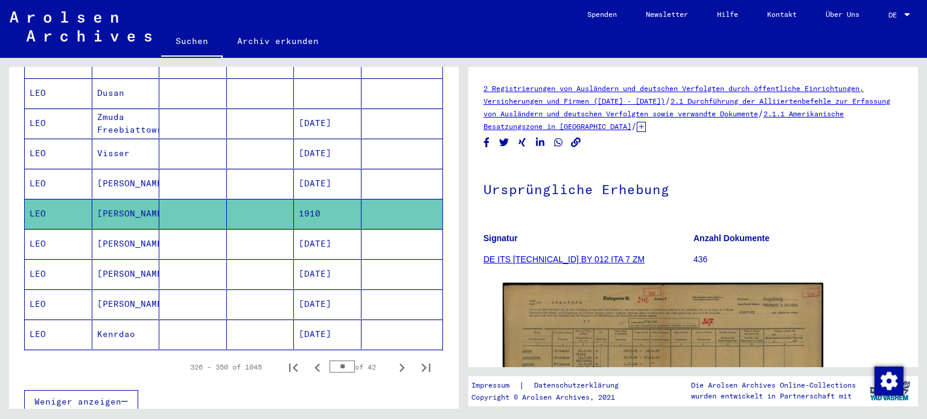
click at [310, 169] on mat-cell "[DATE]" at bounding box center [328, 184] width 68 height 30
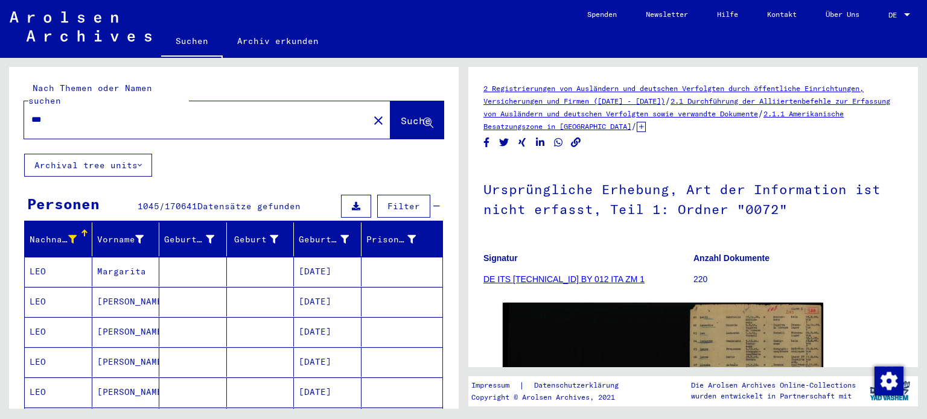
click at [34, 113] on input "***" at bounding box center [196, 119] width 330 height 13
type input "*********"
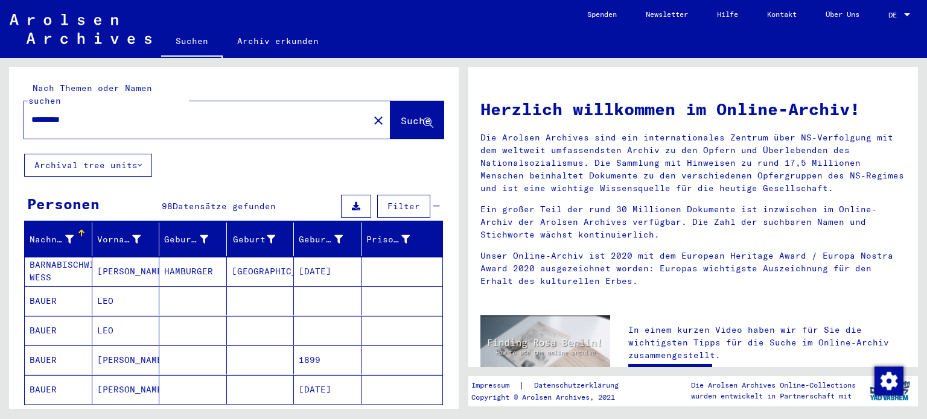
scroll to position [99, 0]
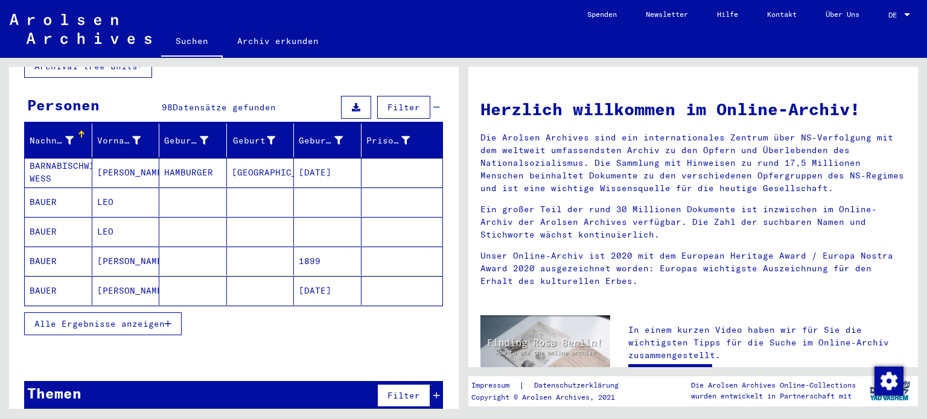
click at [109, 319] on button "Alle Ergebnisse anzeigen" at bounding box center [102, 324] width 157 height 23
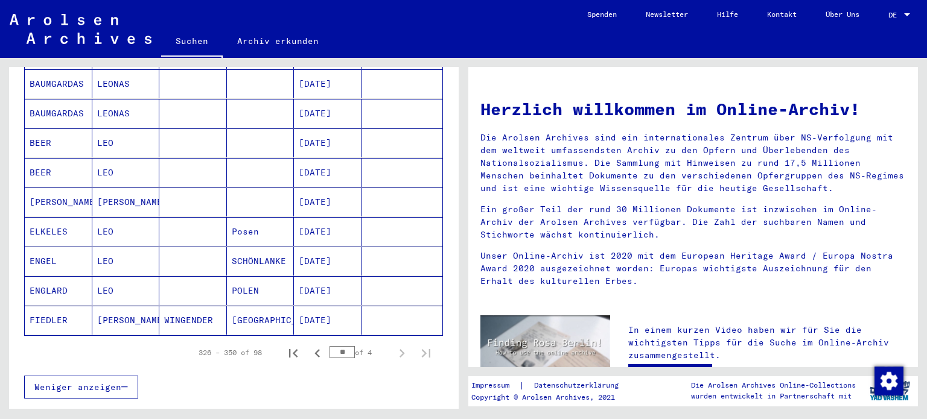
scroll to position [665, 0]
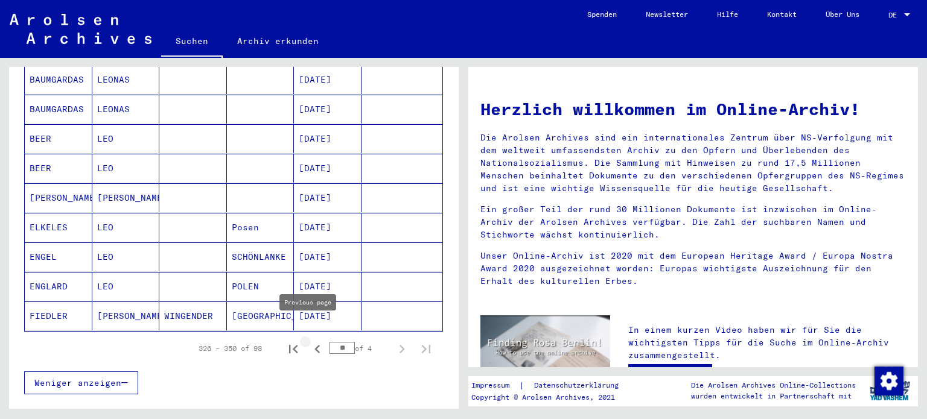
click at [309, 341] on icon "Previous page" at bounding box center [317, 349] width 17 height 17
type input "**"
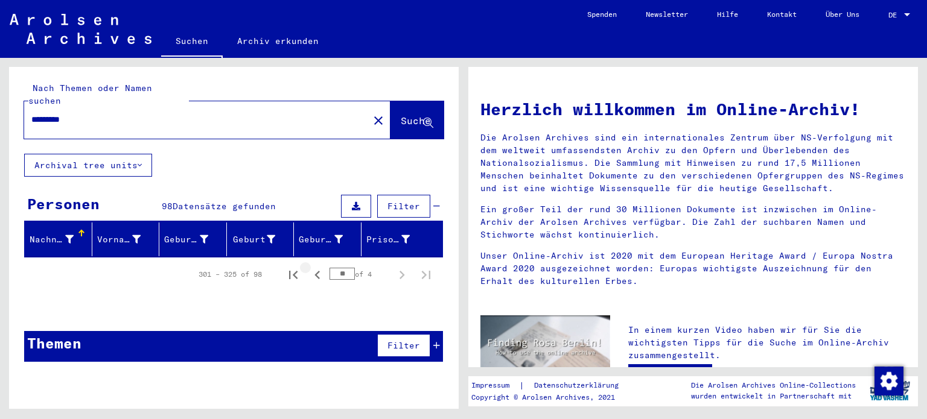
scroll to position [0, 0]
click at [93, 113] on input "*********" at bounding box center [192, 119] width 323 height 13
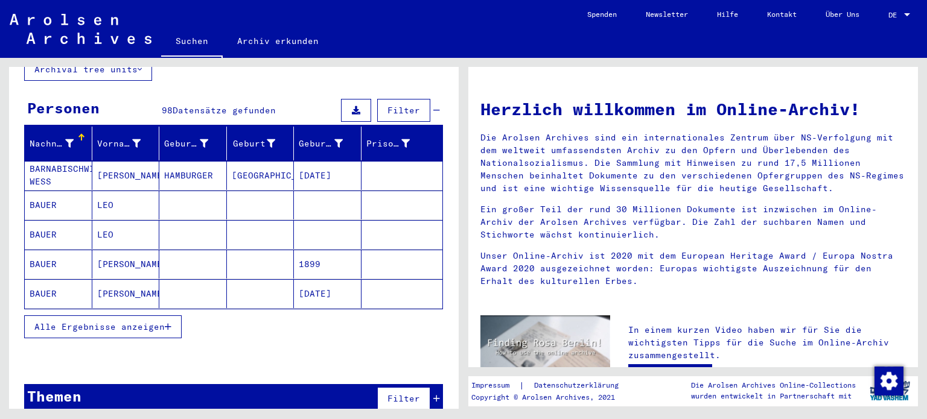
scroll to position [97, 0]
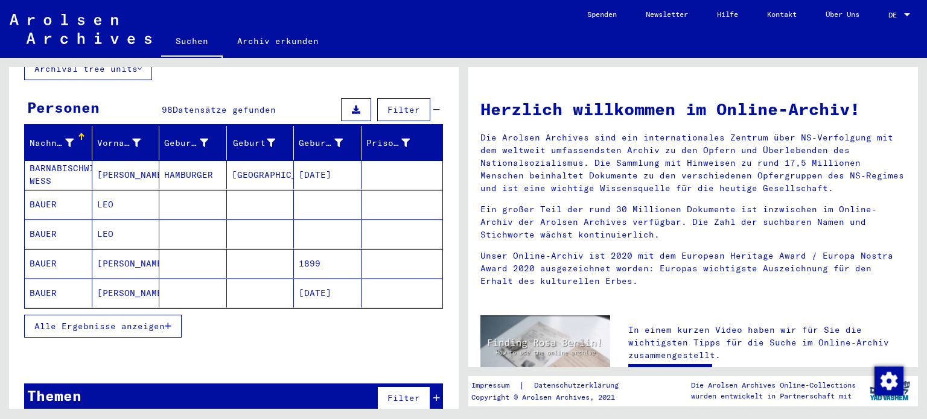
click at [106, 321] on span "Alle Ergebnisse anzeigen" at bounding box center [99, 326] width 130 height 11
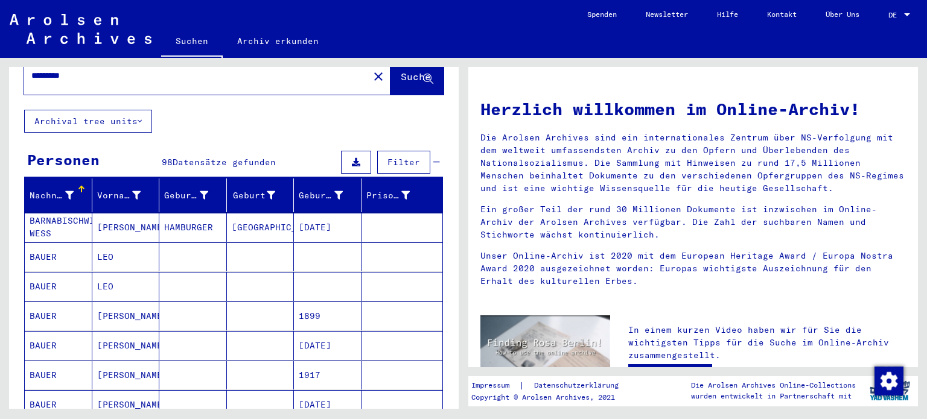
scroll to position [0, 0]
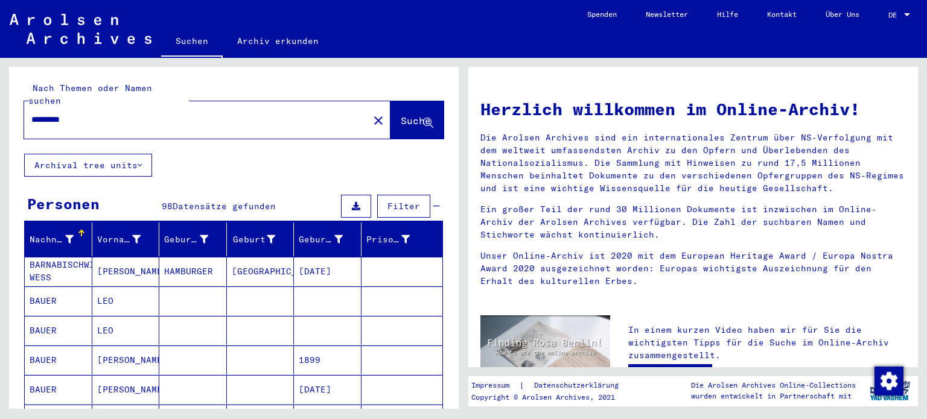
drag, startPoint x: 86, startPoint y: 108, endPoint x: 11, endPoint y: 109, distance: 75.4
click at [11, 109] on div "Nach Themen oder Namen suchen ********* close Suche" at bounding box center [234, 110] width 450 height 87
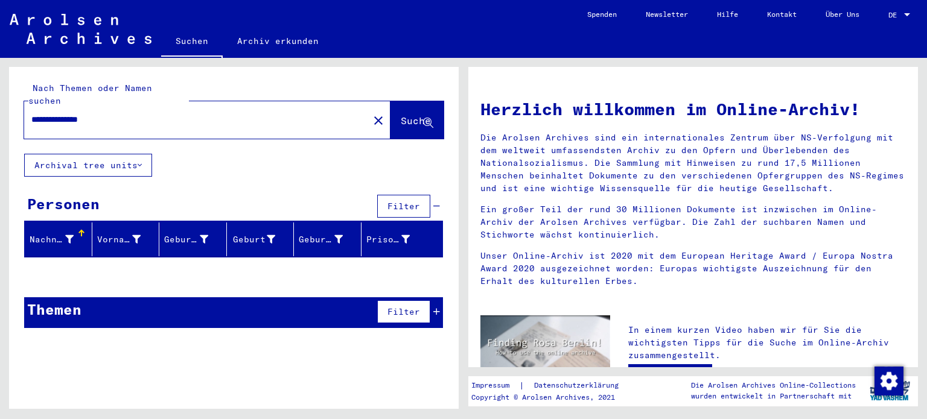
drag, startPoint x: 58, startPoint y: 105, endPoint x: 0, endPoint y: 103, distance: 58.0
click at [0, 103] on div "**********" at bounding box center [231, 233] width 463 height 351
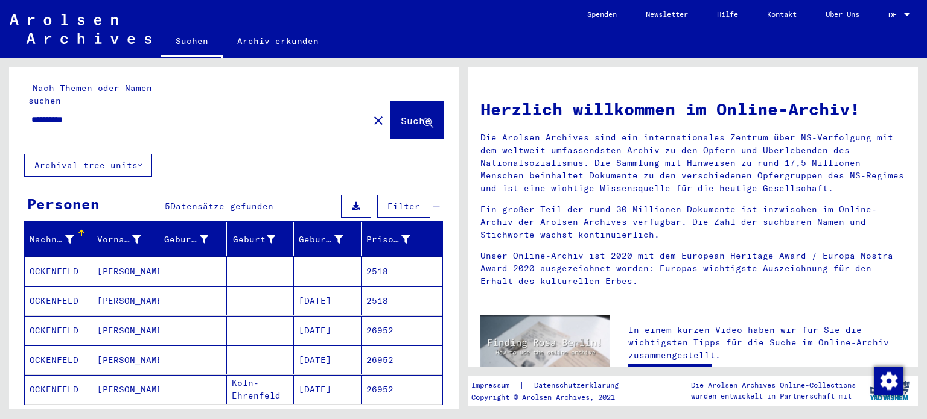
click at [243, 375] on mat-cell "Köln-Ehrenfeld" at bounding box center [261, 389] width 68 height 29
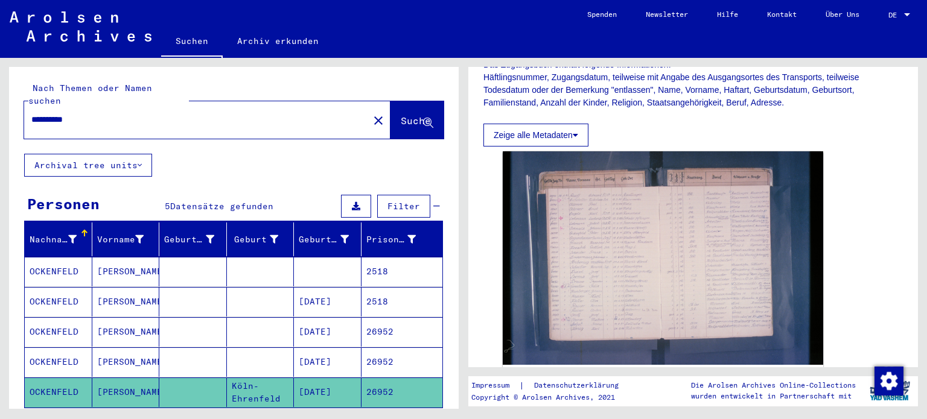
scroll to position [244, 0]
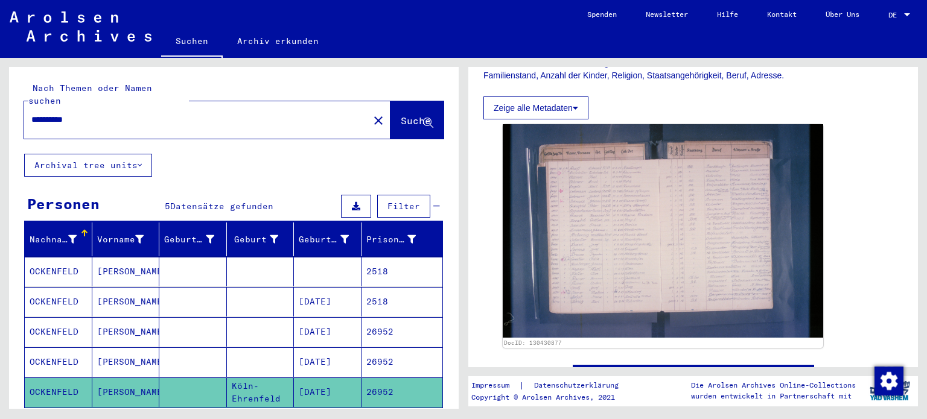
click at [320, 348] on mat-cell "[DATE]" at bounding box center [328, 363] width 68 height 30
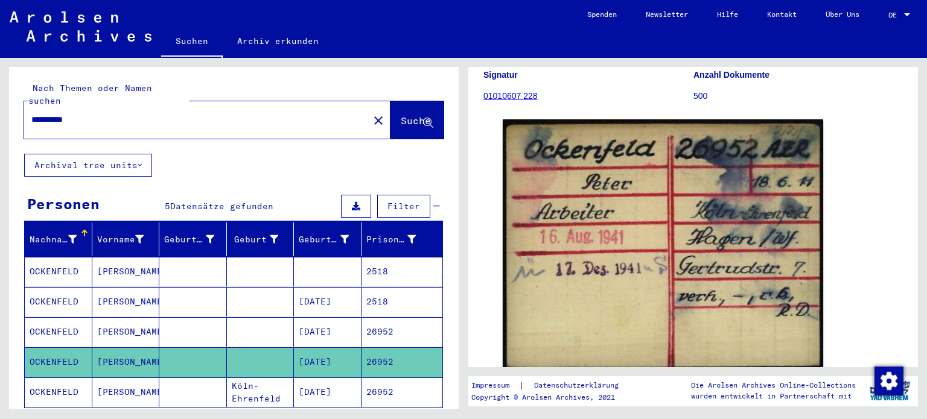
scroll to position [150, 0]
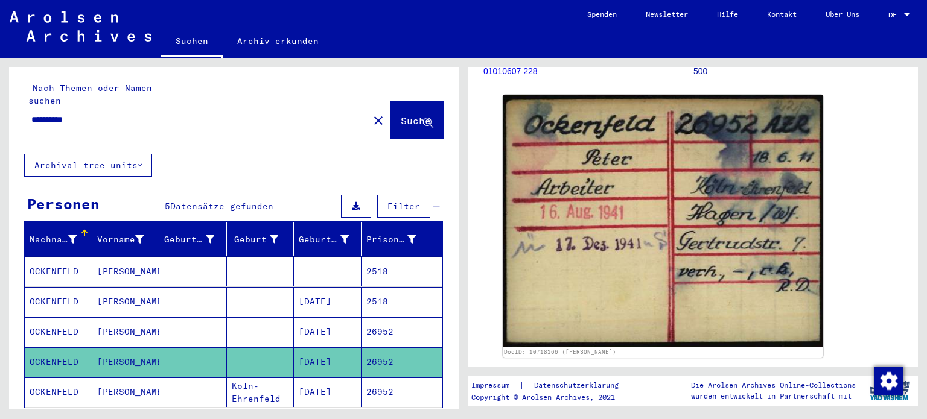
click at [319, 318] on mat-cell "[DATE]" at bounding box center [328, 332] width 68 height 30
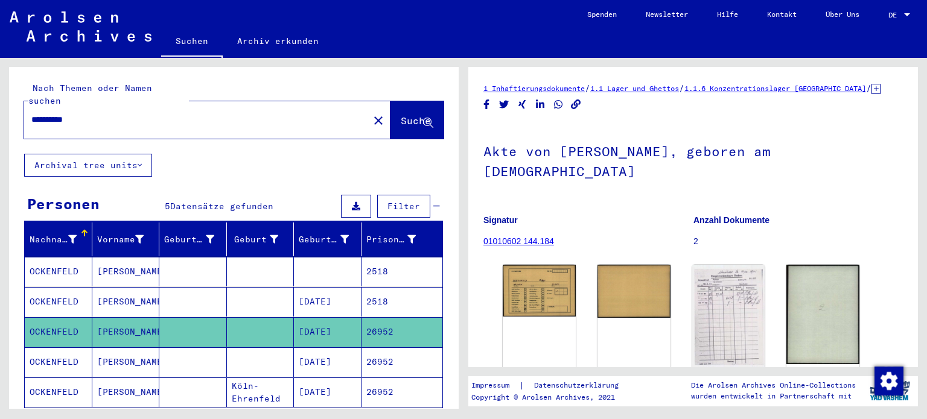
click at [382, 257] on mat-cell "2518" at bounding box center [401, 272] width 81 height 30
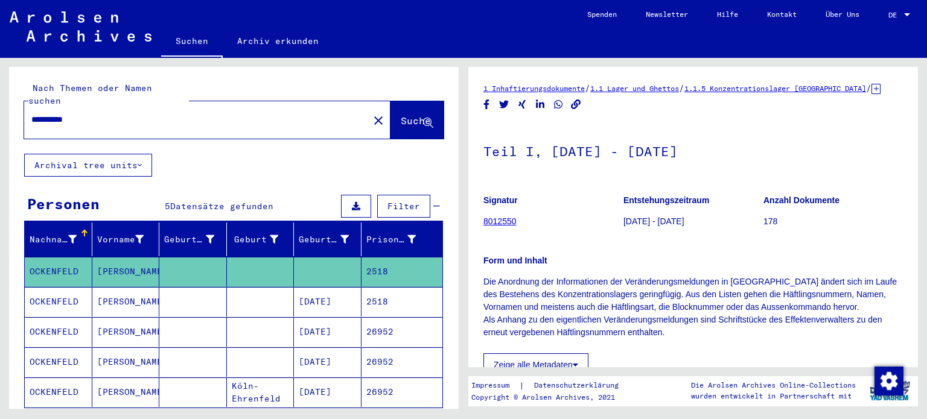
click at [389, 291] on mat-cell "2518" at bounding box center [401, 302] width 81 height 30
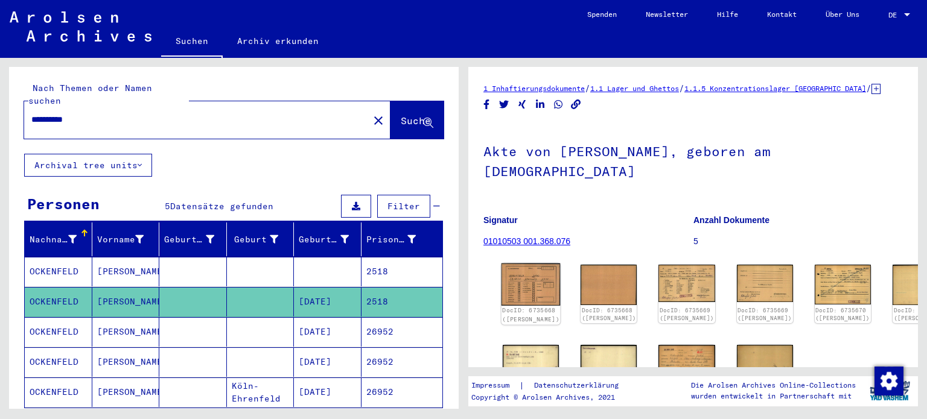
click at [527, 279] on img at bounding box center [530, 285] width 59 height 42
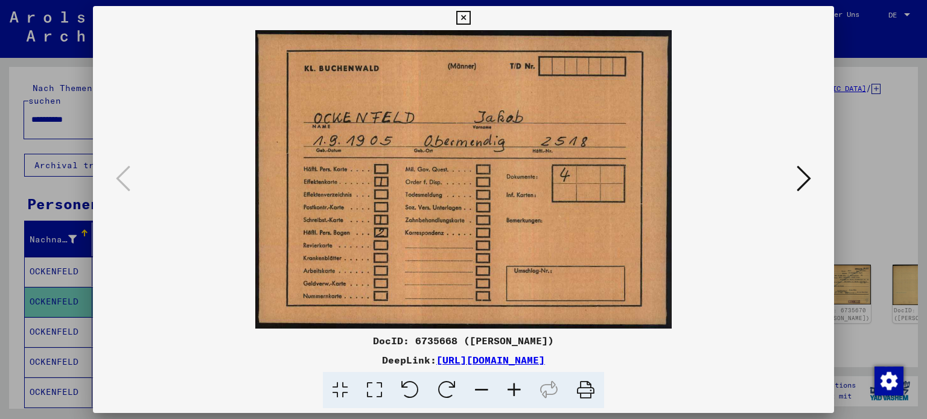
click at [803, 183] on icon at bounding box center [804, 178] width 14 height 29
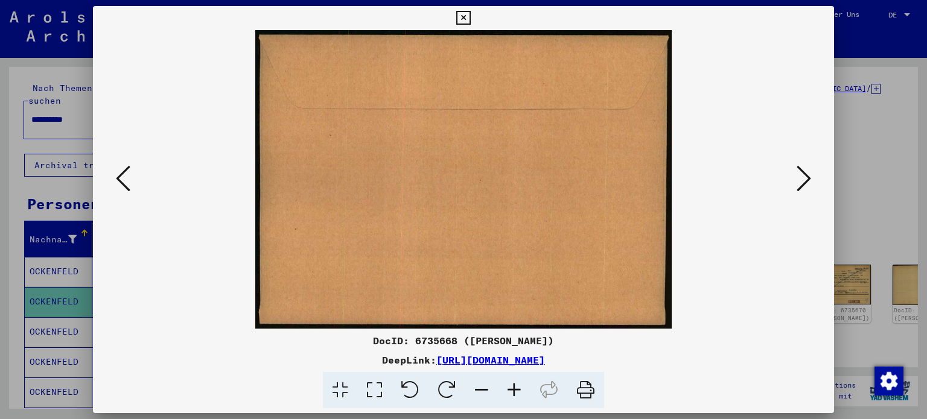
click at [803, 183] on icon at bounding box center [804, 178] width 14 height 29
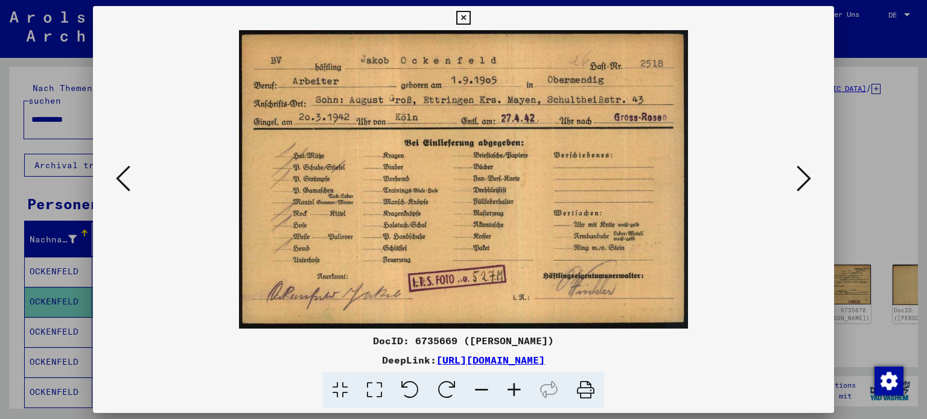
click at [803, 183] on icon at bounding box center [804, 178] width 14 height 29
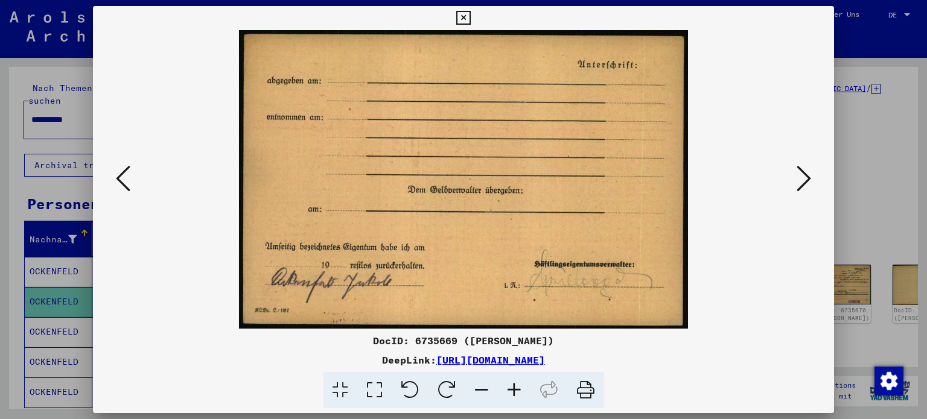
click at [803, 183] on icon at bounding box center [804, 178] width 14 height 29
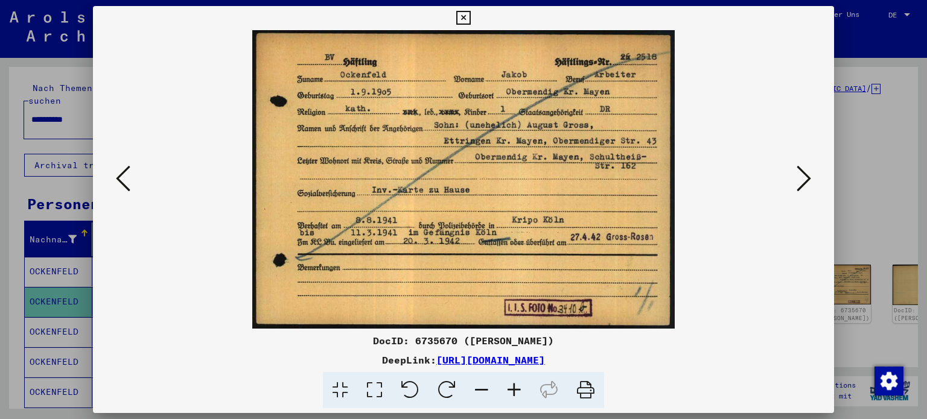
click at [803, 183] on icon at bounding box center [804, 178] width 14 height 29
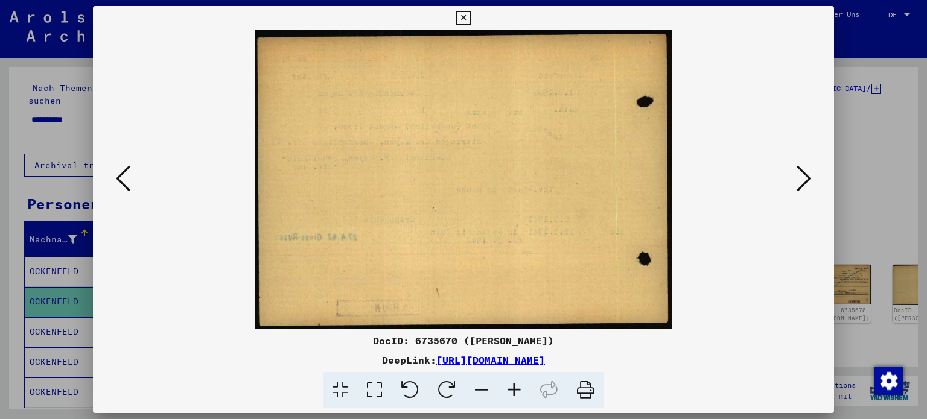
click at [803, 183] on icon at bounding box center [804, 178] width 14 height 29
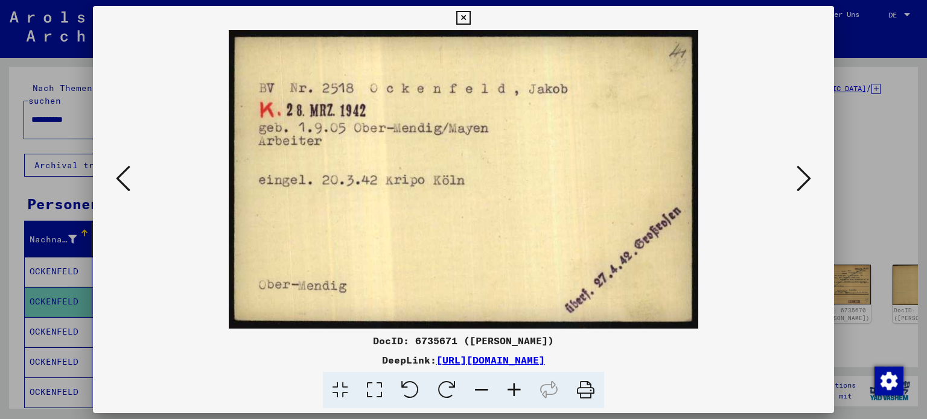
click at [803, 183] on icon at bounding box center [804, 178] width 14 height 29
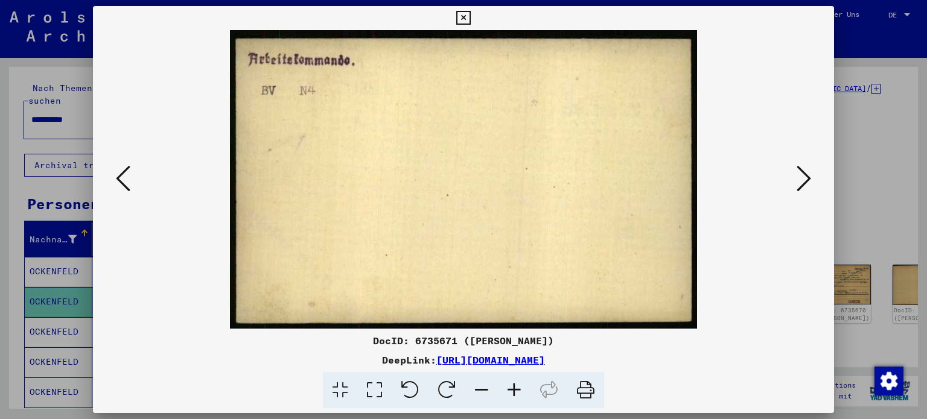
click at [803, 183] on icon at bounding box center [804, 178] width 14 height 29
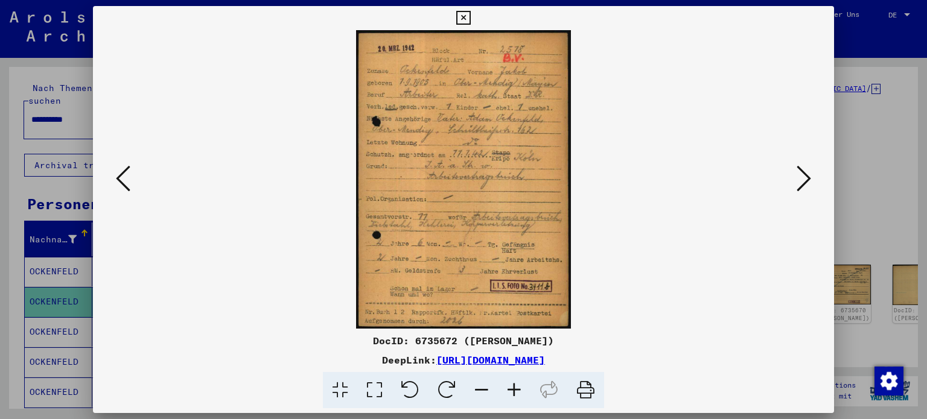
click at [511, 392] on icon at bounding box center [514, 390] width 33 height 37
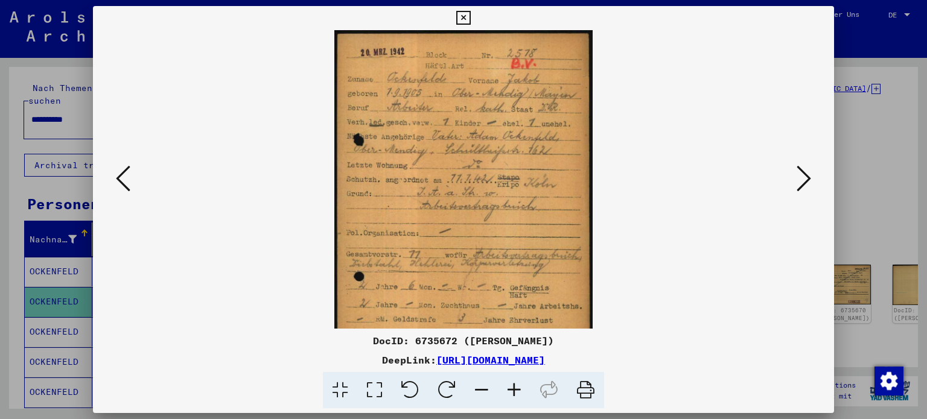
click at [511, 392] on icon at bounding box center [514, 390] width 33 height 37
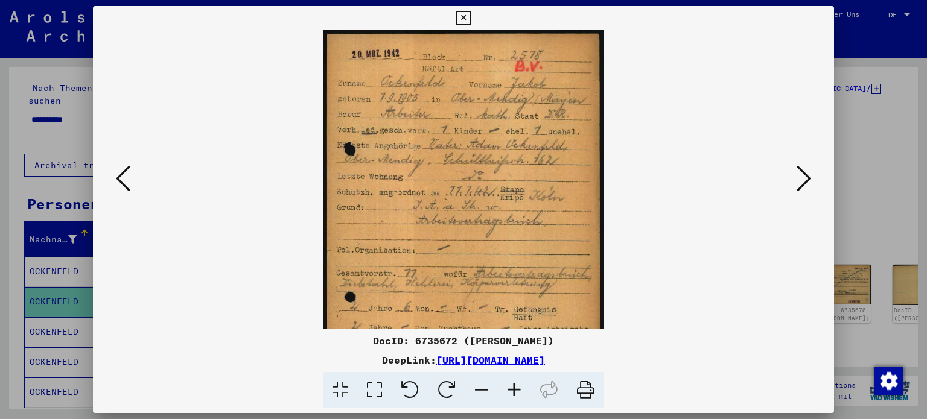
click at [511, 392] on icon at bounding box center [514, 390] width 33 height 37
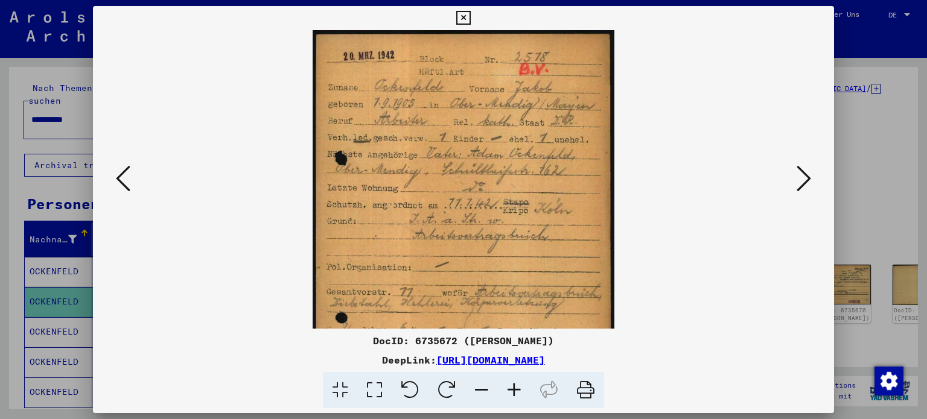
click at [511, 392] on icon at bounding box center [514, 390] width 33 height 37
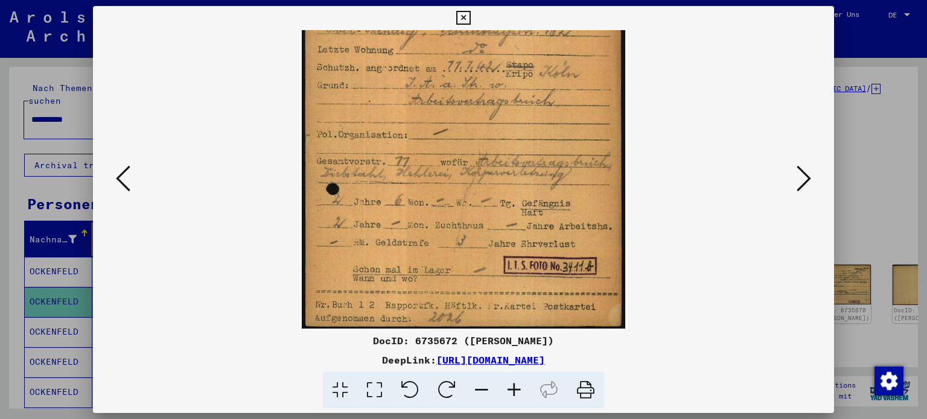
drag, startPoint x: 563, startPoint y: 243, endPoint x: 588, endPoint y: 65, distance: 180.3
click at [588, 65] on img at bounding box center [463, 106] width 323 height 450
drag, startPoint x: 571, startPoint y: 194, endPoint x: 572, endPoint y: 159, distance: 34.4
click at [572, 159] on img at bounding box center [463, 105] width 323 height 450
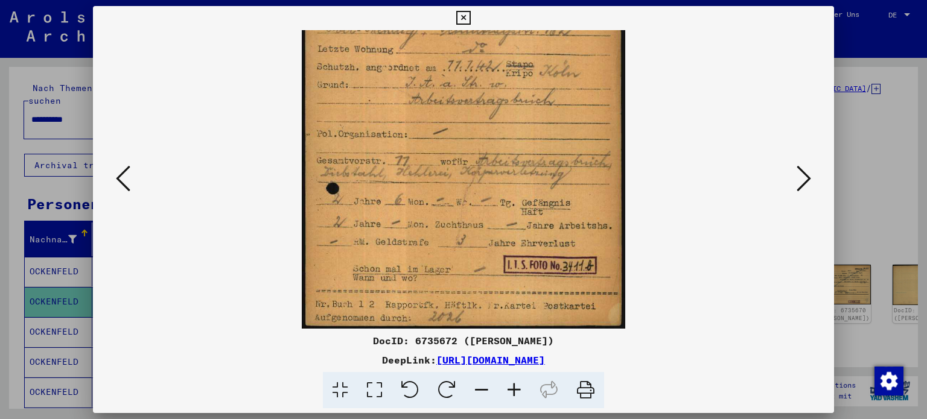
scroll to position [15, 0]
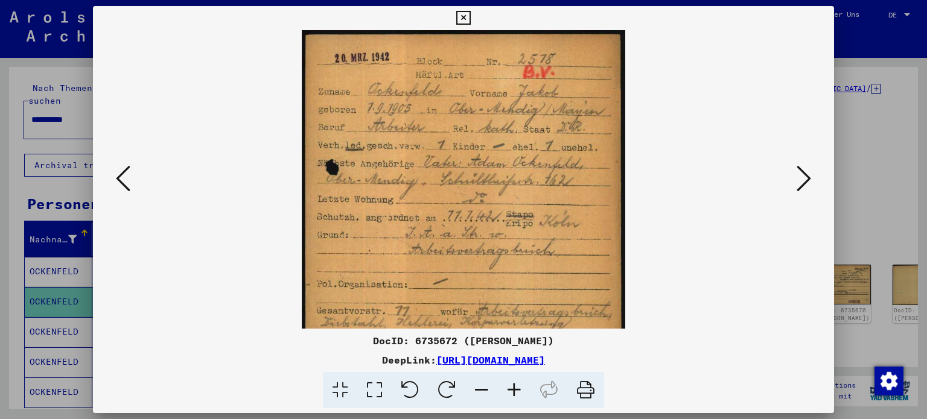
drag, startPoint x: 572, startPoint y: 159, endPoint x: 574, endPoint y: 334, distance: 175.0
click at [574, 334] on div "DocID: 6735672 ([PERSON_NAME]) DeepLink: [URL][DOMAIN_NAME]" at bounding box center [464, 207] width 742 height 403
click at [127, 186] on icon at bounding box center [123, 178] width 14 height 29
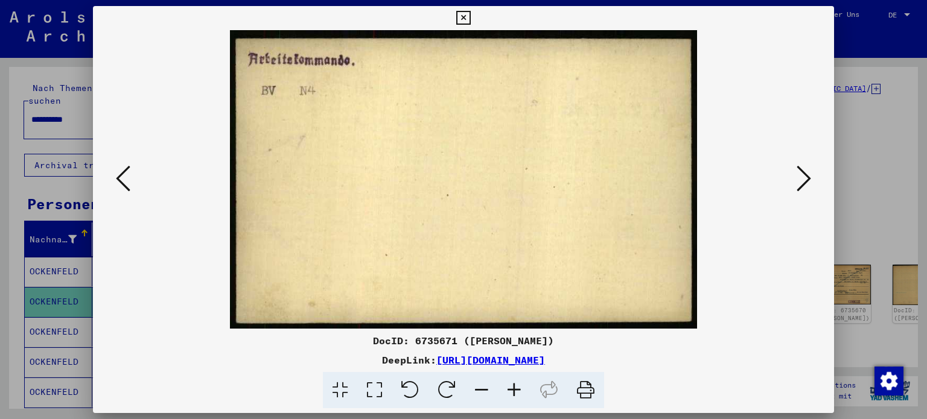
click at [127, 186] on icon at bounding box center [123, 178] width 14 height 29
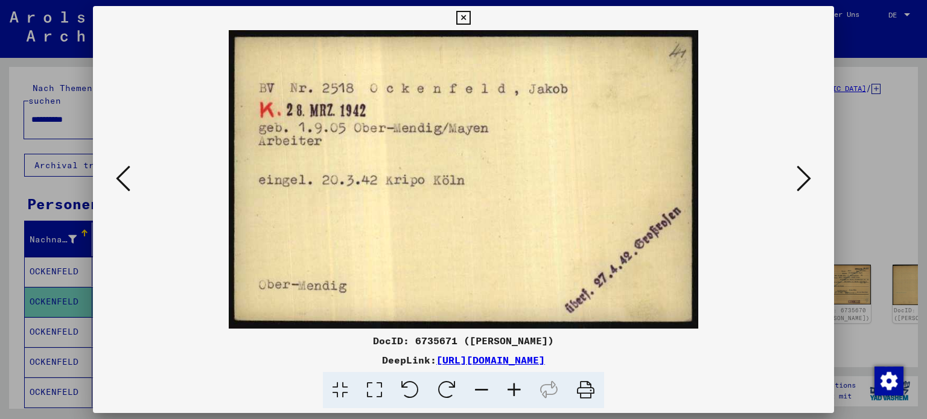
click at [127, 186] on icon at bounding box center [123, 178] width 14 height 29
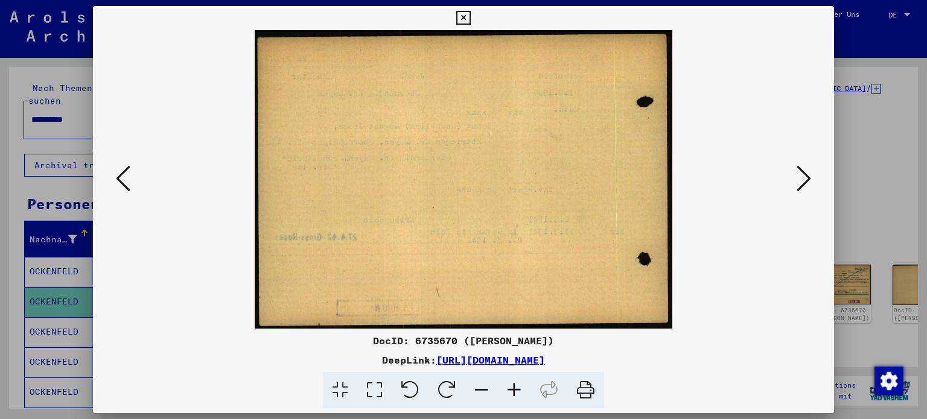
click at [127, 186] on icon at bounding box center [123, 178] width 14 height 29
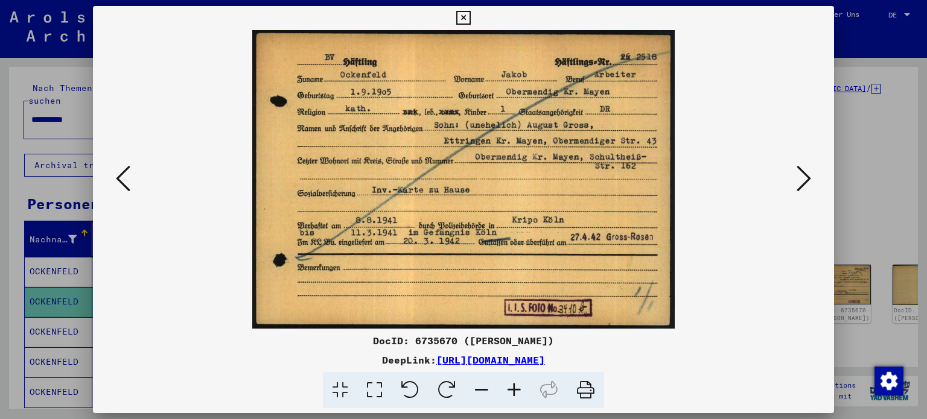
click at [801, 182] on icon at bounding box center [804, 178] width 14 height 29
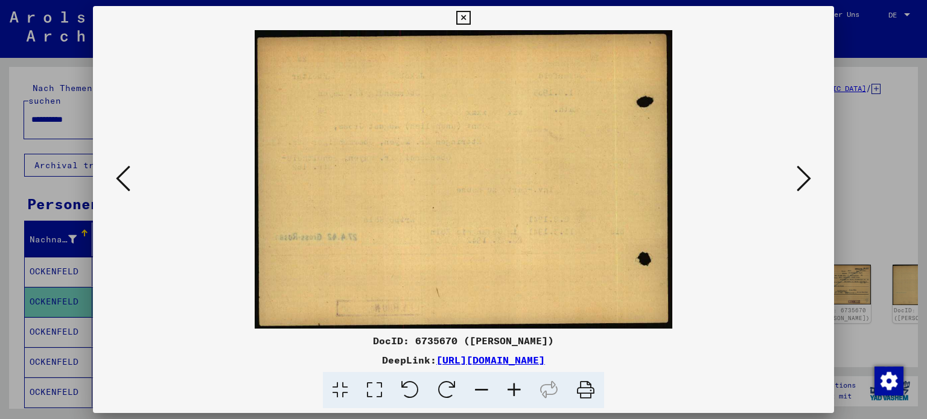
click at [801, 182] on icon at bounding box center [804, 178] width 14 height 29
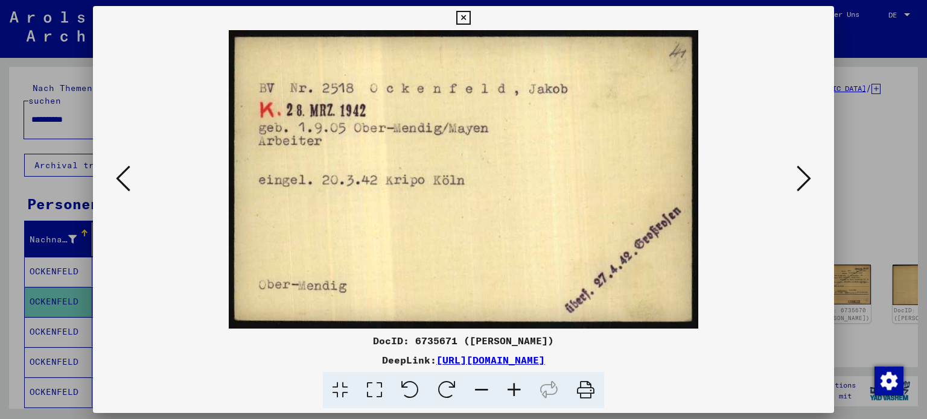
click at [801, 182] on icon at bounding box center [804, 178] width 14 height 29
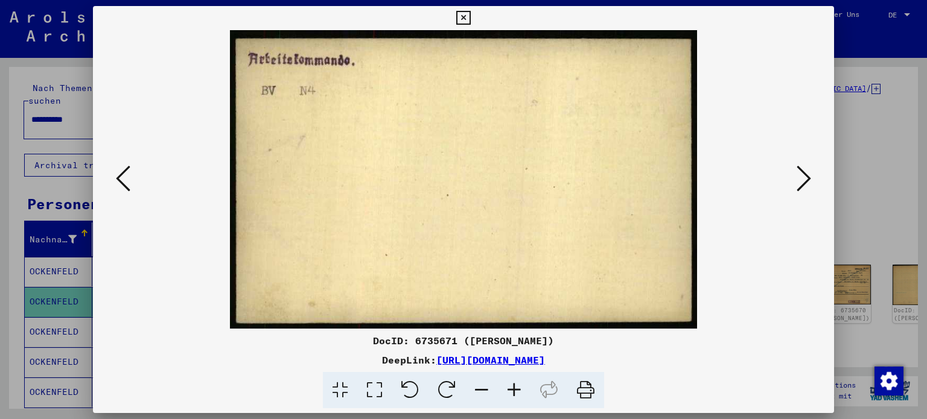
click at [801, 182] on icon at bounding box center [804, 178] width 14 height 29
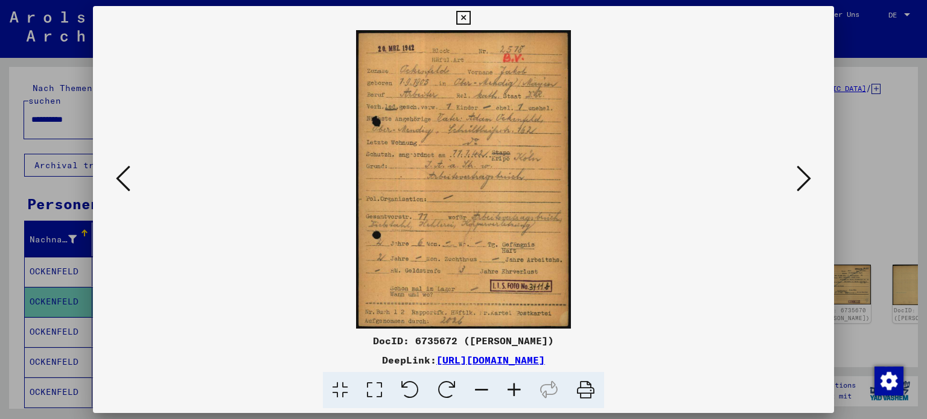
click at [903, 112] on div at bounding box center [463, 209] width 927 height 419
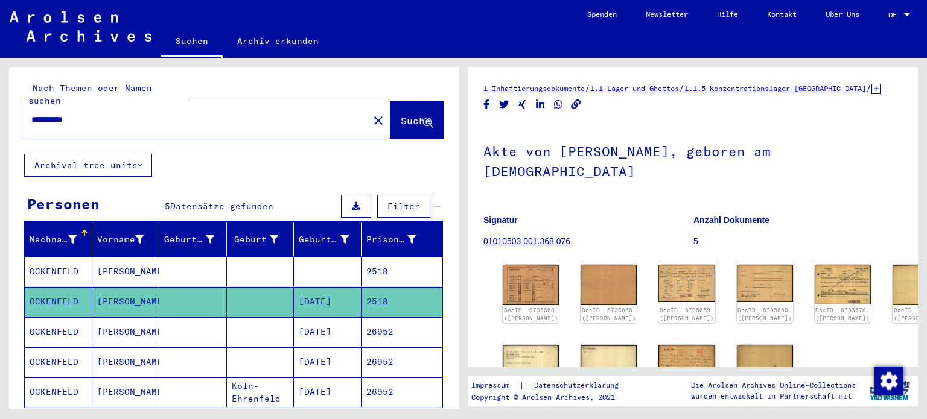
click at [70, 113] on input "*********" at bounding box center [196, 119] width 330 height 13
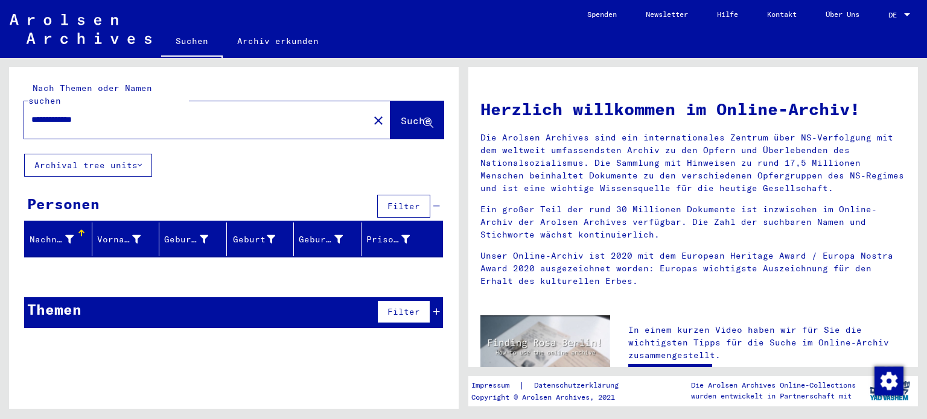
click at [63, 113] on input "**********" at bounding box center [192, 119] width 323 height 13
click at [91, 113] on input "**********" at bounding box center [192, 119] width 323 height 13
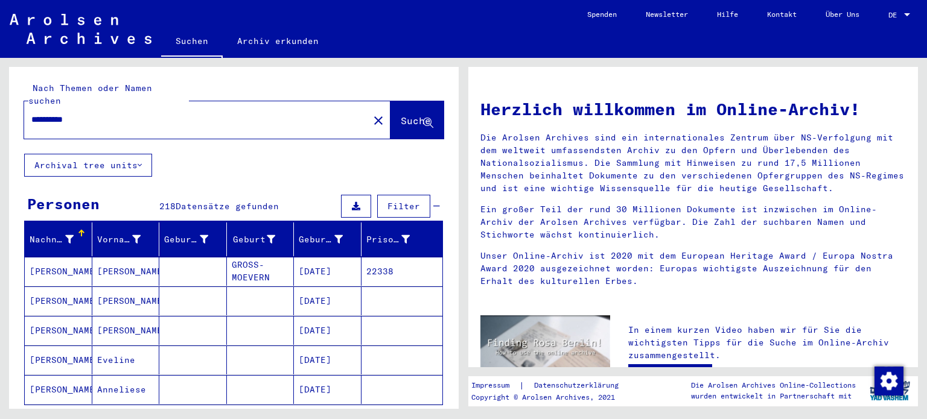
click at [71, 113] on input "**********" at bounding box center [192, 119] width 323 height 13
type input "**********"
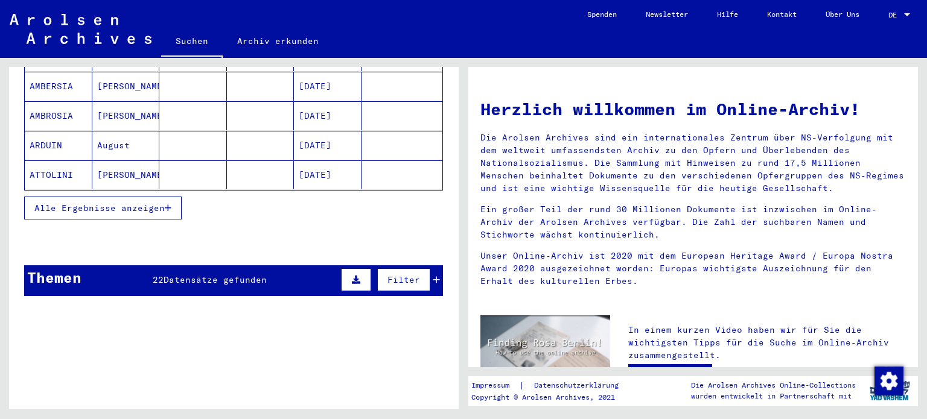
scroll to position [217, 0]
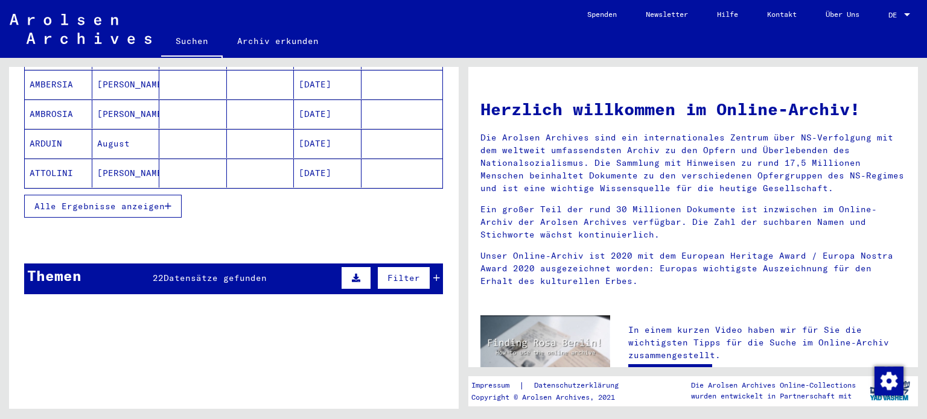
click at [185, 272] on div "Themen 22 Datensätze gefunden Filter" at bounding box center [233, 279] width 419 height 31
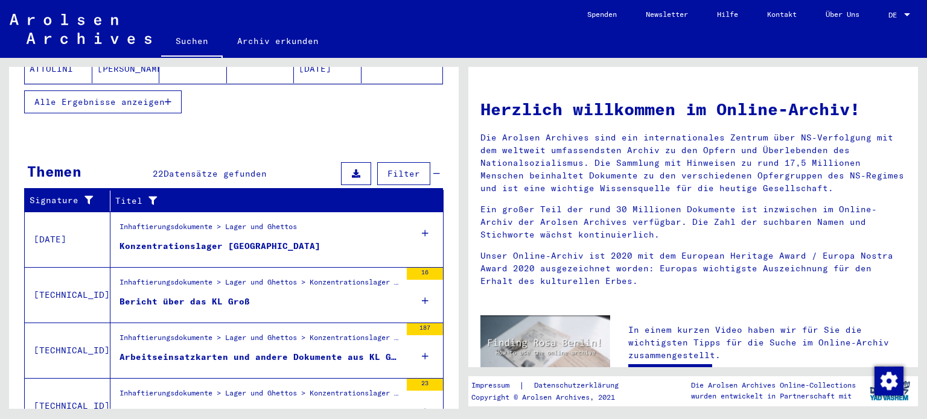
scroll to position [420, 0]
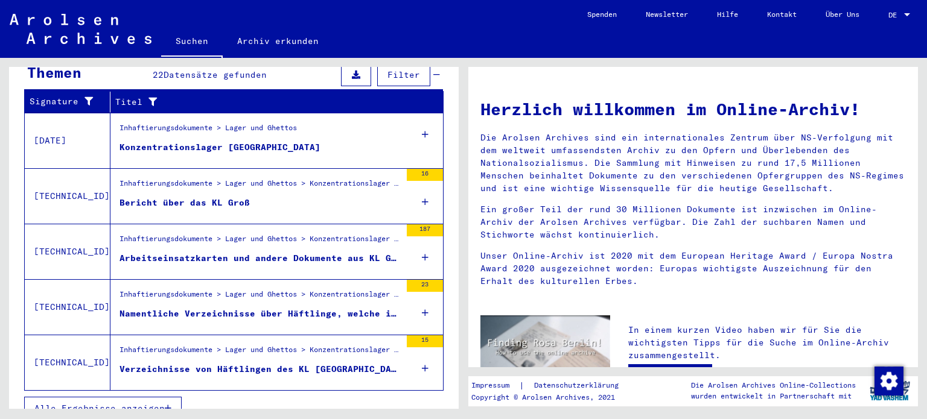
click at [85, 403] on span "Alle Ergebnisse anzeigen" at bounding box center [99, 408] width 130 height 11
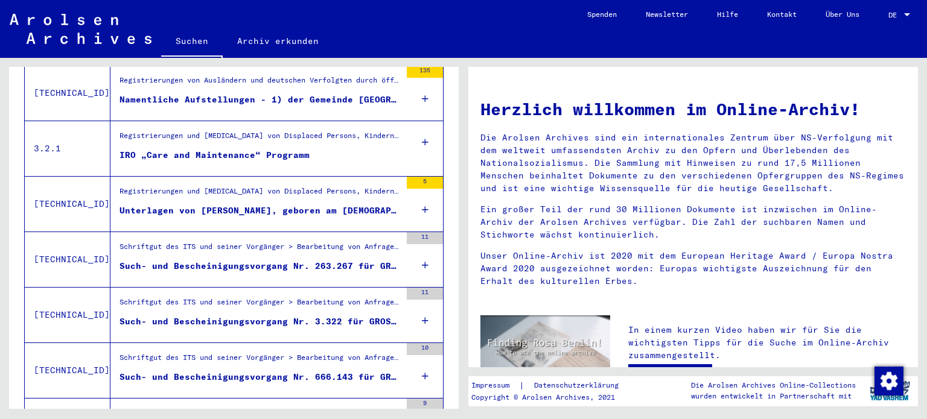
scroll to position [1179, 0]
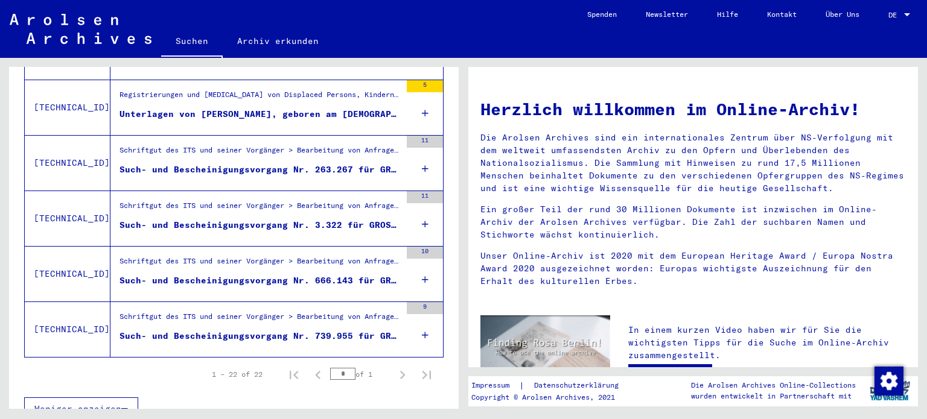
click at [364, 330] on div "Such- und Bescheinigungsvorgang Nr. 739.955 für GROSS, AUGUST geboren [DEMOGRAP…" at bounding box center [259, 336] width 281 height 13
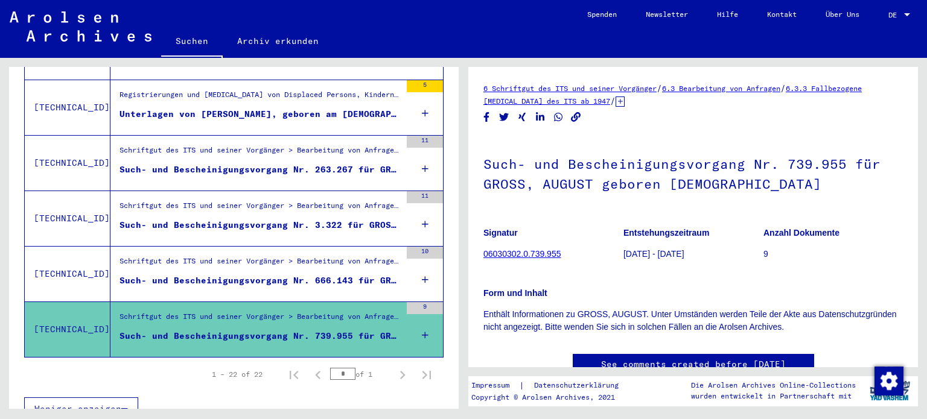
click at [339, 275] on div "Such- und Bescheinigungsvorgang Nr. 666.143 für GROSS, AUGUST geboren [DEMOGRAP…" at bounding box center [259, 281] width 281 height 13
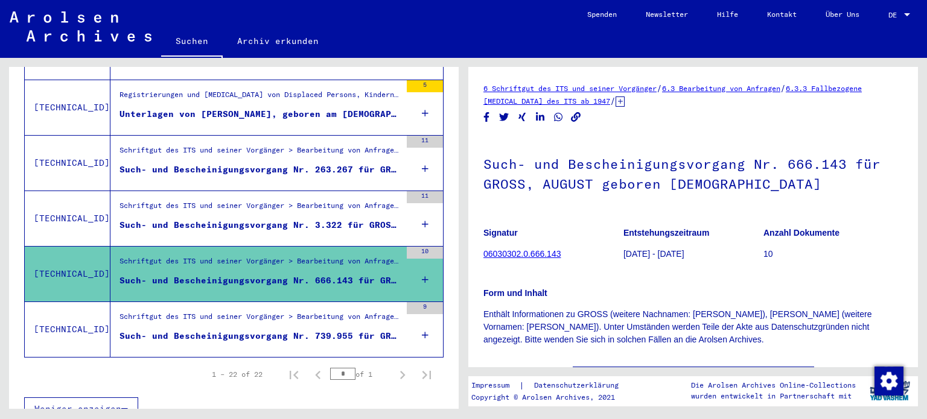
click at [343, 219] on div "Such- und Bescheinigungsvorgang Nr. 3.322 für GROSS, AUGUST geboren [DEMOGRAPHI…" at bounding box center [259, 225] width 281 height 13
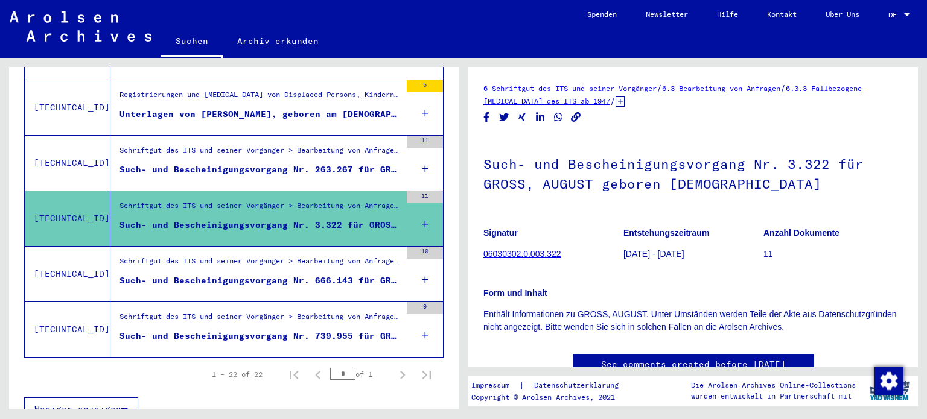
click at [337, 164] on div "Such- und Bescheinigungsvorgang Nr. 263.267 für GROSS, AUGUST geboren [DEMOGRAP…" at bounding box center [259, 170] width 281 height 13
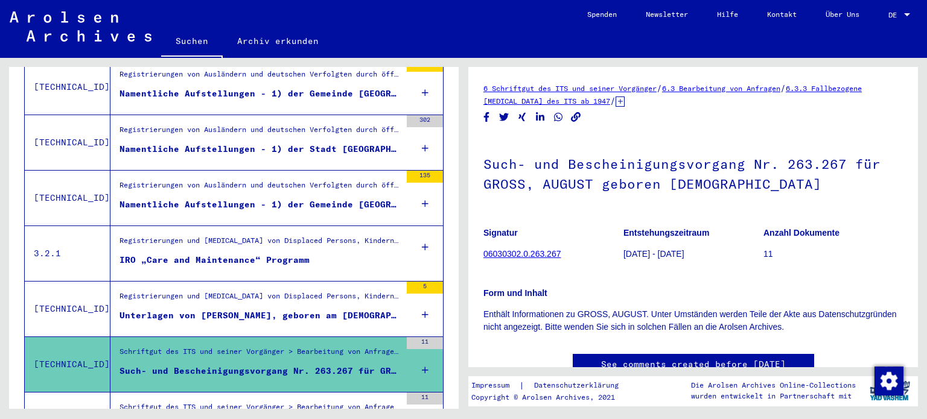
scroll to position [966, 0]
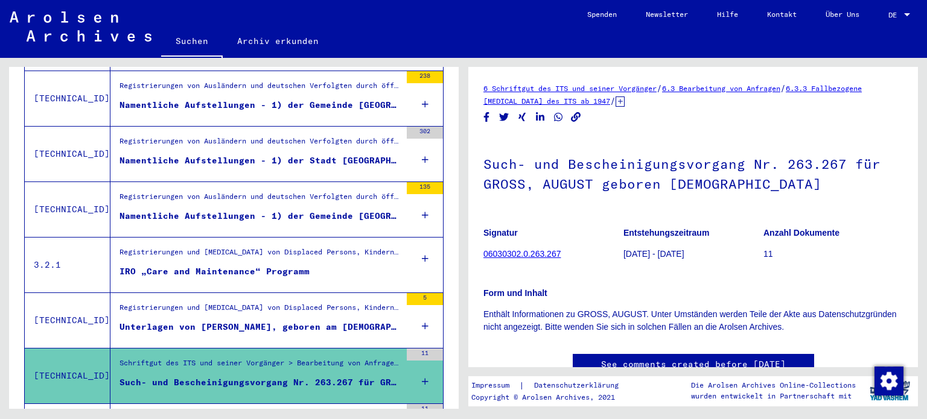
click at [367, 321] on figure "Unterlagen von [PERSON_NAME], geboren am [DEMOGRAPHIC_DATA], geboren in [GEOGRA…" at bounding box center [259, 330] width 281 height 18
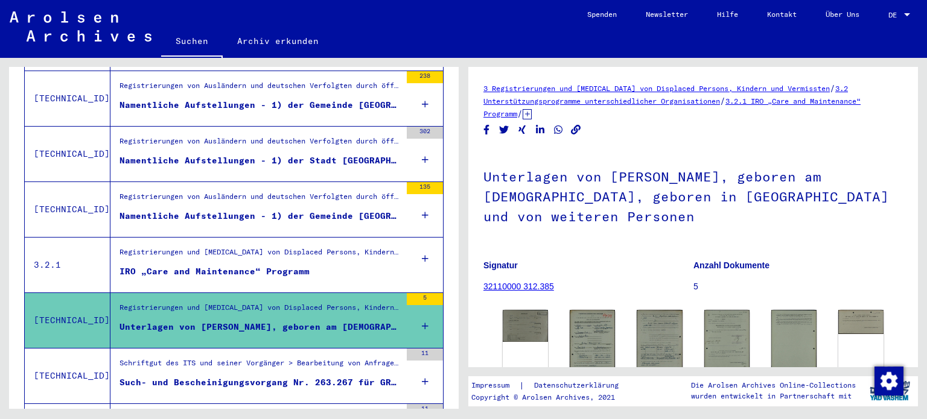
click at [311, 247] on div "Registrierungen und [MEDICAL_DATA] von Displaced Persons, Kindern und Vermisste…" at bounding box center [259, 255] width 281 height 17
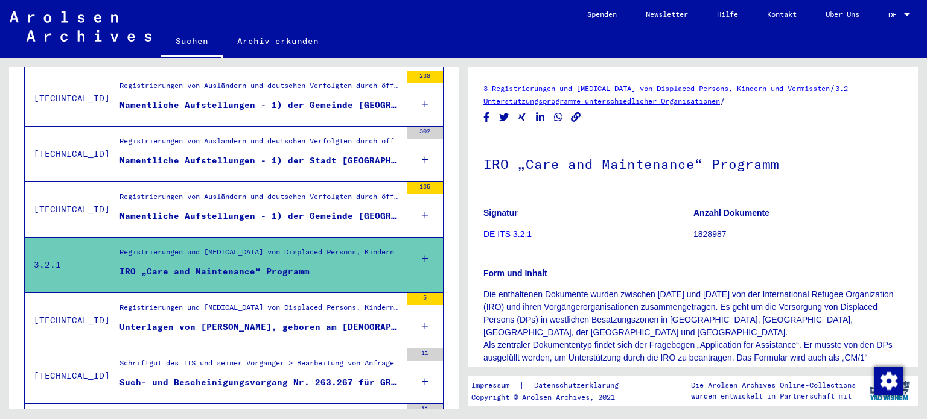
scroll to position [291, 0]
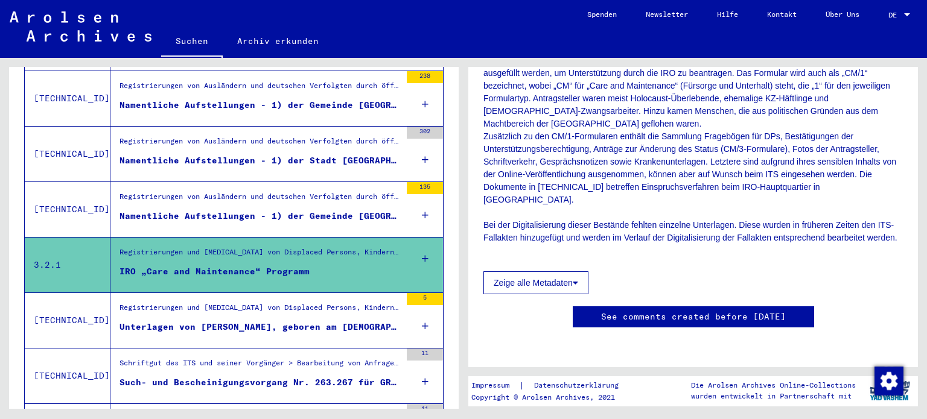
click at [333, 210] on div "Namentliche Aufstellungen - 1) der Gemeinde [GEOGRAPHIC_DATA], Ausstellungsdatu…" at bounding box center [259, 216] width 281 height 13
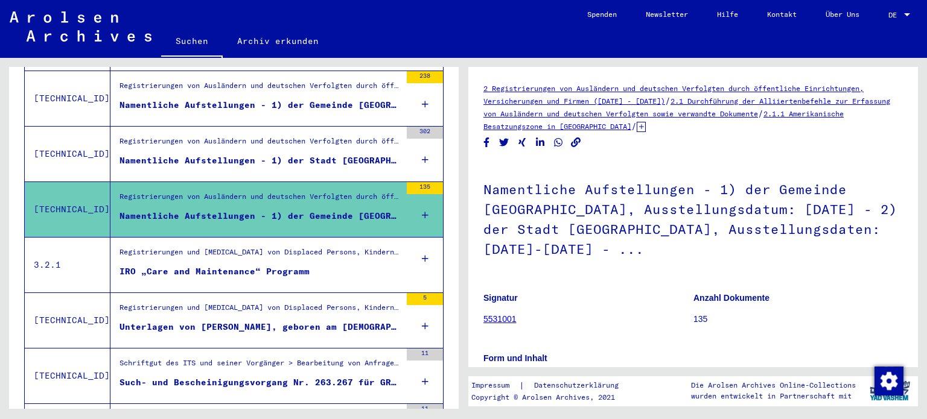
click at [344, 154] on div "Namentliche Aufstellungen - 1) der Stadt [GEOGRAPHIC_DATA], Aufenthaltsdaten: 1…" at bounding box center [259, 160] width 281 height 13
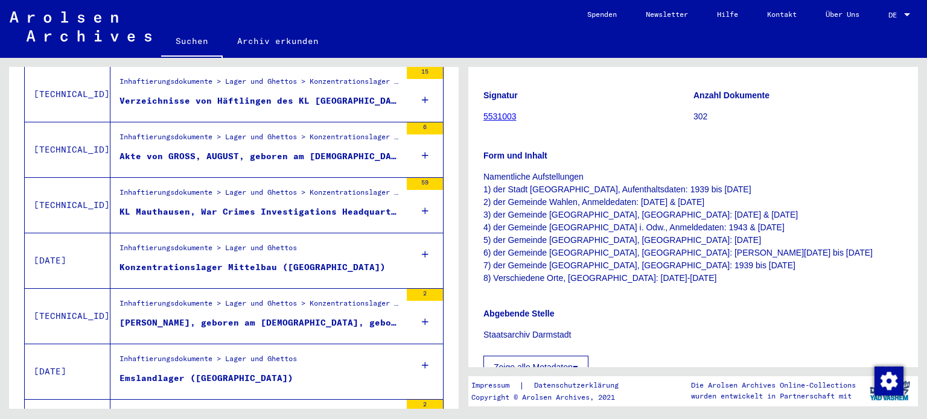
scroll to position [461, 0]
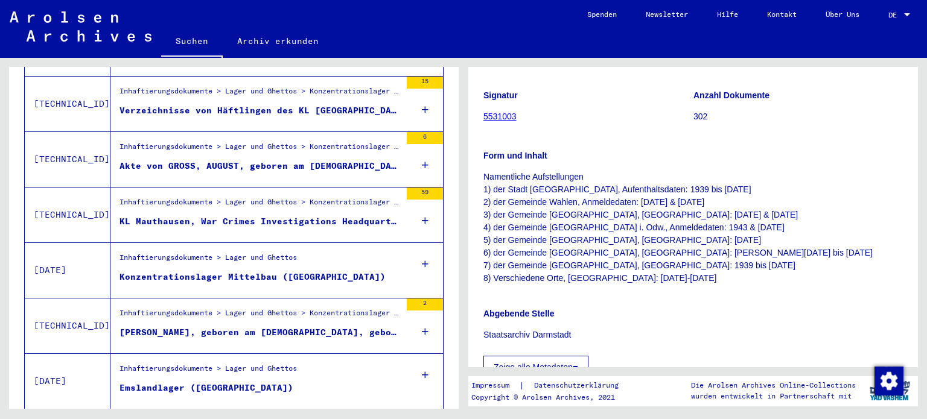
click at [336, 160] on div "Akte von GROSS, AUGUST, geboren am [DEMOGRAPHIC_DATA]" at bounding box center [259, 166] width 281 height 13
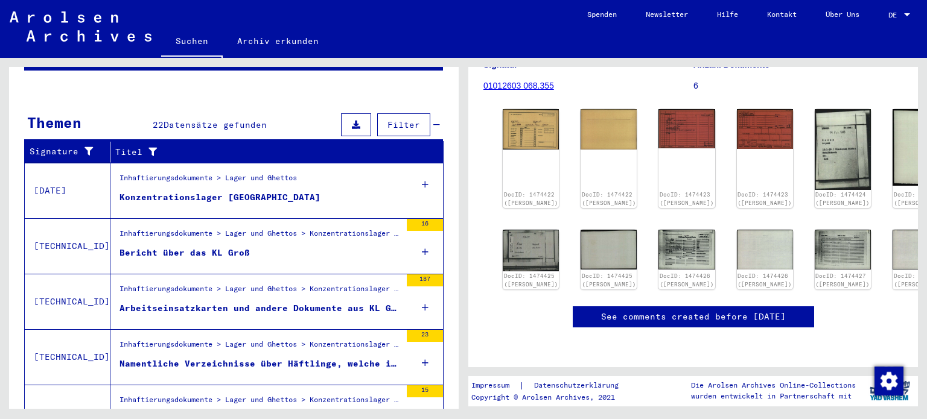
scroll to position [147, 0]
